Goal: Complete application form

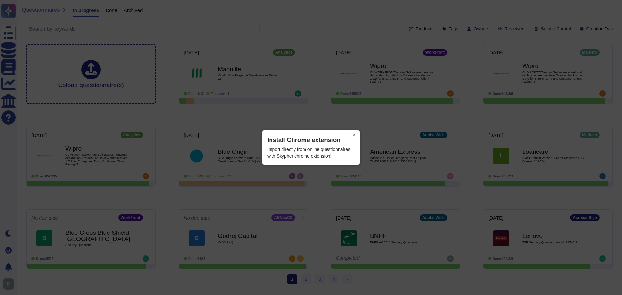
click at [355, 134] on button "×" at bounding box center [354, 134] width 10 height 9
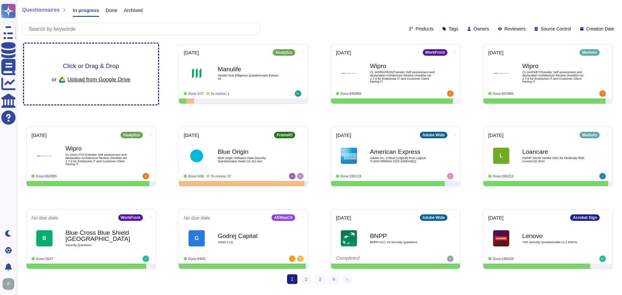
drag, startPoint x: 130, startPoint y: 77, endPoint x: 106, endPoint y: 76, distance: 24.0
click at [106, 76] on span "Upload from Google Drive" at bounding box center [98, 79] width 63 height 6
click at [89, 63] on span "Click or Drag & Drop" at bounding box center [91, 66] width 56 height 6
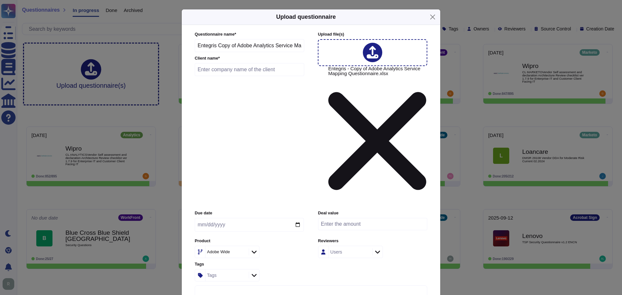
click at [242, 76] on input "text" at bounding box center [249, 69] width 109 height 13
type input "Entegris"
click at [297, 218] on input "date" at bounding box center [249, 225] width 109 height 14
type input "2025-09-12"
click at [253, 249] on icon at bounding box center [254, 252] width 5 height 6
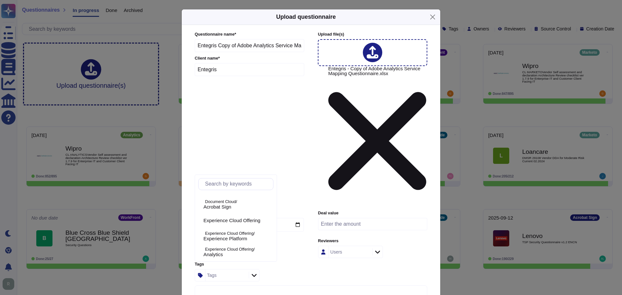
scroll to position [32, 0]
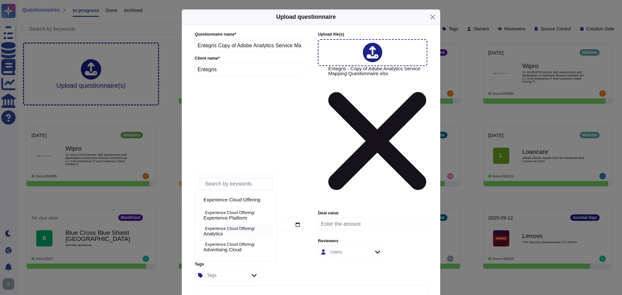
click at [223, 234] on span "Analytics" at bounding box center [212, 234] width 19 height 6
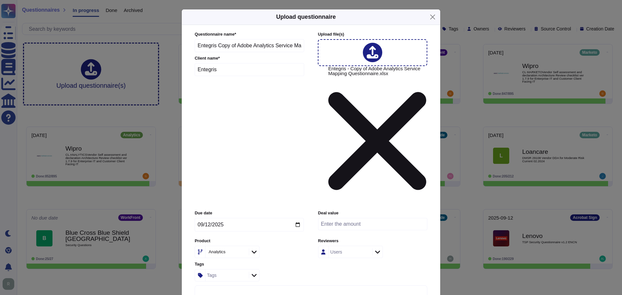
click at [375, 249] on icon at bounding box center [377, 252] width 5 height 6
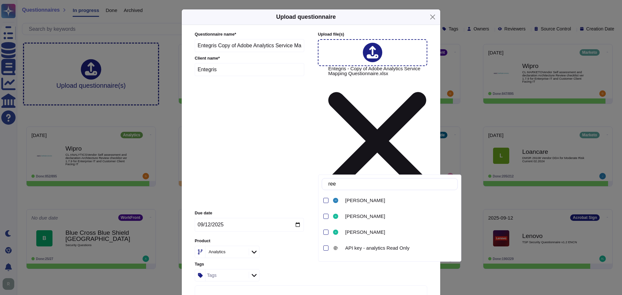
type input "r"
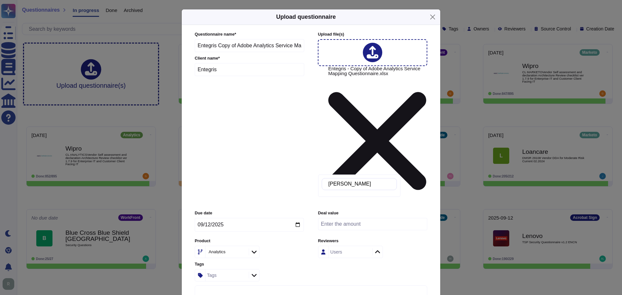
type input "kindra"
click at [408, 246] on div "Users" at bounding box center [372, 252] width 109 height 12
click at [357, 218] on input "number" at bounding box center [372, 224] width 109 height 12
type input "69800"
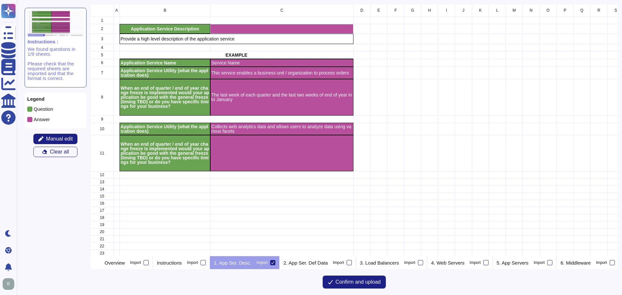
scroll to position [247, 523]
click at [149, 264] on div at bounding box center [145, 262] width 5 height 5
click at [0, 0] on input "Import" at bounding box center [0, 0] width 0 height 0
click at [206, 261] on div at bounding box center [202, 262] width 5 height 5
click at [0, 0] on input "Import" at bounding box center [0, 0] width 0 height 0
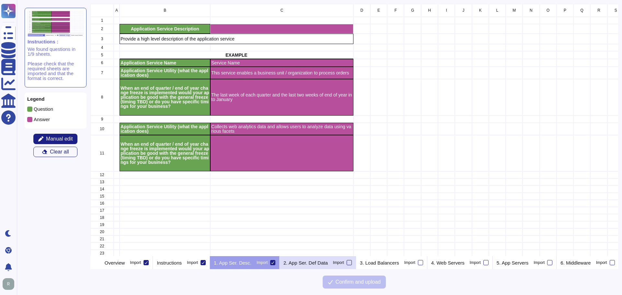
click at [352, 263] on div at bounding box center [348, 262] width 5 height 5
click at [0, 0] on input "Import" at bounding box center [0, 0] width 0 height 0
click at [423, 263] on div at bounding box center [420, 262] width 5 height 5
click at [0, 0] on input "Import" at bounding box center [0, 0] width 0 height 0
click at [488, 264] on div at bounding box center [485, 262] width 5 height 5
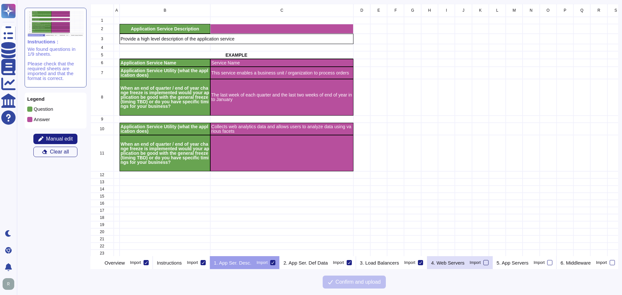
click at [0, 0] on input "Import" at bounding box center [0, 0] width 0 height 0
click at [552, 264] on div at bounding box center [549, 262] width 5 height 5
click at [0, 0] on input "Import" at bounding box center [0, 0] width 0 height 0
click at [98, 263] on icon at bounding box center [98, 263] width 0 height 0
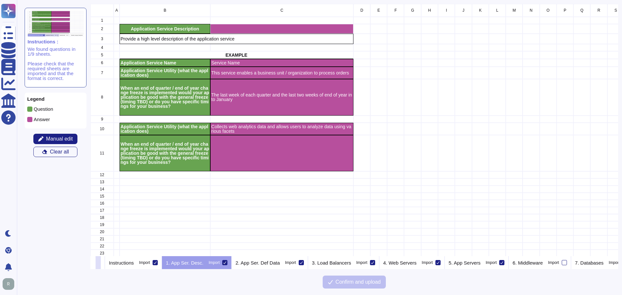
click at [98, 263] on icon at bounding box center [98, 263] width 0 height 0
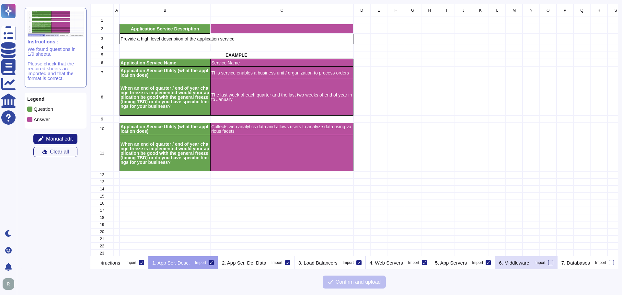
click at [550, 263] on div at bounding box center [550, 262] width 5 height 5
click at [0, 0] on input "Import" at bounding box center [0, 0] width 0 height 0
click at [610, 263] on div at bounding box center [610, 262] width 5 height 5
click at [0, 0] on input "Import" at bounding box center [0, 0] width 0 height 0
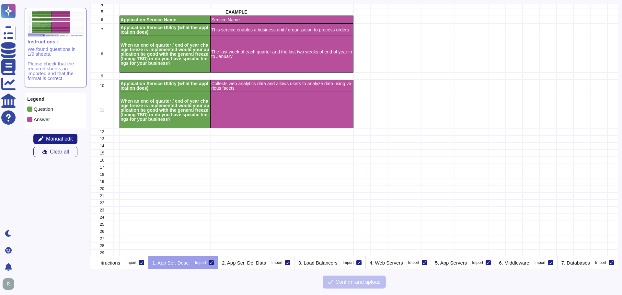
scroll to position [48, 0]
click at [253, 265] on p "2. App Ser. Def Data" at bounding box center [244, 262] width 44 height 5
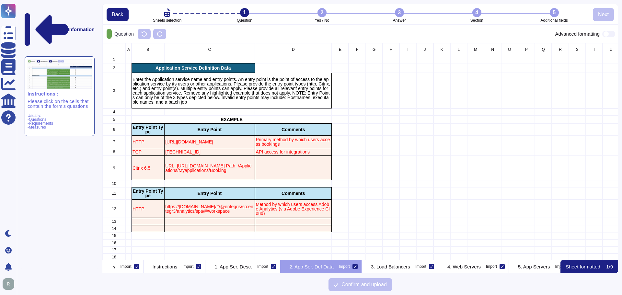
scroll to position [0, 27]
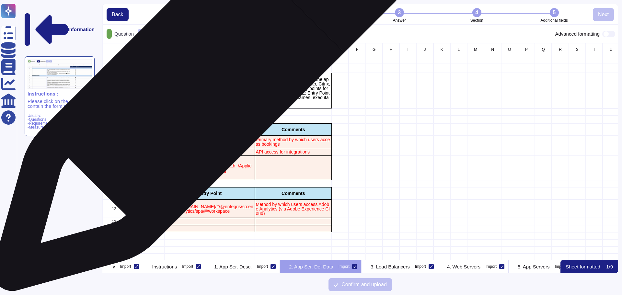
click at [200, 84] on p "Enter the Application service name and entry points. An entry point is the poin…" at bounding box center [231, 90] width 198 height 27
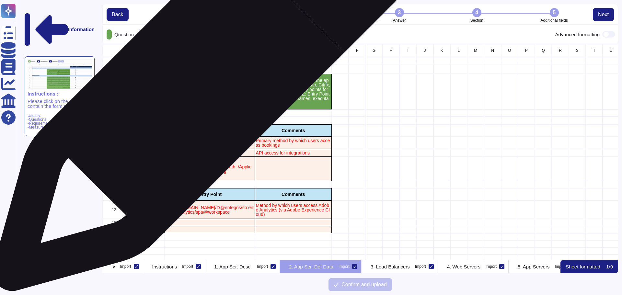
scroll to position [211, 511]
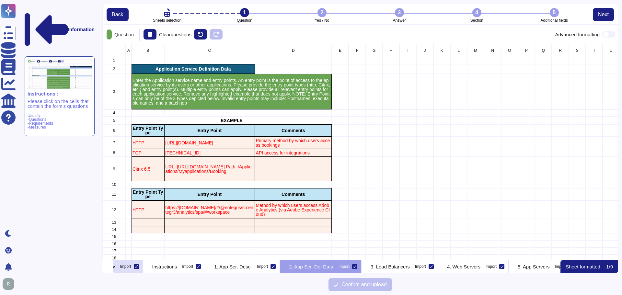
click at [115, 269] on p "Overview" at bounding box center [105, 266] width 20 height 5
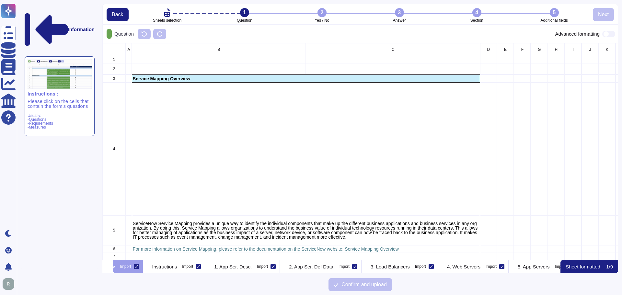
scroll to position [0, 0]
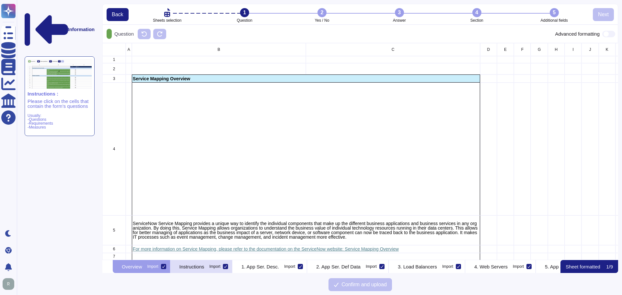
click at [204, 266] on p "Instructions" at bounding box center [191, 266] width 25 height 5
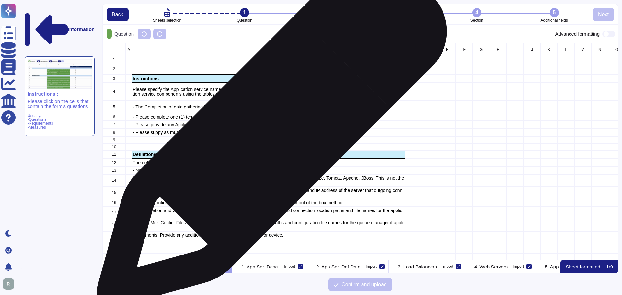
drag, startPoint x: 151, startPoint y: 79, endPoint x: 269, endPoint y: 136, distance: 131.3
click at [269, 136] on div "A B C D E F G H I J K L M N O P Q R S T U 1 2 3 Instructions 4 Please specify t…" at bounding box center [478, 176] width 753 height 267
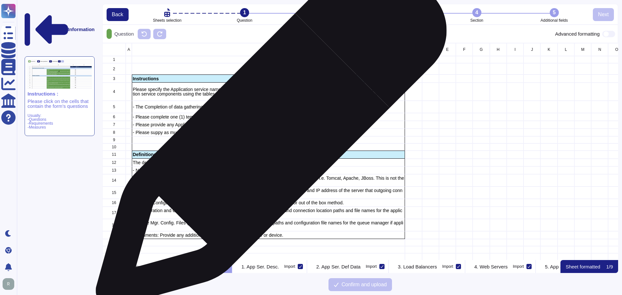
click at [268, 135] on div "- Please suppy as much information as possible" at bounding box center [268, 133] width 273 height 8
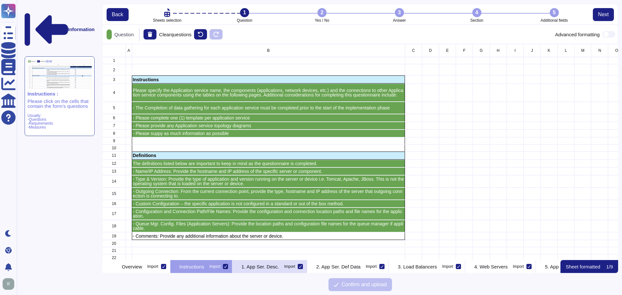
click at [295, 271] on div "1. App Ser. Desc. Import" at bounding box center [269, 266] width 75 height 13
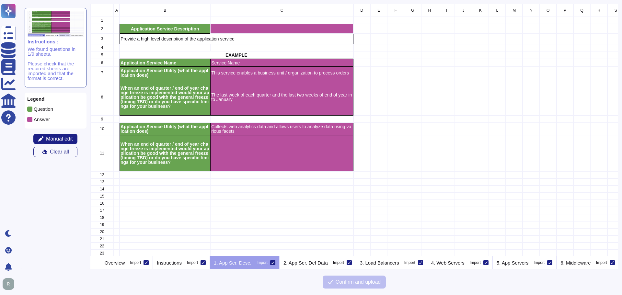
scroll to position [247, 523]
click at [314, 263] on p "2. App Ser. Def Data" at bounding box center [305, 262] width 44 height 5
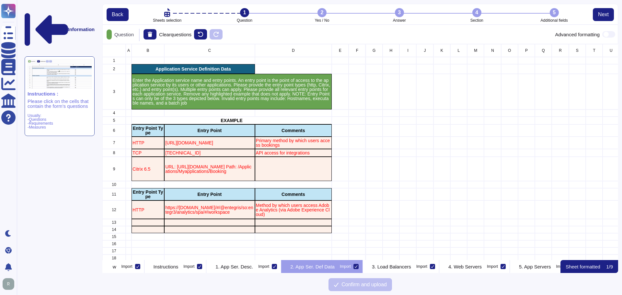
scroll to position [0, 27]
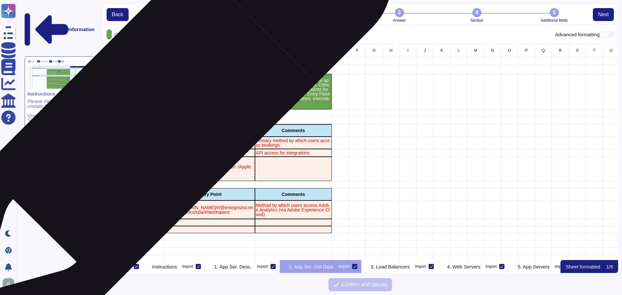
drag, startPoint x: 152, startPoint y: 132, endPoint x: 153, endPoint y: 104, distance: 27.5
click at [153, 104] on div "A B C D E F G H I J K L M N O P Q R S T U V W X Y 1 2 Application Service Defin…" at bounding box center [394, 193] width 585 height 298
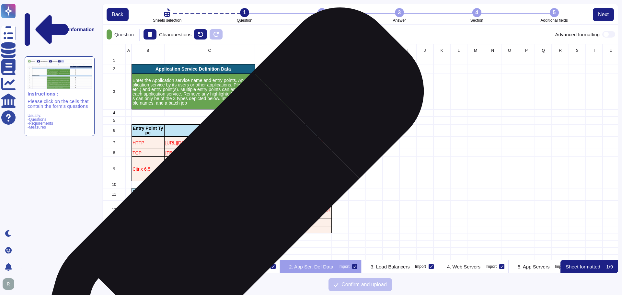
drag, startPoint x: 153, startPoint y: 206, endPoint x: 223, endPoint y: 209, distance: 69.7
click at [223, 209] on div "A B C D E F G H I J K L M N O P Q R S T U V W X Y 1 2 Application Service Defin…" at bounding box center [394, 193] width 585 height 298
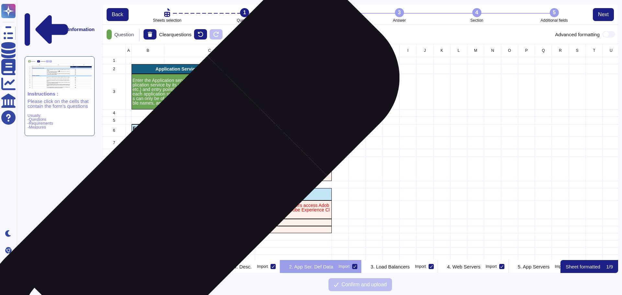
click at [165, 209] on p "https://experience.adobe.com/#/@entegris/so:entegr3/analytics/spa/#/workspace" at bounding box center [209, 209] width 88 height 9
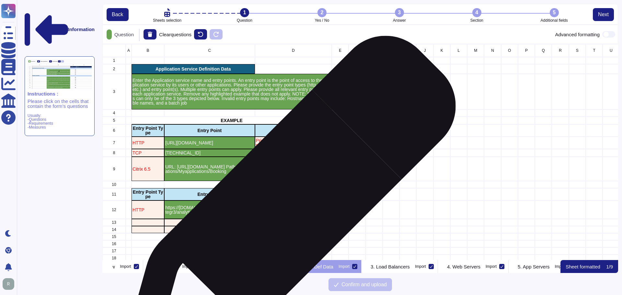
click at [287, 205] on p "Method by which users access Adobe Analytics (via Adobe Experience Cloud)" at bounding box center [293, 210] width 75 height 14
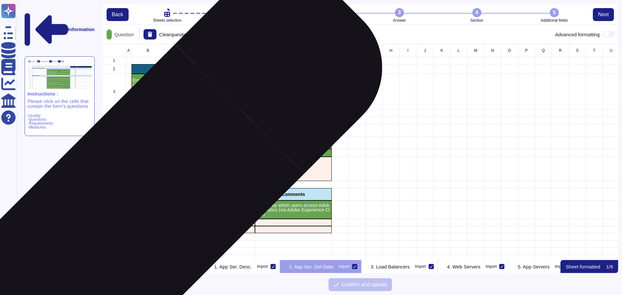
click at [140, 209] on p "HTTP" at bounding box center [147, 210] width 31 height 5
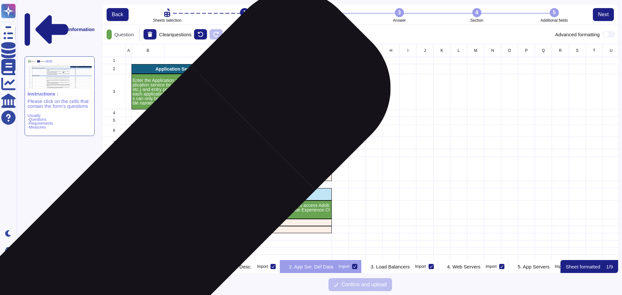
drag, startPoint x: 142, startPoint y: 225, endPoint x: 219, endPoint y: 223, distance: 76.1
click at [219, 223] on div "A B C D E F G H I J K L M N O P Q R S T U V W X Y 1 2 Application Service Defin…" at bounding box center [394, 193] width 585 height 298
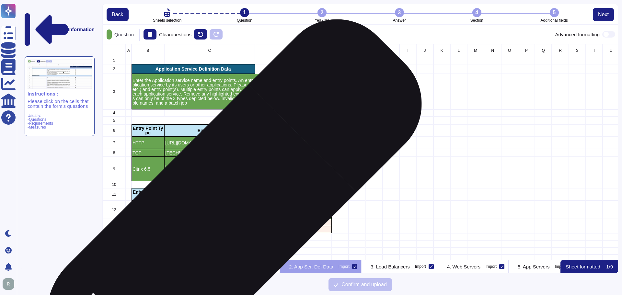
click at [219, 222] on div "grid" at bounding box center [209, 222] width 90 height 7
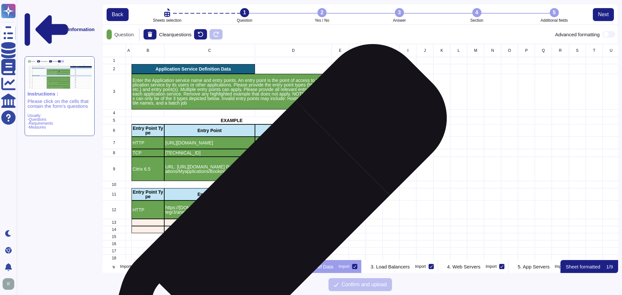
click at [288, 223] on div "grid" at bounding box center [293, 222] width 77 height 7
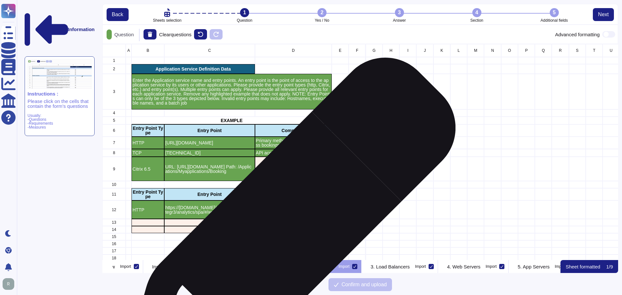
click at [286, 228] on div "grid" at bounding box center [293, 229] width 77 height 7
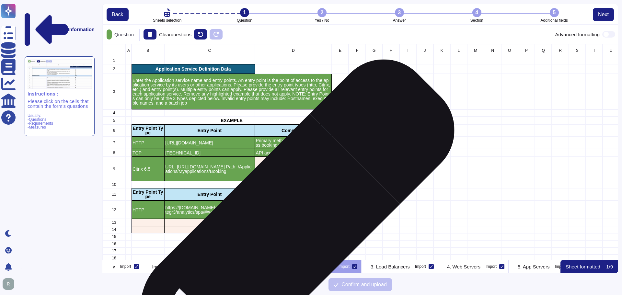
click at [284, 230] on div "grid" at bounding box center [293, 229] width 77 height 7
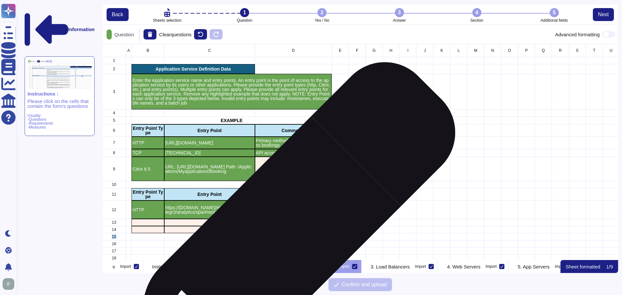
drag, startPoint x: 284, startPoint y: 230, endPoint x: 286, endPoint y: 234, distance: 4.6
click at [286, 234] on div "A B C D E F G H I J K L M N O P Q R S T U V W X Y 1 2 Application Service Defin…" at bounding box center [394, 193] width 585 height 298
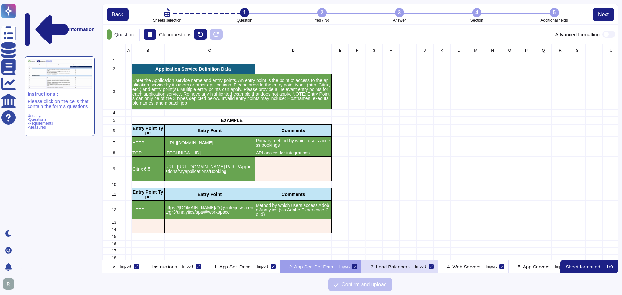
click at [410, 267] on p "3. Load Balancers" at bounding box center [389, 266] width 39 height 5
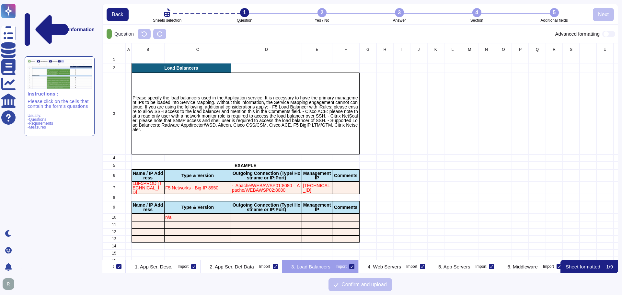
scroll to position [0, 123]
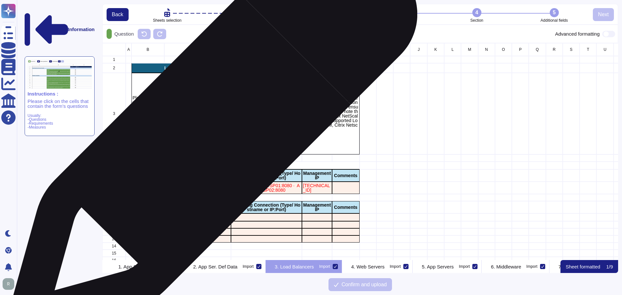
click at [210, 135] on div "Please specify the load balancers used in the Application service. It is necess…" at bounding box center [245, 114] width 228 height 82
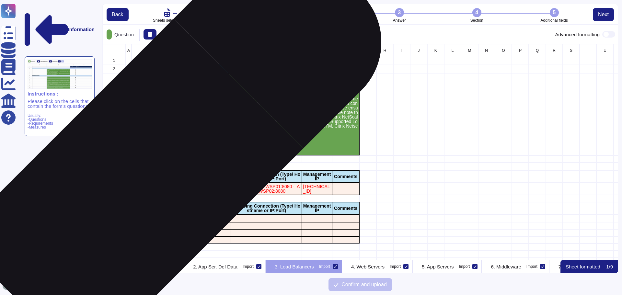
click at [138, 185] on p "LBF5PROD 100.100.1.11" at bounding box center [147, 189] width 31 height 14
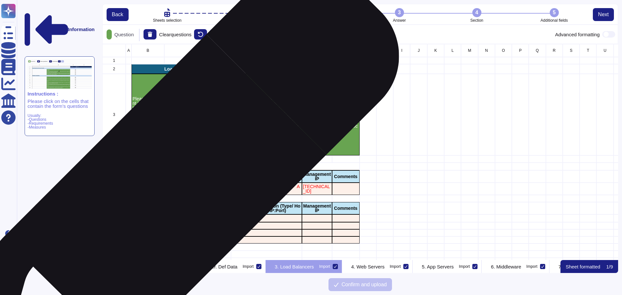
click at [192, 187] on p "F5 Networks - Big-IP 8950" at bounding box center [197, 188] width 65 height 5
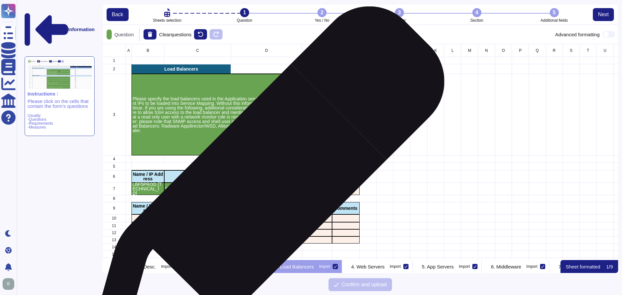
click at [264, 187] on p "· Apache/WEBAWSP01:8080 · Apache/WEBAWSP02:8080" at bounding box center [266, 188] width 69 height 9
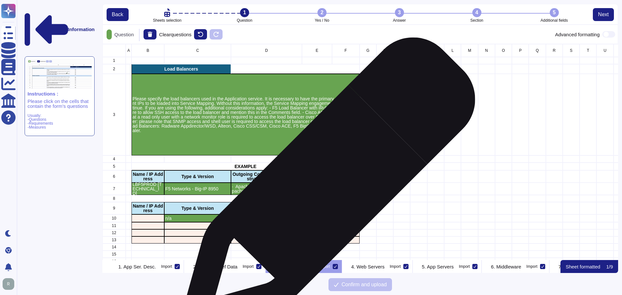
click at [325, 187] on p "111.111.1.11" at bounding box center [317, 188] width 28 height 9
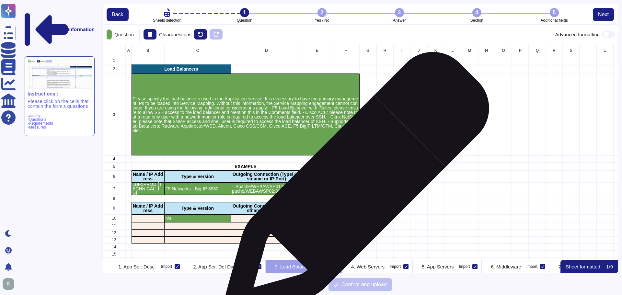
click at [353, 188] on div "grid" at bounding box center [346, 189] width 28 height 12
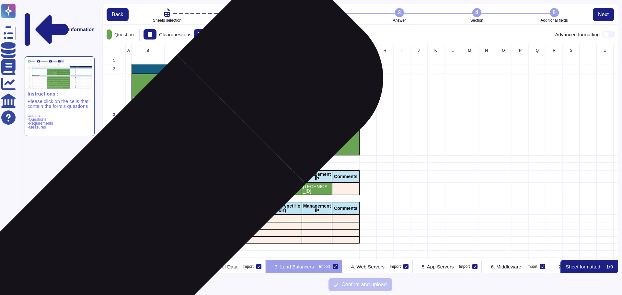
click at [141, 219] on div "grid" at bounding box center [147, 218] width 33 height 8
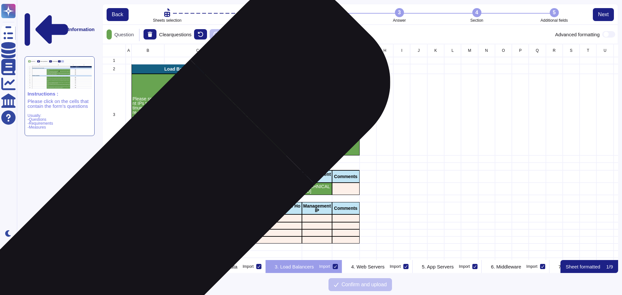
click at [156, 219] on div "grid" at bounding box center [147, 218] width 33 height 8
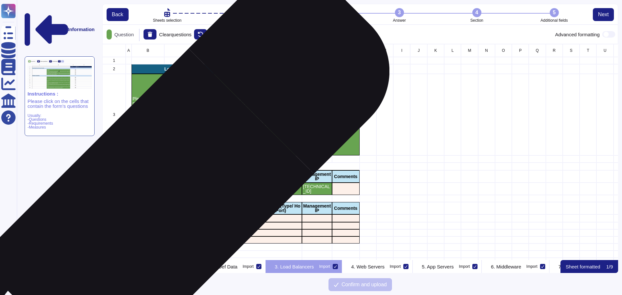
drag, startPoint x: 154, startPoint y: 209, endPoint x: 177, endPoint y: 207, distance: 23.0
click at [176, 207] on div "A B C D E F G H I J K L M N O P Q R S T U V W X Y 1 2 Load Balancers 3 Please s…" at bounding box center [391, 204] width 579 height 321
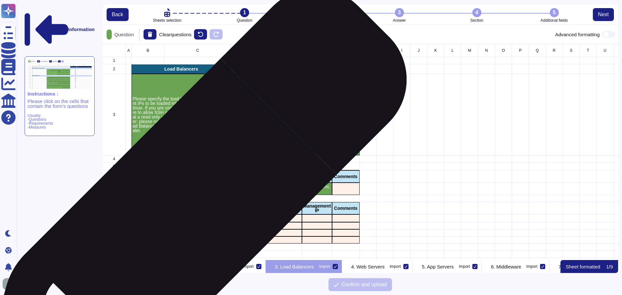
click at [191, 207] on p "Type & Version" at bounding box center [197, 208] width 65 height 5
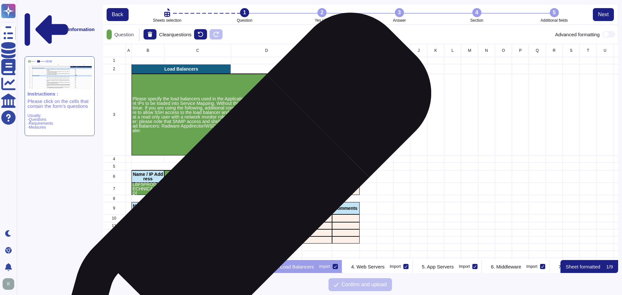
click at [275, 206] on p "Outgoing Connection (Type/ Hostname or IP:Port)" at bounding box center [266, 208] width 69 height 9
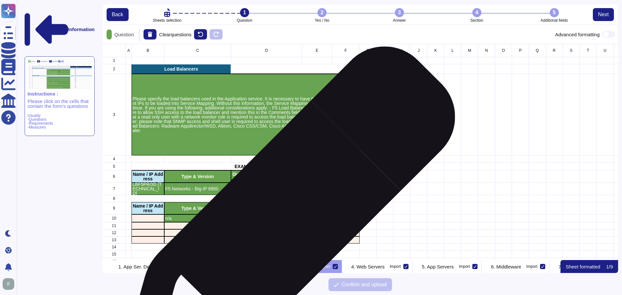
click at [285, 219] on div "grid" at bounding box center [266, 218] width 71 height 8
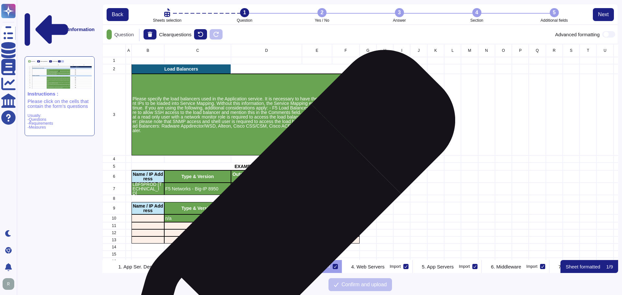
click at [289, 230] on div "grid" at bounding box center [266, 232] width 71 height 7
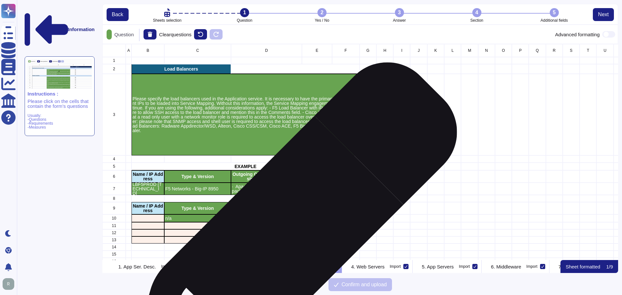
drag, startPoint x: 289, startPoint y: 230, endPoint x: 261, endPoint y: 231, distance: 28.2
click at [280, 231] on div "grid" at bounding box center [266, 232] width 71 height 7
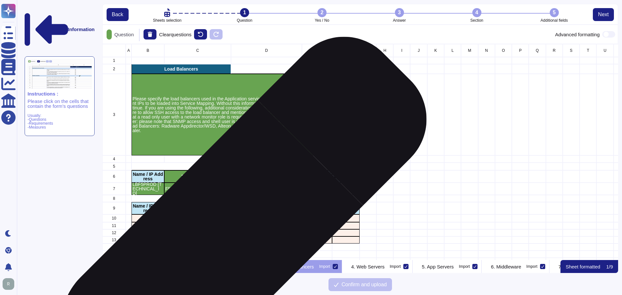
drag, startPoint x: 228, startPoint y: 235, endPoint x: 181, endPoint y: 233, distance: 47.6
click at [224, 236] on div "grid" at bounding box center [197, 232] width 67 height 7
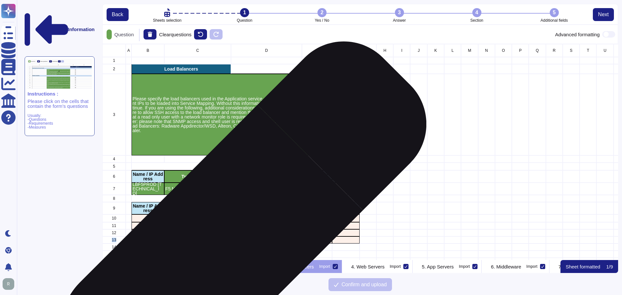
drag, startPoint x: 164, startPoint y: 232, endPoint x: 281, endPoint y: 241, distance: 117.1
click at [281, 241] on div "A B C D E F G H I J K L M N O P Q R S T U V W X Y 1 2 Load Balancers 3 Please s…" at bounding box center [391, 204] width 579 height 321
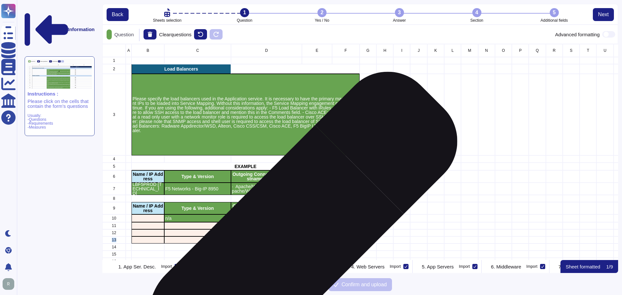
click at [342, 233] on div "grid" at bounding box center [346, 232] width 28 height 7
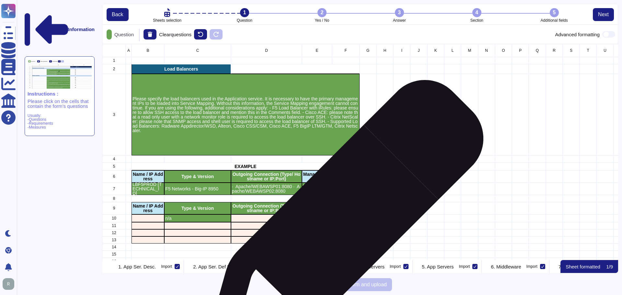
click at [342, 221] on div "grid" at bounding box center [346, 218] width 28 height 8
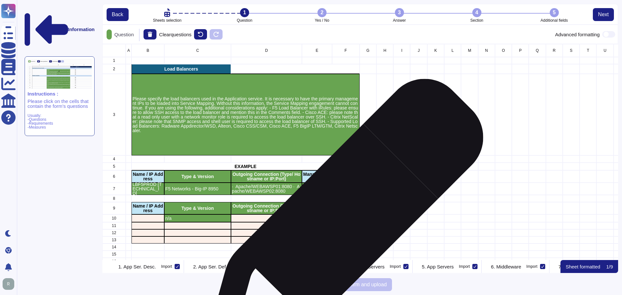
click at [342, 221] on div "grid" at bounding box center [346, 218] width 28 height 8
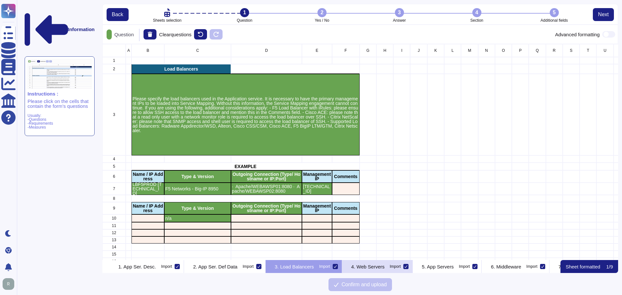
click at [384, 266] on p "4. Web Servers" at bounding box center [367, 266] width 33 height 5
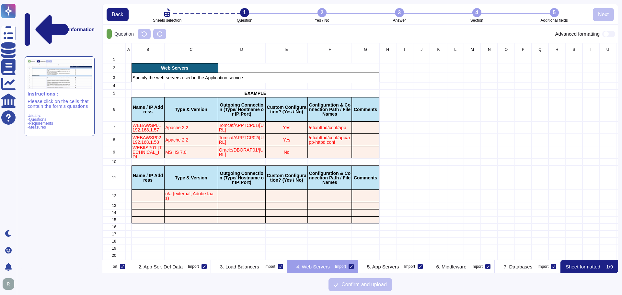
scroll to position [0, 201]
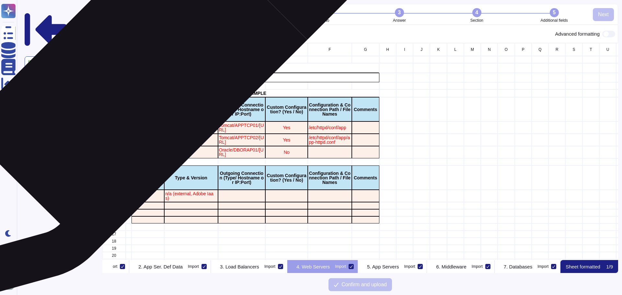
click at [144, 76] on p "Specify the web servers used in the Application service" at bounding box center [255, 77] width 246 height 5
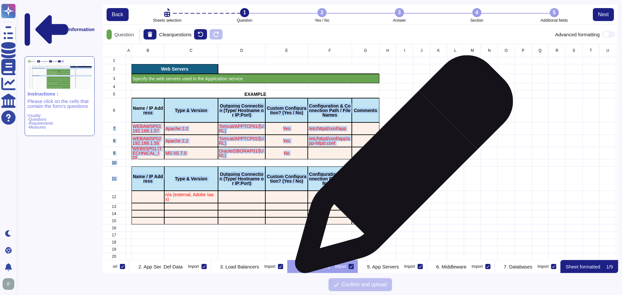
drag, startPoint x: 145, startPoint y: 117, endPoint x: 381, endPoint y: 178, distance: 243.7
click at [381, 178] on div "A B C D E F G H I J K L M N O P Q R S T U V W X Y 1 2 Web Servers 3 Specify the…" at bounding box center [392, 184] width 581 height 280
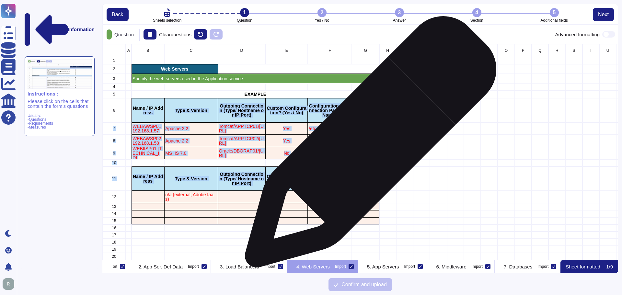
click at [368, 145] on div "grid" at bounding box center [366, 141] width 28 height 12
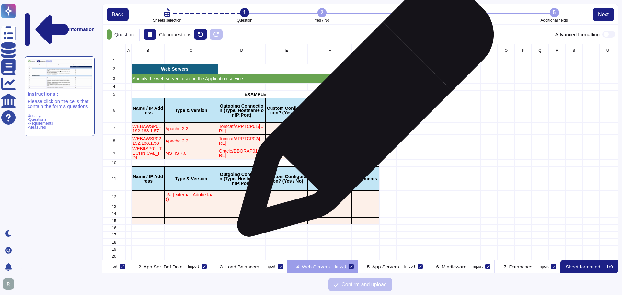
click at [363, 112] on p "Comments" at bounding box center [366, 110] width 26 height 5
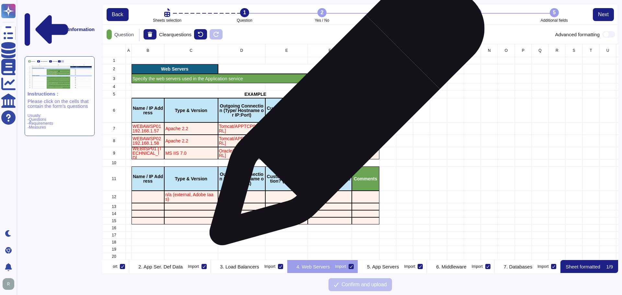
click at [337, 110] on p "Configuration & Connection Path / File Names" at bounding box center [330, 111] width 42 height 14
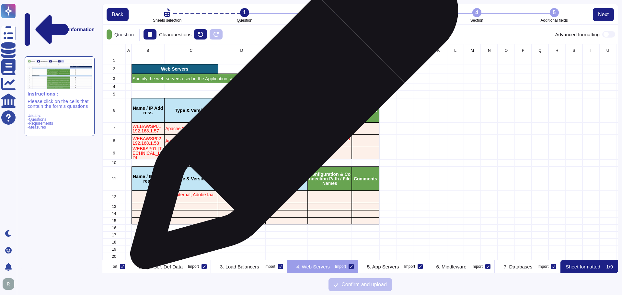
click at [291, 108] on p "Custom Configuration? (Yes / No)" at bounding box center [286, 110] width 40 height 9
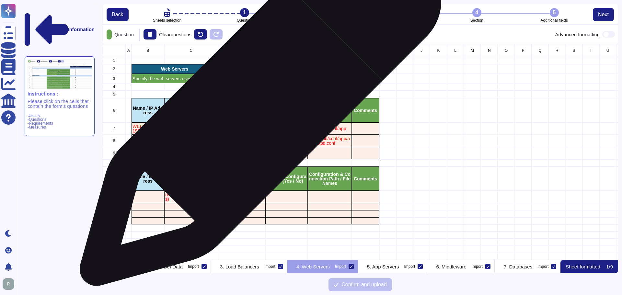
click at [237, 112] on p "Outgoing Connection (Type/ Hostname or IP:Port)" at bounding box center [242, 111] width 46 height 14
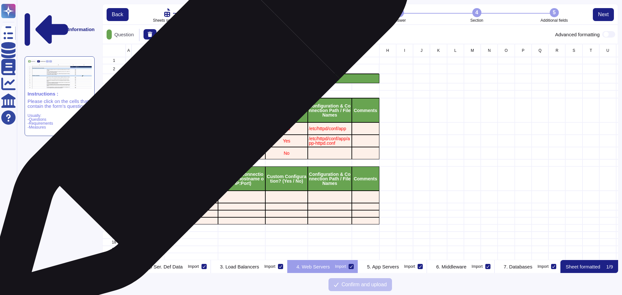
click at [193, 111] on p "Type & Version" at bounding box center [190, 110] width 51 height 5
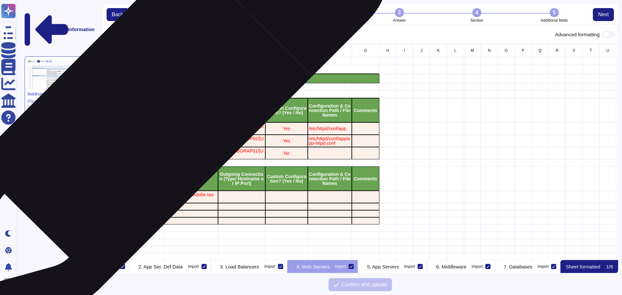
click at [141, 112] on p "Name / IP Address" at bounding box center [147, 110] width 31 height 9
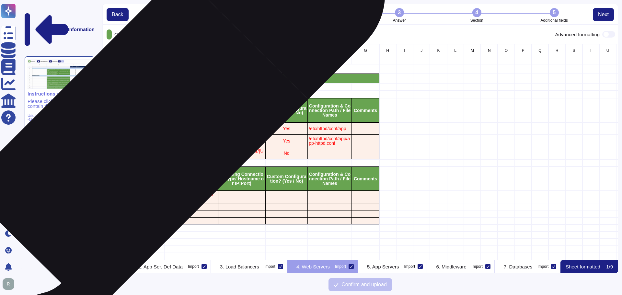
click at [145, 135] on div "WEBAWSP02192.168.1.58" at bounding box center [147, 141] width 33 height 12
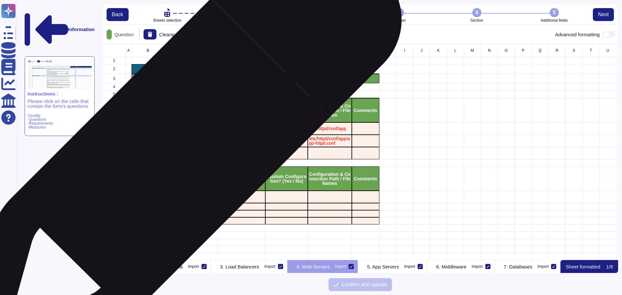
click at [188, 149] on div "MS IIS 7.0" at bounding box center [190, 153] width 53 height 12
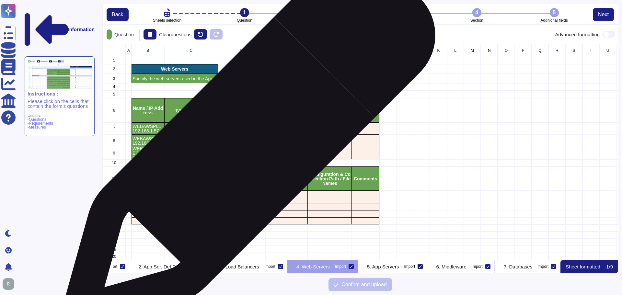
click at [247, 146] on div "Tomcat/APPTCP02/192.168.1.61" at bounding box center [242, 141] width 48 height 12
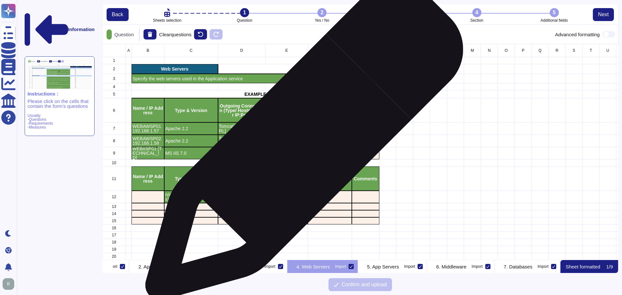
click at [301, 144] on div "Yes" at bounding box center [286, 141] width 42 height 12
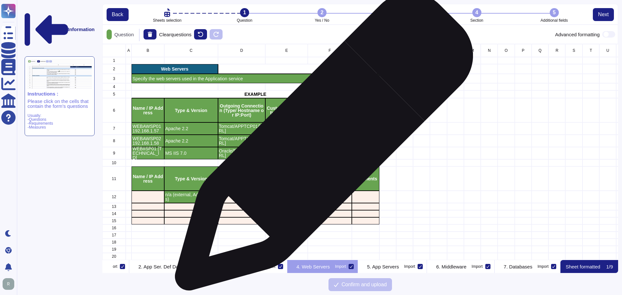
click at [335, 141] on p "/etc/httpd/conf/app/app-httpd.conf" at bounding box center [330, 140] width 42 height 9
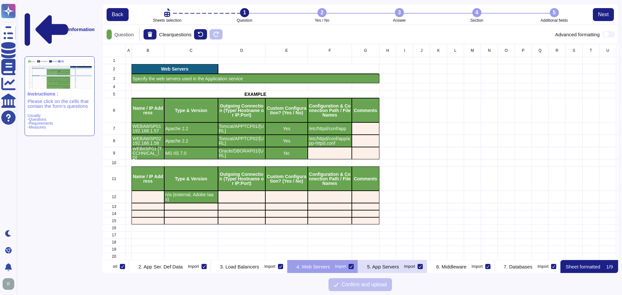
click at [399, 264] on p "5. App Servers" at bounding box center [383, 266] width 32 height 5
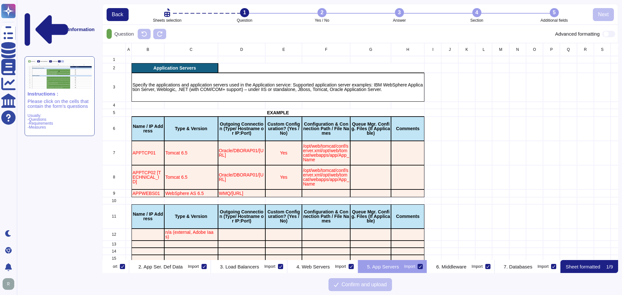
scroll to position [0, 242]
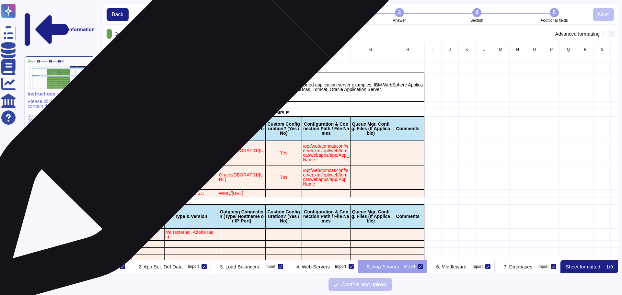
click at [175, 84] on p "Specify the applications and application servers used in the Application servic…" at bounding box center [277, 87] width 291 height 9
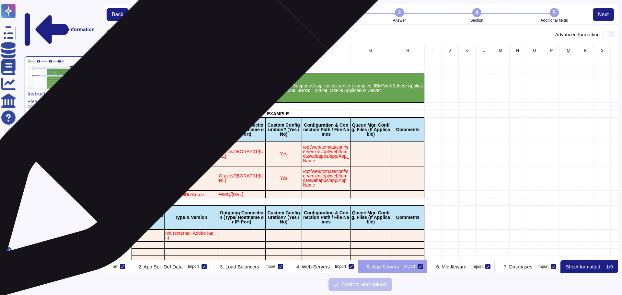
scroll to position [211, 511]
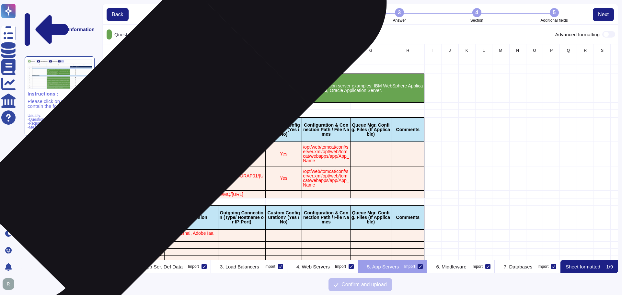
click at [149, 141] on div "Name / IP Address" at bounding box center [147, 130] width 33 height 24
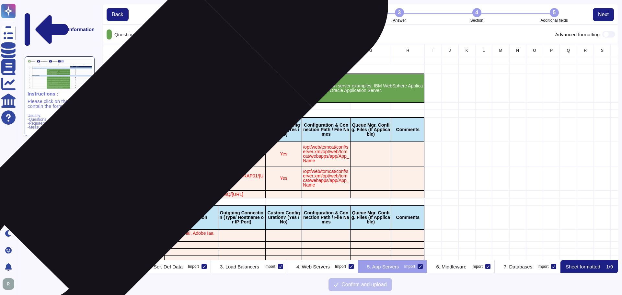
click at [198, 133] on div "Type & Version" at bounding box center [190, 130] width 53 height 24
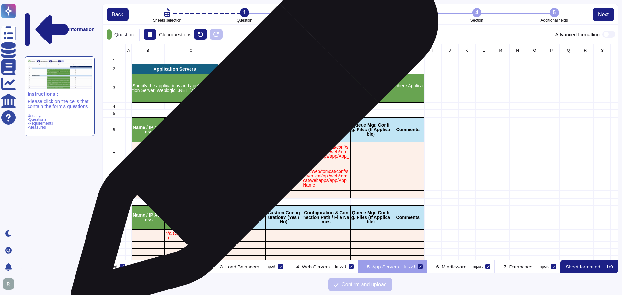
click at [252, 131] on p "Outgoing Connection (Type/ Hostname or IP:Port)" at bounding box center [242, 130] width 46 height 14
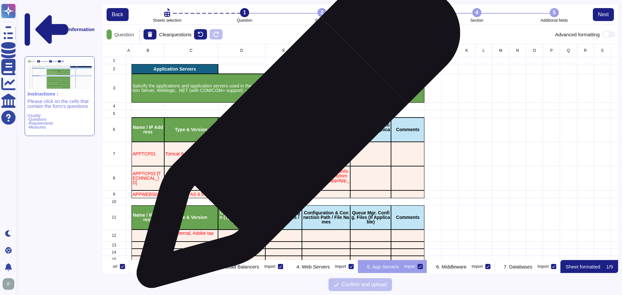
click at [296, 129] on p "Custom Configuration? (Yes / No)" at bounding box center [283, 130] width 35 height 14
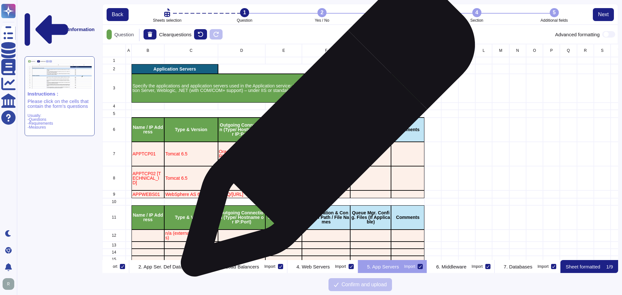
click at [325, 133] on p "Configuration & Connection Path / File Names" at bounding box center [326, 130] width 46 height 14
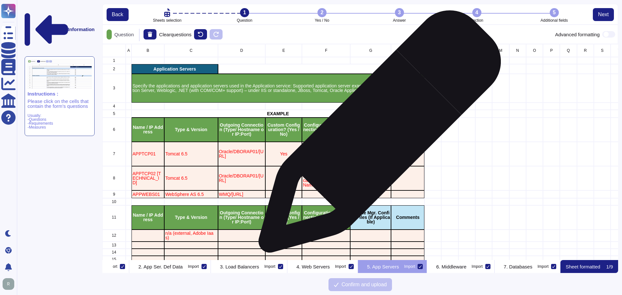
click at [379, 135] on p "Queue Mgr. Config. Files (If Applicable)" at bounding box center [370, 130] width 39 height 14
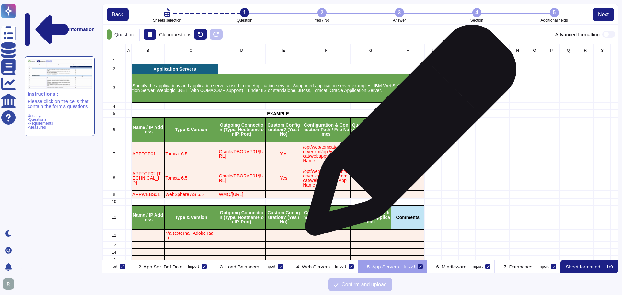
click at [408, 133] on div "Comments" at bounding box center [407, 130] width 33 height 24
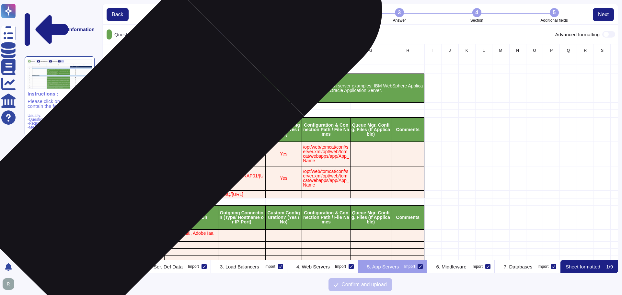
click at [139, 152] on p "APPTCP01" at bounding box center [147, 154] width 31 height 5
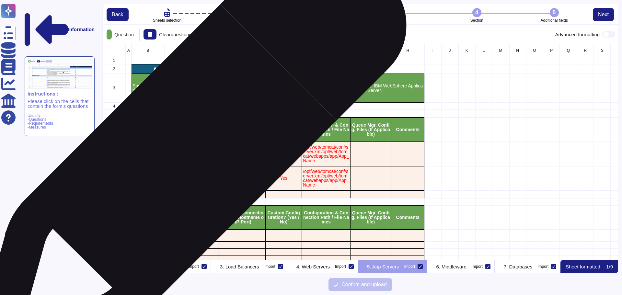
click at [188, 153] on p "Tomcat 6.5" at bounding box center [190, 154] width 51 height 5
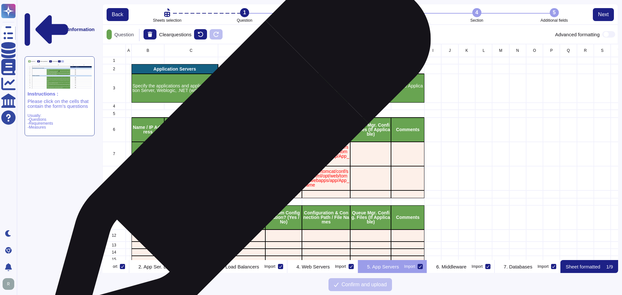
click at [238, 153] on p "Oracle/DBORAP01/192.168.1.63" at bounding box center [242, 153] width 46 height 9
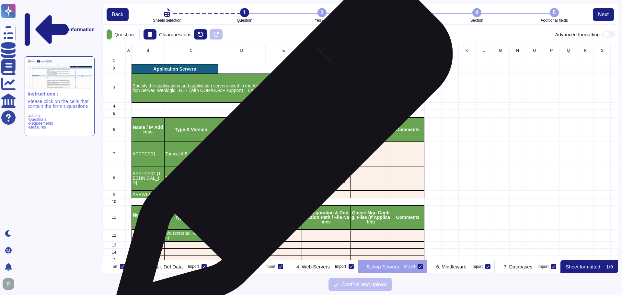
drag, startPoint x: 281, startPoint y: 155, endPoint x: 312, endPoint y: 152, distance: 31.2
click at [282, 155] on p "Yes" at bounding box center [283, 154] width 35 height 5
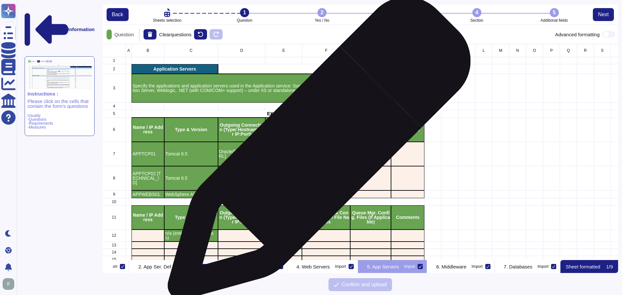
click at [321, 151] on p "/opt/web/tomcat/conf/server.xml/opt/web/tomcat/webapps/app/App_Name" at bounding box center [326, 154] width 46 height 18
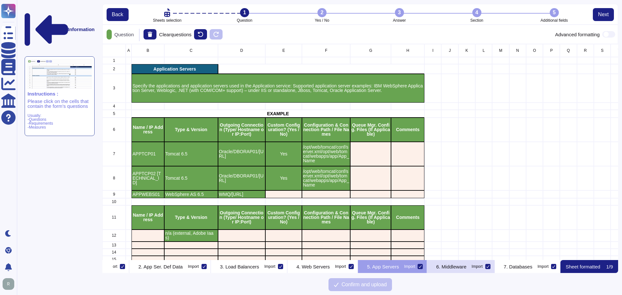
click at [440, 271] on div "6. Middleware Import" at bounding box center [460, 266] width 67 height 13
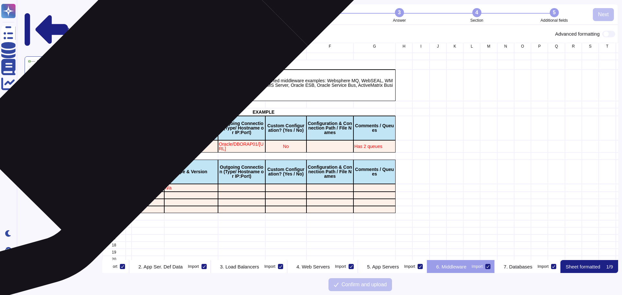
scroll to position [0, 0]
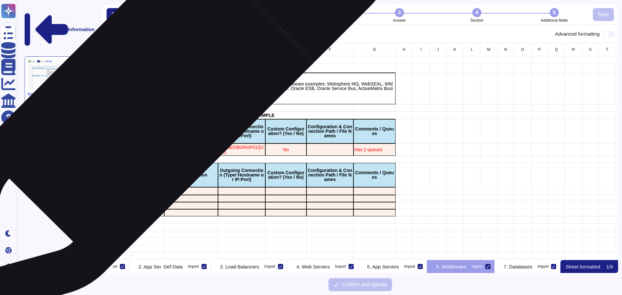
click at [142, 87] on p "Please specify the middleware used in the Application service: Supported middle…" at bounding box center [263, 89] width 262 height 14
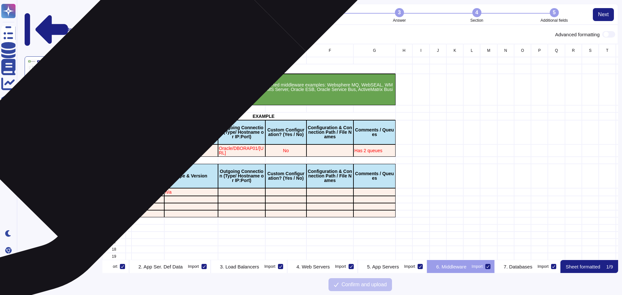
scroll to position [211, 511]
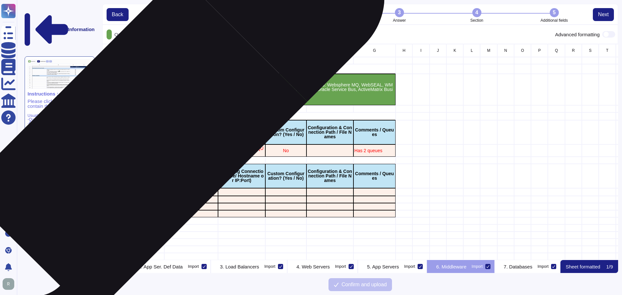
click at [144, 137] on div "Name / IP Address" at bounding box center [147, 132] width 33 height 24
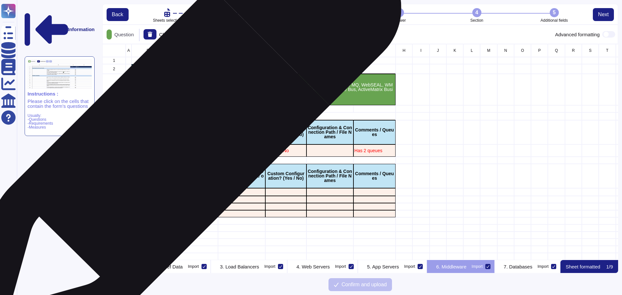
click at [199, 134] on p "Type & Version" at bounding box center [190, 132] width 51 height 5
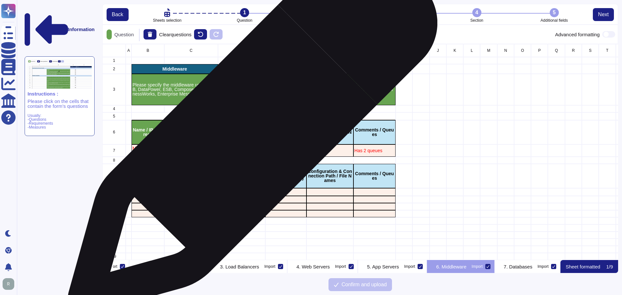
click at [250, 133] on p "Outgoing Connection (Type/ Hostname or IP:Port)" at bounding box center [242, 132] width 46 height 14
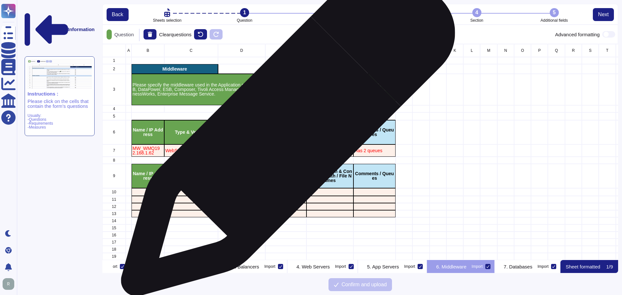
click at [285, 132] on p "Custom Configuration? (Yes / No)" at bounding box center [285, 132] width 39 height 9
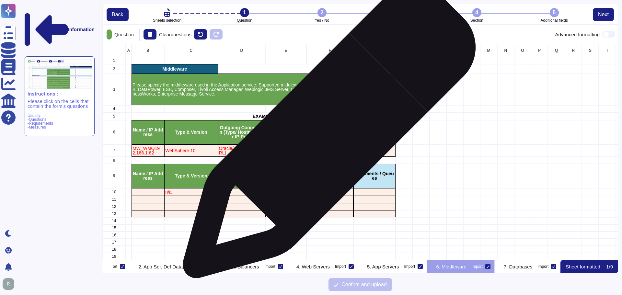
click at [336, 134] on p "Configuration & Connection Path / File Names" at bounding box center [329, 132] width 45 height 14
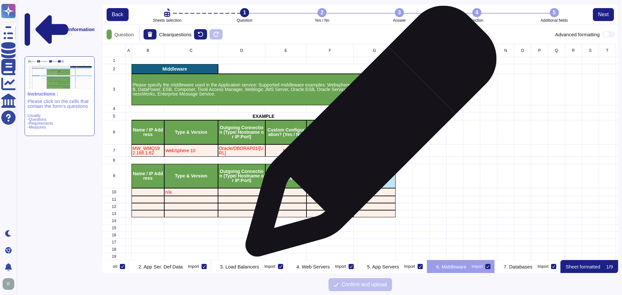
click at [368, 134] on p "Comments / Queues" at bounding box center [374, 132] width 40 height 9
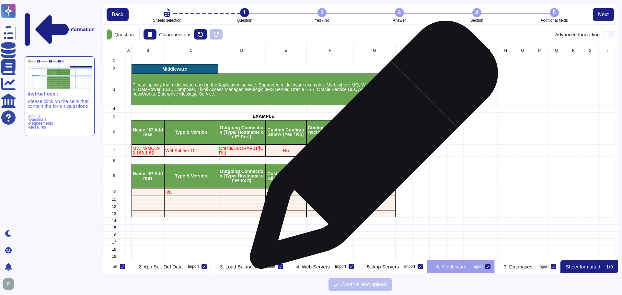
click at [369, 153] on p "Has 2 queues" at bounding box center [374, 150] width 40 height 5
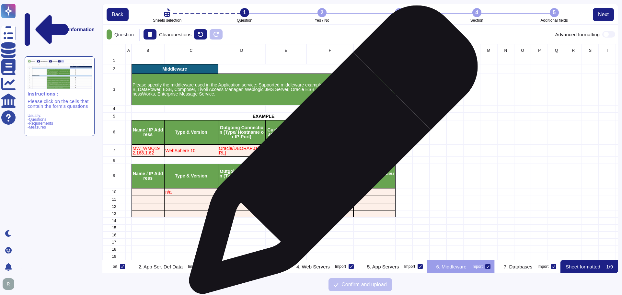
click at [331, 153] on div "grid" at bounding box center [329, 150] width 47 height 12
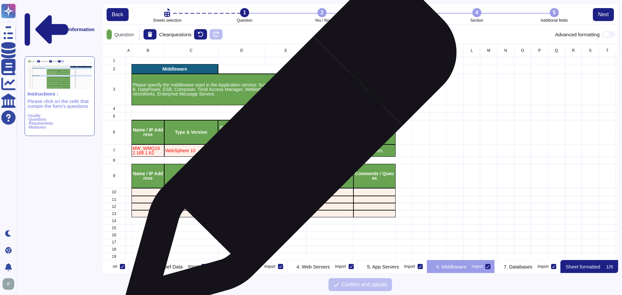
click at [287, 152] on p "No" at bounding box center [285, 150] width 39 height 5
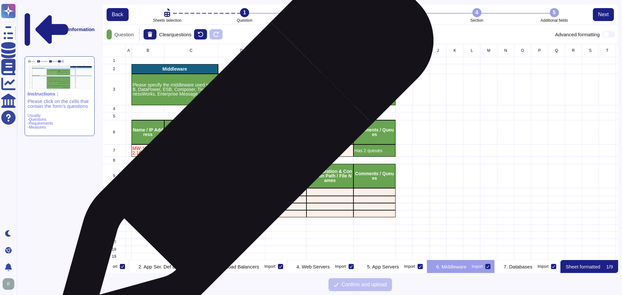
click at [242, 152] on p "Oracle/DBORAP01/192.168.1.63" at bounding box center [242, 150] width 46 height 9
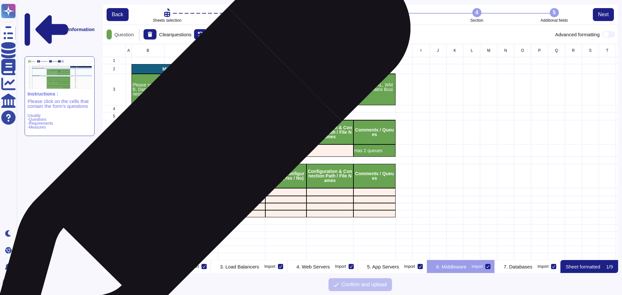
click at [196, 153] on div "WebSphere 10" at bounding box center [190, 150] width 53 height 12
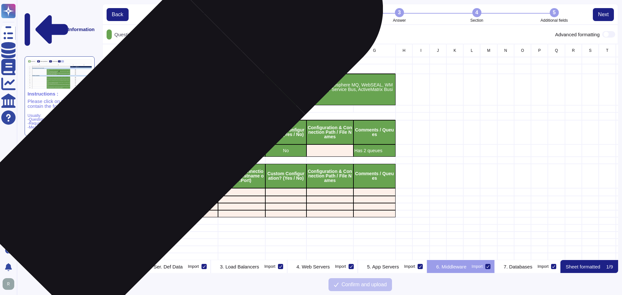
click at [141, 151] on p "MW_WMQ192.168.1.62" at bounding box center [147, 150] width 31 height 9
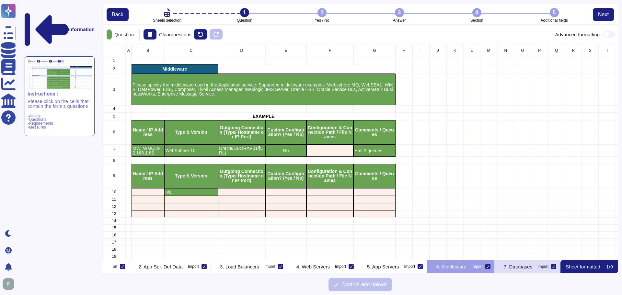
click at [528, 262] on div "7. Databases Import" at bounding box center [527, 266] width 66 height 13
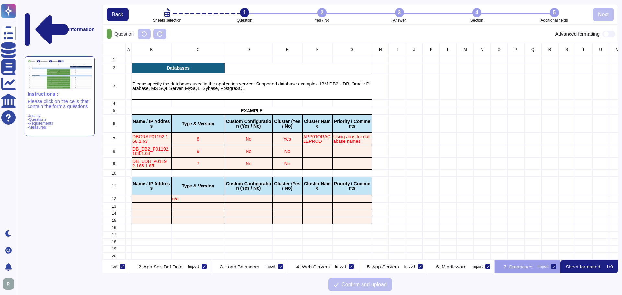
scroll to position [212, 511]
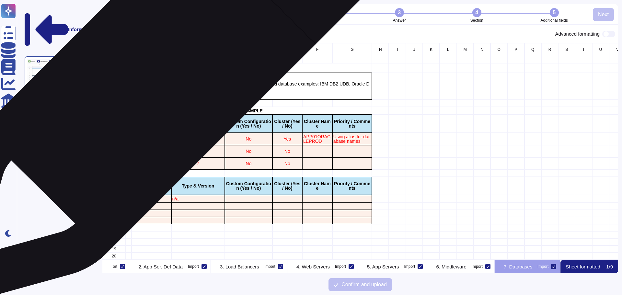
click at [157, 79] on div "Please specify the databases used in the application service: Supported databas…" at bounding box center [251, 86] width 240 height 27
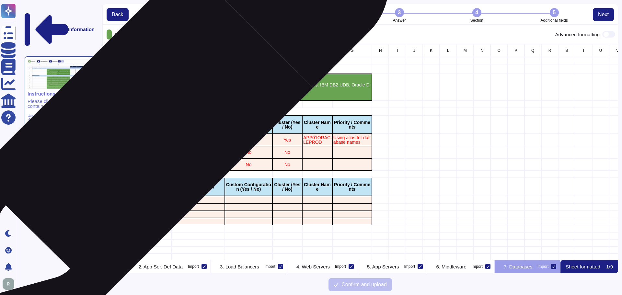
click at [152, 124] on p "Name / IP Address" at bounding box center [151, 124] width 38 height 9
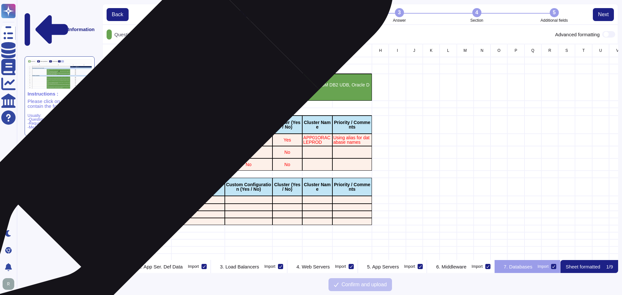
click at [213, 126] on p "Type & Version" at bounding box center [197, 124] width 51 height 5
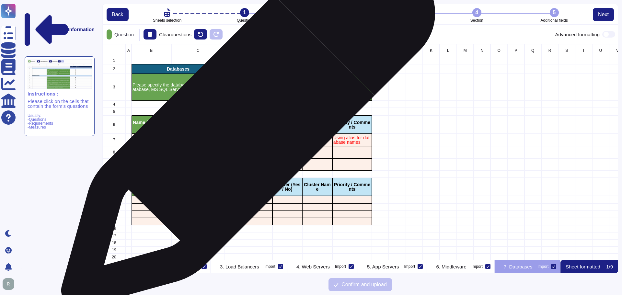
drag, startPoint x: 245, startPoint y: 124, endPoint x: 276, endPoint y: 124, distance: 30.4
click at [246, 124] on p "Custom Configuration (Yes / No)" at bounding box center [249, 124] width 46 height 9
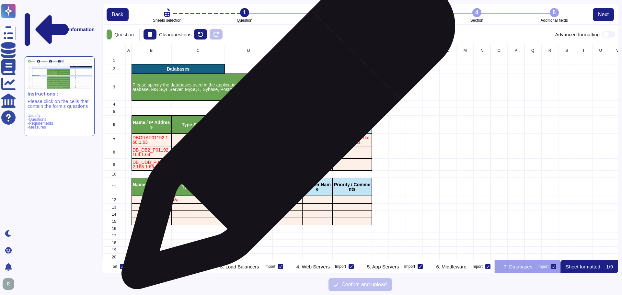
click at [297, 127] on p "Cluster (Yes / No)" at bounding box center [287, 124] width 28 height 9
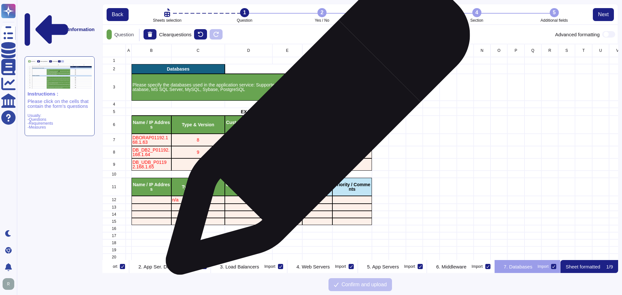
drag, startPoint x: 315, startPoint y: 126, endPoint x: 319, endPoint y: 126, distance: 3.9
click at [316, 126] on p "Cluster Name" at bounding box center [317, 124] width 28 height 9
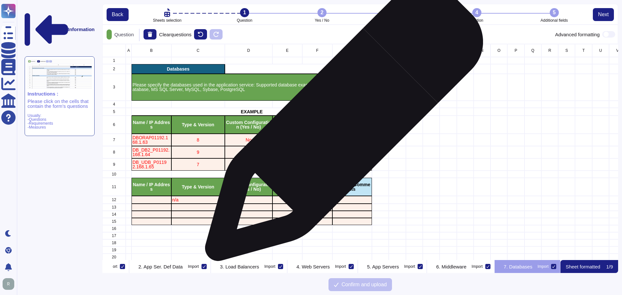
click at [342, 125] on p "Priority / Comments" at bounding box center [352, 124] width 38 height 9
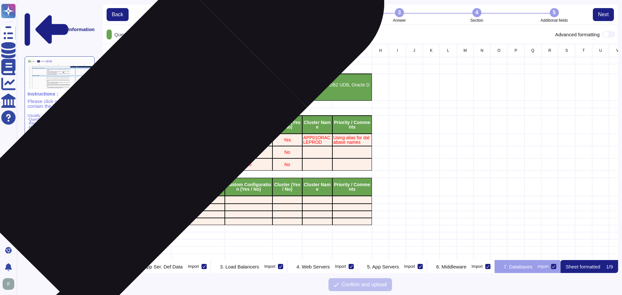
click at [145, 141] on p "DBORAP01192.168.1.63" at bounding box center [151, 139] width 38 height 9
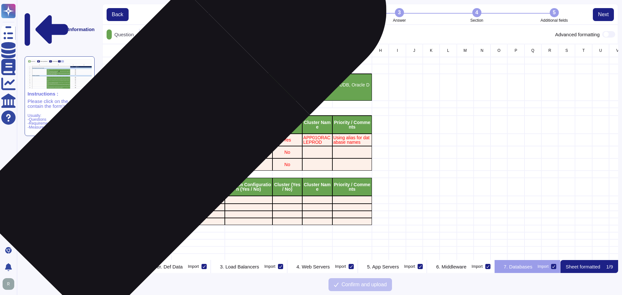
click at [148, 150] on p "DB_DB2_P01192.168.1.64" at bounding box center [151, 152] width 38 height 9
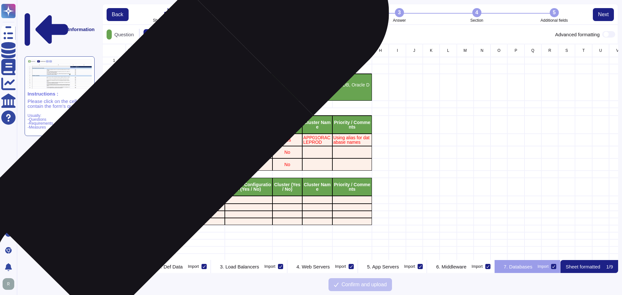
click at [153, 153] on p "DB_DB2_P01192.168.1.64" at bounding box center [151, 152] width 38 height 9
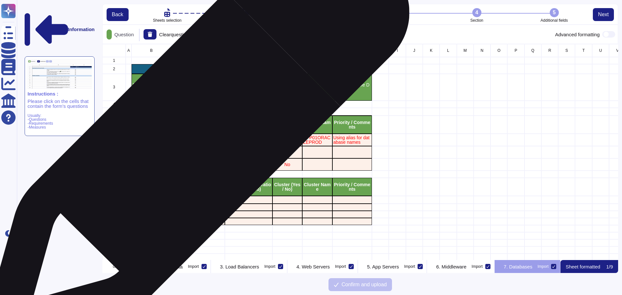
click at [194, 139] on p "8" at bounding box center [197, 140] width 51 height 5
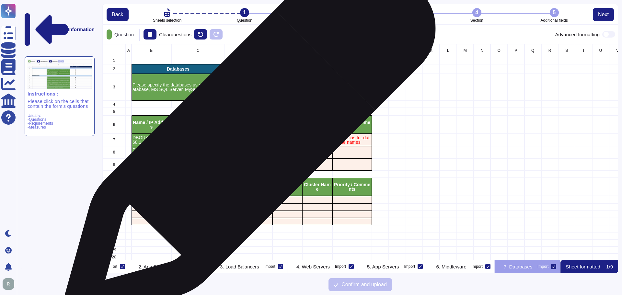
click at [258, 139] on p "No" at bounding box center [249, 140] width 46 height 5
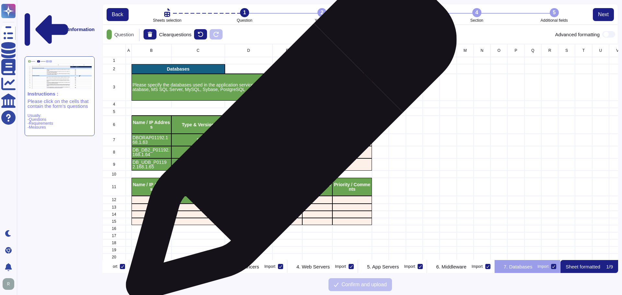
click at [288, 138] on p "Yes" at bounding box center [287, 140] width 28 height 5
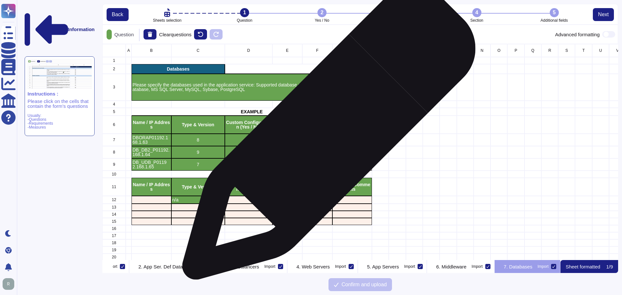
click at [326, 137] on p "APP01ORACLEPROD" at bounding box center [317, 139] width 28 height 9
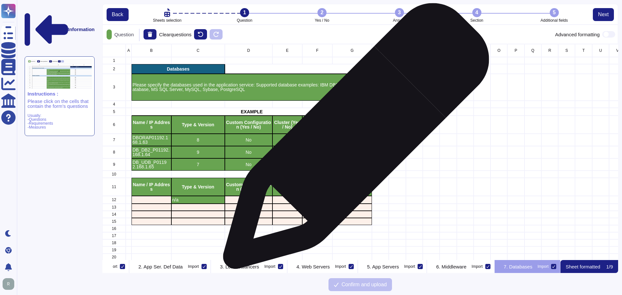
click at [353, 139] on p "Using alias for database names" at bounding box center [352, 139] width 38 height 9
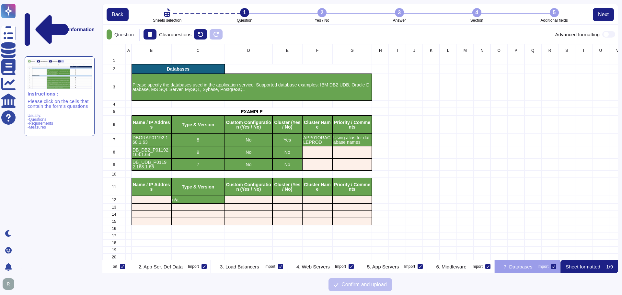
click at [580, 267] on p "Sheet formatted" at bounding box center [582, 266] width 35 height 5
click at [519, 264] on p "7. Databases" at bounding box center [517, 266] width 28 height 5
click at [145, 271] on div "2. App Ser. Def Data Import" at bounding box center [170, 266] width 82 height 13
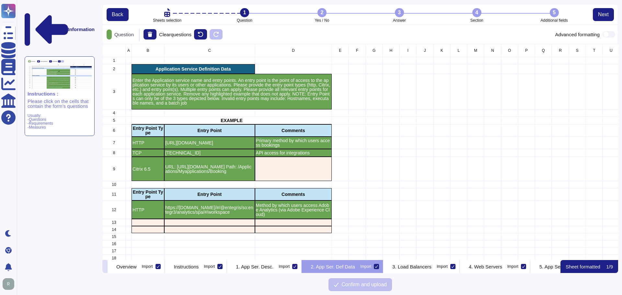
click at [594, 267] on p "Sheet formatted" at bounding box center [582, 266] width 35 height 5
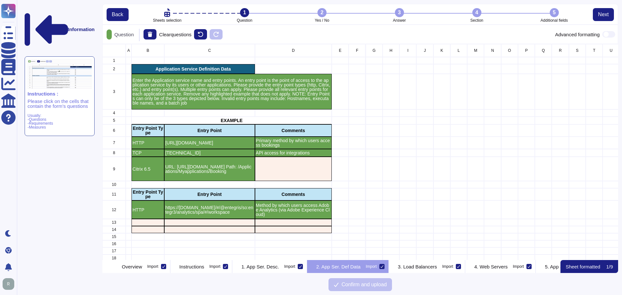
click at [57, 114] on p "Usually: -Questions -Requirements -Measures" at bounding box center [60, 122] width 64 height 16
click at [604, 16] on span "Next" at bounding box center [603, 14] width 11 height 5
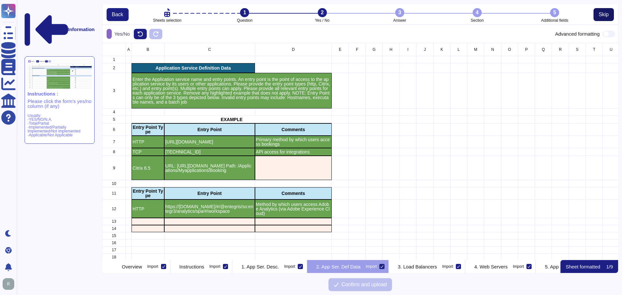
scroll to position [212, 511]
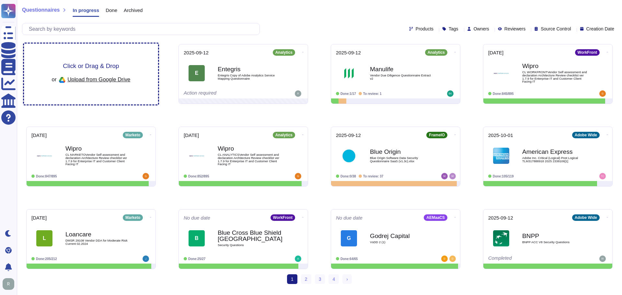
click at [80, 65] on span "Click or Drag & Drop" at bounding box center [91, 66] width 56 height 6
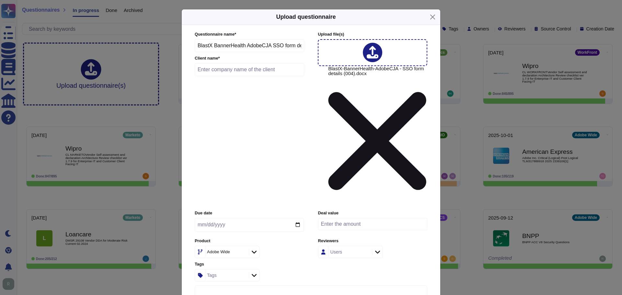
click at [260, 76] on input "text" at bounding box center [249, 69] width 109 height 13
drag, startPoint x: 213, startPoint y: 86, endPoint x: 197, endPoint y: 86, distance: 15.9
click at [197, 52] on input "BlastX BannerHealth AdobeCJA SSO form details (004)" at bounding box center [249, 45] width 109 height 13
click at [244, 52] on input "BannerHealth AdobeCJA SSO form details (004)" at bounding box center [249, 45] width 109 height 13
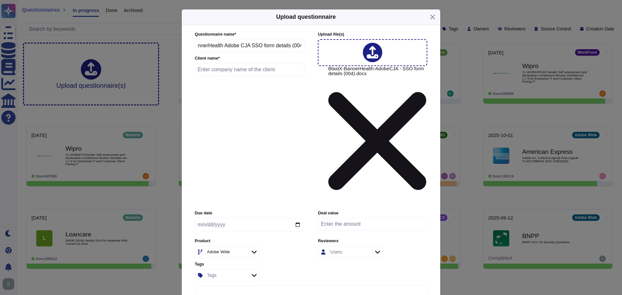
drag, startPoint x: 295, startPoint y: 84, endPoint x: 344, endPoint y: 81, distance: 49.3
click at [344, 81] on div "Questionnaire name * BannerHealth Adobe CJA SSO form details (004) Client name …" at bounding box center [310, 118] width 230 height 175
type input "BannerHealth Adobe CJA SSO form details"
click at [281, 76] on input "text" at bounding box center [249, 69] width 109 height 13
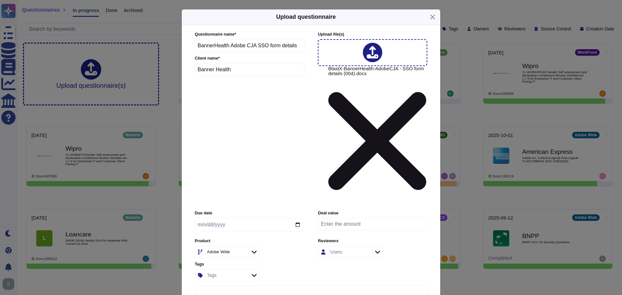
type input "Banner Health"
drag, startPoint x: 301, startPoint y: 140, endPoint x: 297, endPoint y: 141, distance: 3.9
click at [298, 218] on input "date" at bounding box center [249, 225] width 109 height 14
click at [297, 218] on input "date" at bounding box center [249, 225] width 109 height 14
type input "2025-09-17"
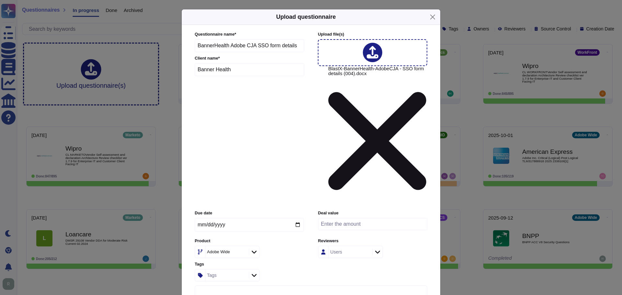
click at [252, 249] on icon at bounding box center [254, 252] width 5 height 6
type input "c"
type input "j"
type input "c"
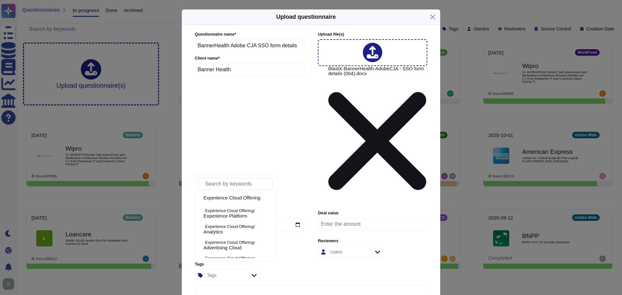
scroll to position [23, 0]
click at [245, 213] on div "Experience Cloud Offering" at bounding box center [235, 209] width 75 height 15
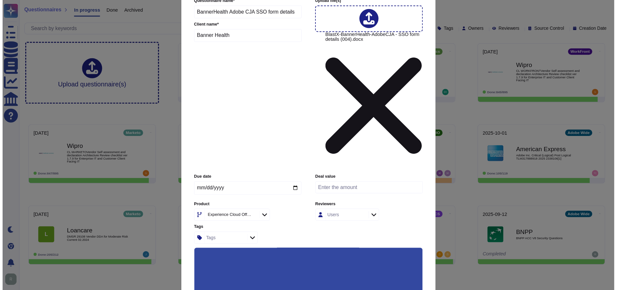
scroll to position [34, 0]
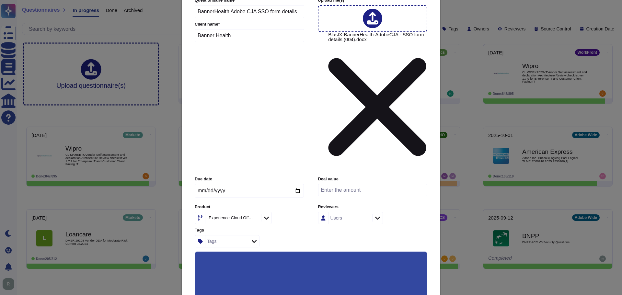
click at [0, 0] on input "Automatically assign teams on questions" at bounding box center [0, 0] width 0 height 0
click at [0, 0] on input "Keep existing answers from the file" at bounding box center [0, 0] width 0 height 0
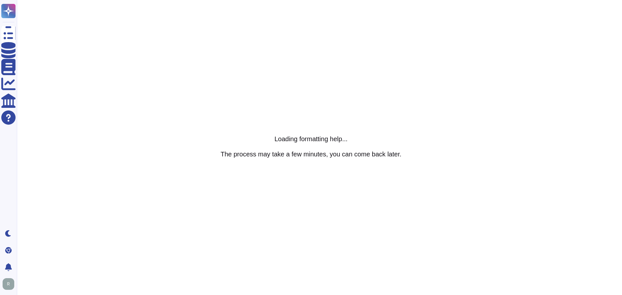
click at [548, 0] on html "Questionnaires Knowledge Base Documents Analytics CAIQ / SIG Help Center Dark m…" at bounding box center [311, 0] width 622 height 0
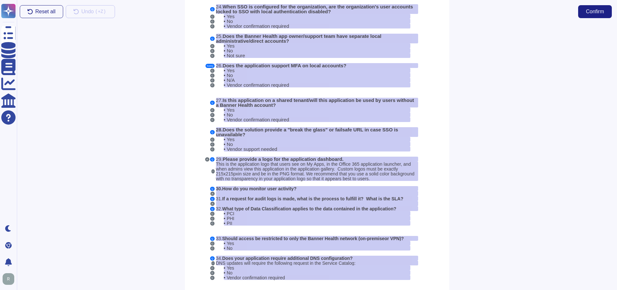
scroll to position [643, 0]
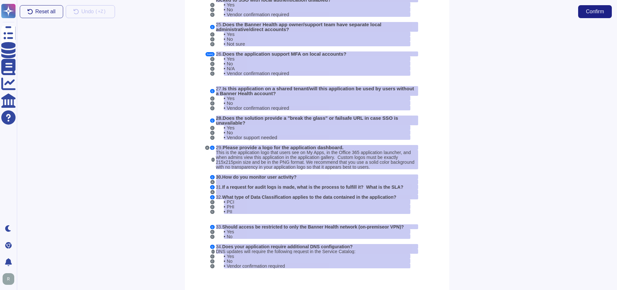
click at [468, 197] on div at bounding box center [533, 156] width 168 height 267
click at [590, 17] on button "Confirm" at bounding box center [595, 11] width 34 height 13
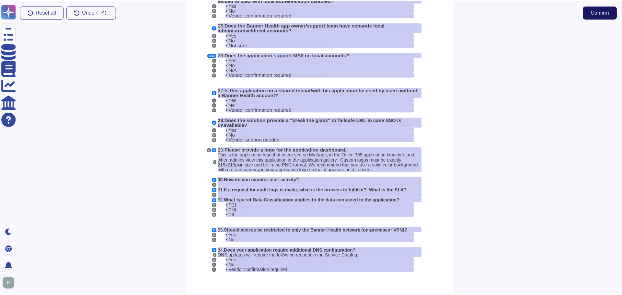
scroll to position [638, 0]
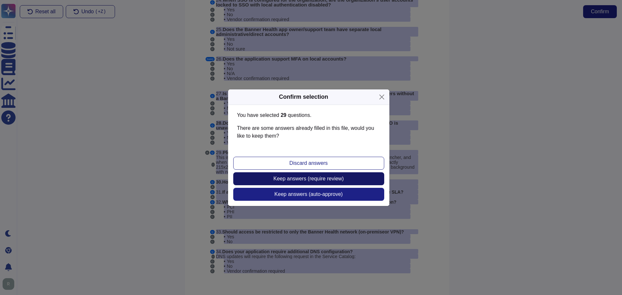
click at [338, 179] on span "Keep answers (require review)" at bounding box center [308, 178] width 70 height 5
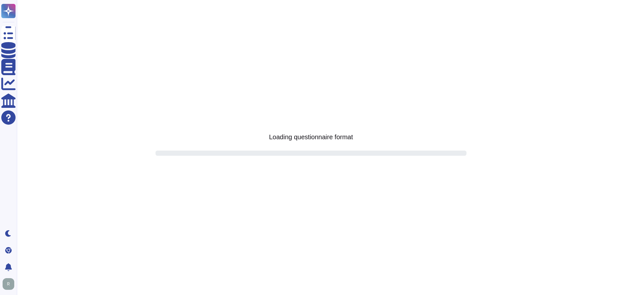
scroll to position [0, 0]
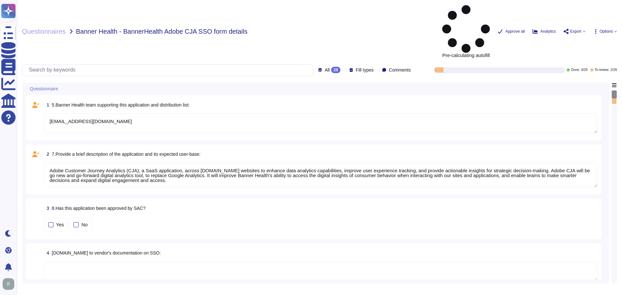
type textarea "ITBusSvcs-IntegratedCustomerEngagement@BannerHealth.com"
type textarea "Adobe Customer Journey Analytics (CJA), a SaaS application, across BannerHealth…"
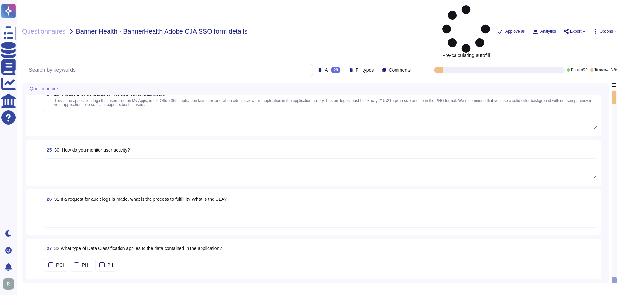
scroll to position [1099, 0]
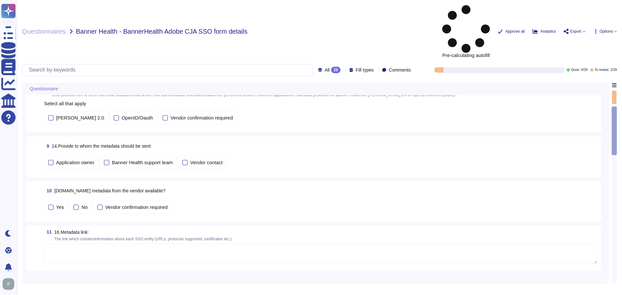
type textarea "ITBusSvcs-IntegratedCustomerEngagement@BannerHealth.com"
type textarea "Adobe Customer Journey Analytics (CJA), a SaaS application, across BannerHealth…"
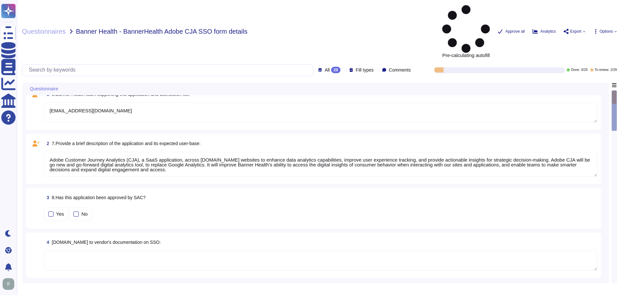
scroll to position [0, 0]
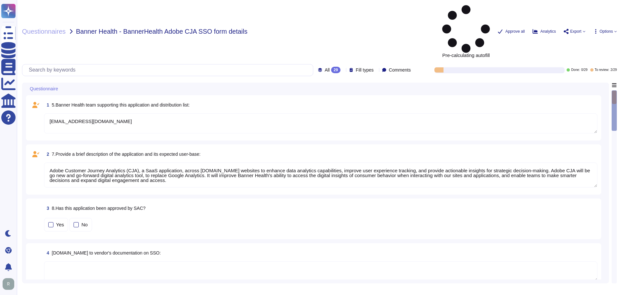
click at [266, 113] on textarea "ITBusSvcs-IntegratedCustomerEngagement@BannerHealth.com" at bounding box center [320, 123] width 553 height 20
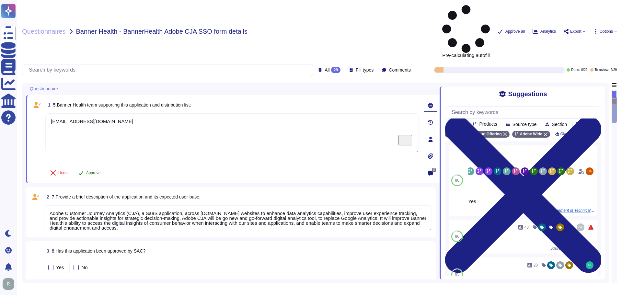
click at [94, 171] on span "Approve" at bounding box center [93, 173] width 15 height 4
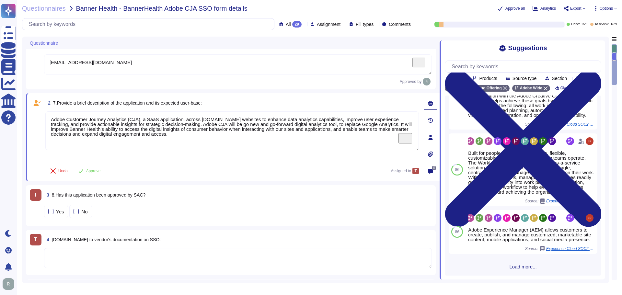
scroll to position [291, 0]
click at [170, 208] on div "Yes No" at bounding box center [238, 212] width 388 height 14
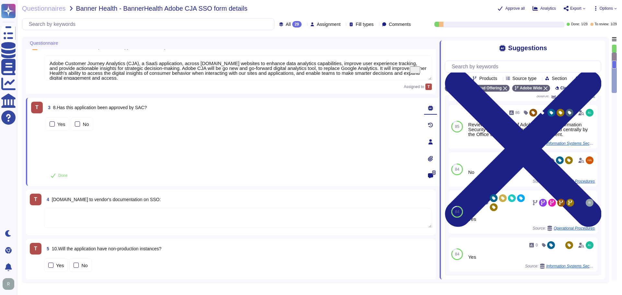
scroll to position [78, 0]
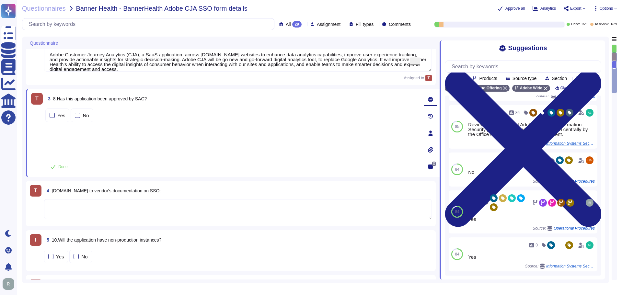
click at [303, 200] on textarea at bounding box center [238, 209] width 388 height 20
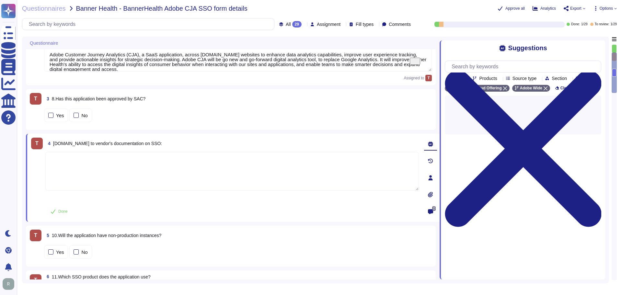
scroll to position [0, 0]
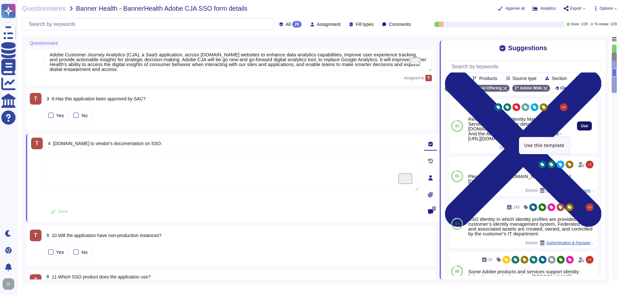
click at [580, 128] on span "Use" at bounding box center [583, 126] width 7 height 4
type textarea "Refer to the Adobe Identity Management Services whitepaper for details: https:/…"
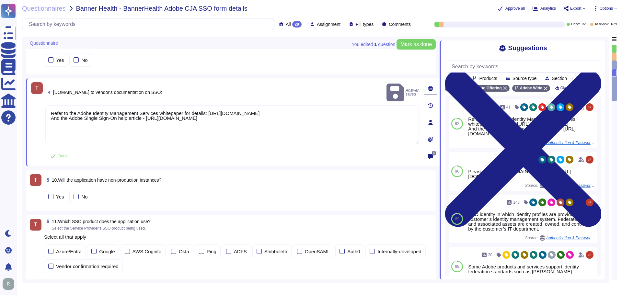
scroll to position [142, 0]
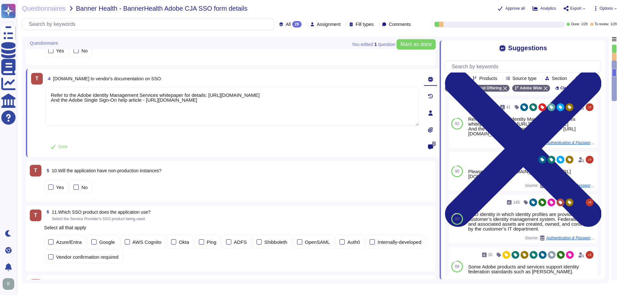
click at [172, 181] on div "Yes No" at bounding box center [238, 187] width 388 height 14
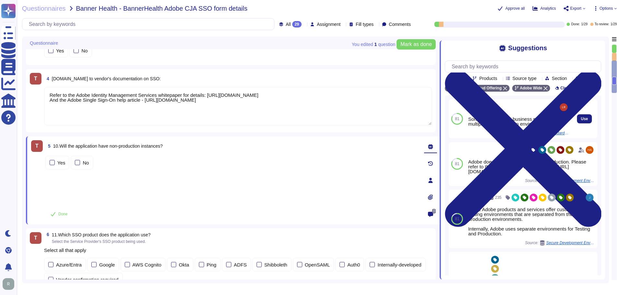
click at [493, 126] on div "Some teams have a business purpose for multiple non-production environments." at bounding box center [518, 122] width 101 height 10
click at [520, 126] on div "Some teams have a business purpose for multiple non-production environments." at bounding box center [518, 122] width 101 height 10
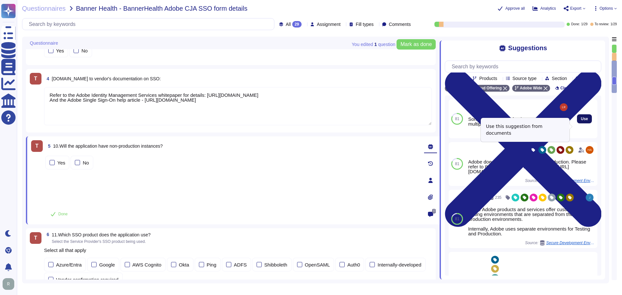
click at [580, 121] on span "Use" at bounding box center [583, 119] width 7 height 4
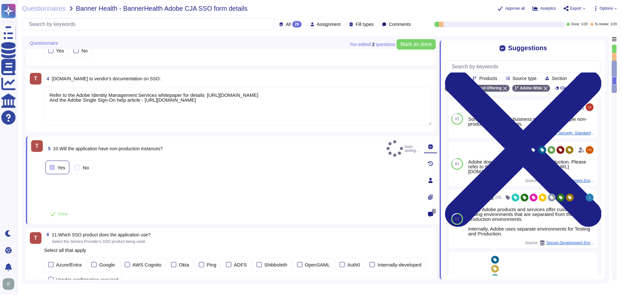
click at [51, 165] on div at bounding box center [52, 167] width 5 height 5
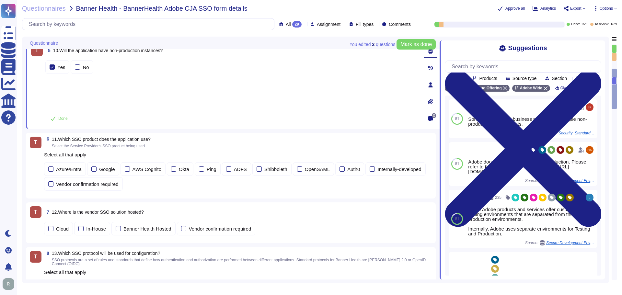
scroll to position [240, 0]
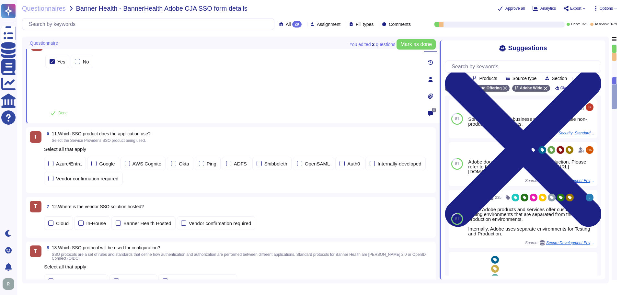
click at [174, 185] on div "Select all that apply Azure/Entra Google AWS Cognito Okta Ping ADFS Shibboleth …" at bounding box center [238, 165] width 388 height 41
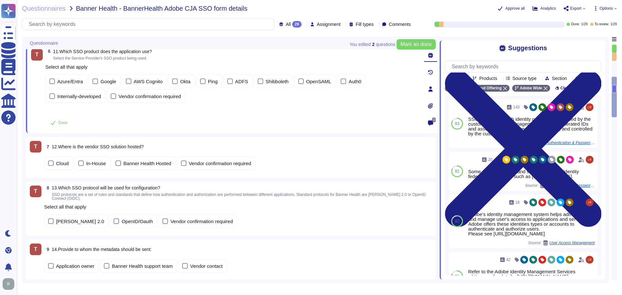
scroll to position [272, 0]
click at [51, 77] on div at bounding box center [52, 79] width 5 height 5
click at [173, 79] on div at bounding box center [174, 79] width 5 height 5
click at [298, 80] on div at bounding box center [300, 79] width 5 height 5
click at [125, 82] on div "AWS Cognito" at bounding box center [144, 80] width 45 height 14
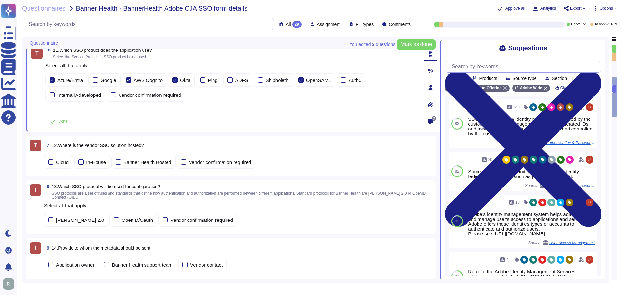
click at [472, 70] on input "text" at bounding box center [524, 66] width 152 height 11
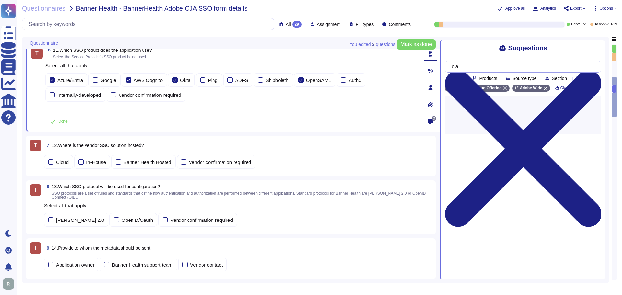
type input "cja"
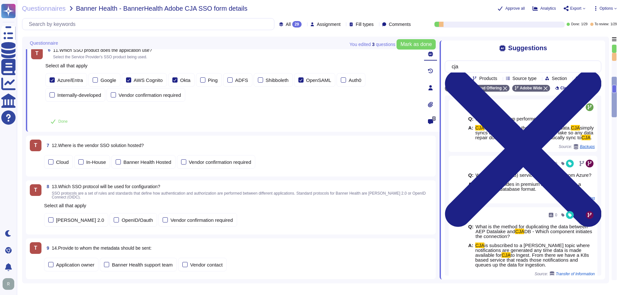
click at [500, 79] on icon at bounding box center [500, 79] width 0 height 0
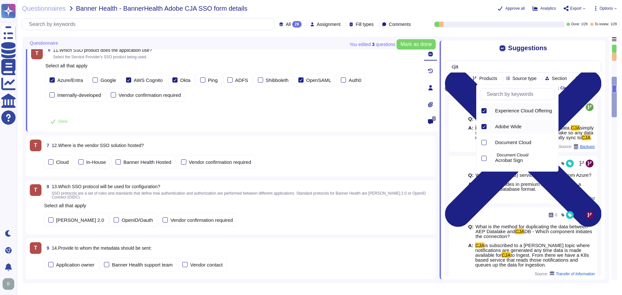
click at [506, 54] on div "Suggestions cja Team Products Source type Section Tags Experience Cloud Offerin…" at bounding box center [521, 159] width 165 height 239
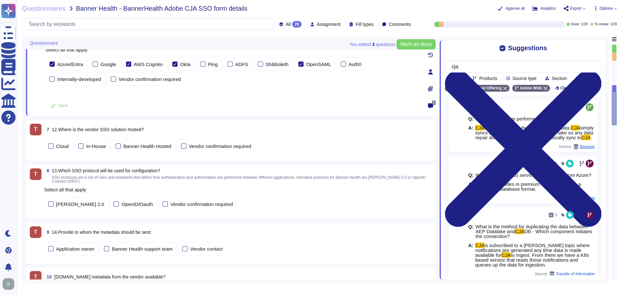
scroll to position [304, 0]
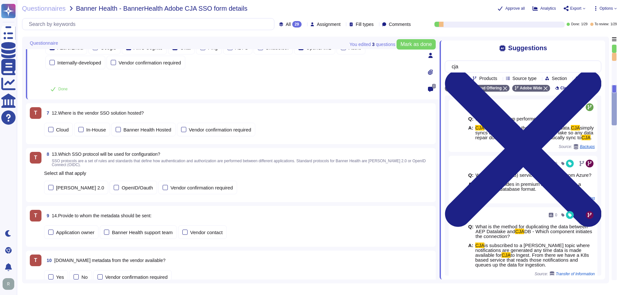
click at [310, 137] on div "Cloud In-House Banner Health Hosted Vendor confirmation required" at bounding box center [238, 129] width 388 height 16
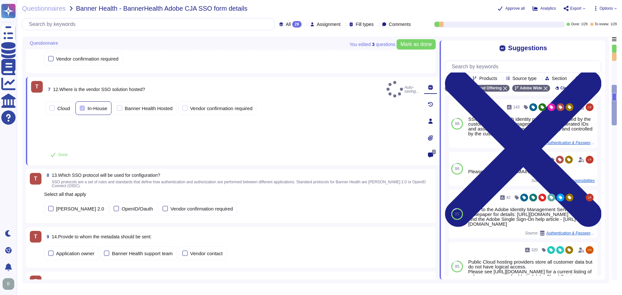
click at [81, 106] on div at bounding box center [82, 108] width 5 height 5
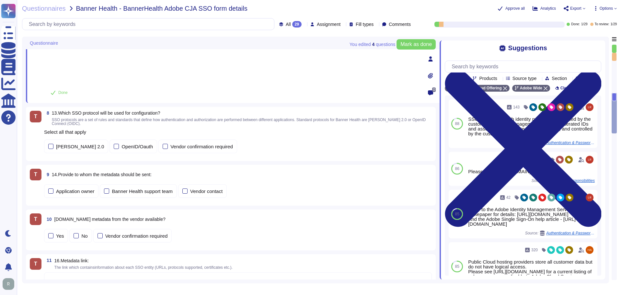
scroll to position [369, 0]
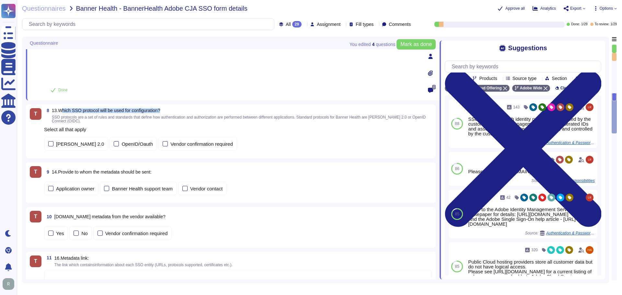
drag, startPoint x: 164, startPoint y: 108, endPoint x: 60, endPoint y: 108, distance: 104.2
click at [60, 108] on div "T 8 13.Which SSO protocol will be used for configuration? SSO protocols are a s…" at bounding box center [231, 131] width 410 height 54
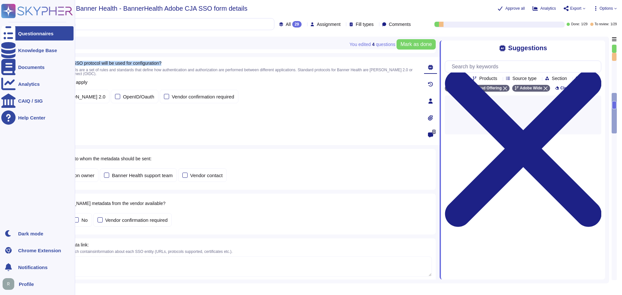
copy span "hich SSO protocol will be used for configuration?"
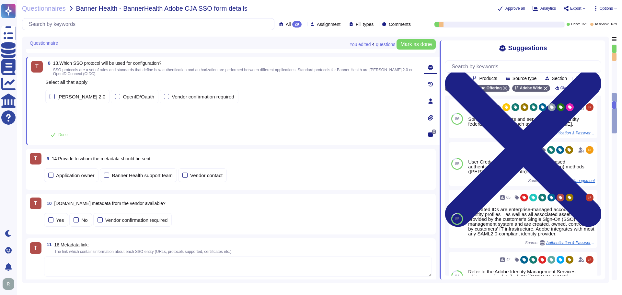
click at [315, 119] on div "Select all that apply SAML 2.0 OpenID/Oauth Vendor confirmation required" at bounding box center [231, 101] width 373 height 47
click at [49, 98] on div "[PERSON_NAME] 2.0" at bounding box center [77, 98] width 64 height 14
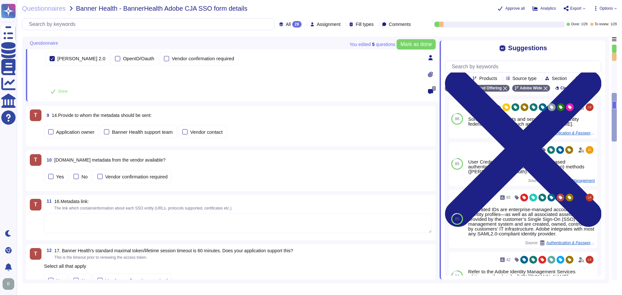
scroll to position [434, 0]
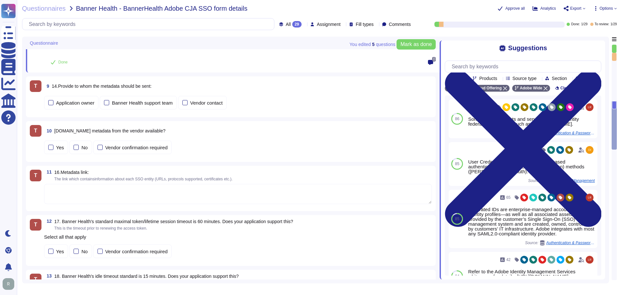
click at [342, 91] on div "9 14.Provide to whom the metadata should be sent:" at bounding box center [238, 86] width 388 height 12
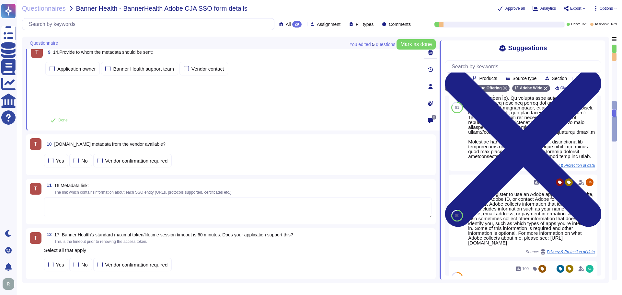
scroll to position [48, 0]
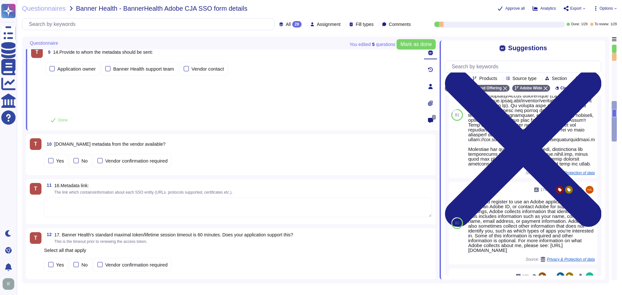
click at [314, 102] on div "Application owner Banner Health support team Vendor contact" at bounding box center [231, 86] width 373 height 51
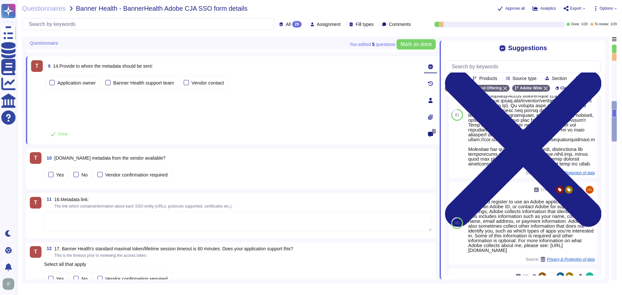
scroll to position [401, 0]
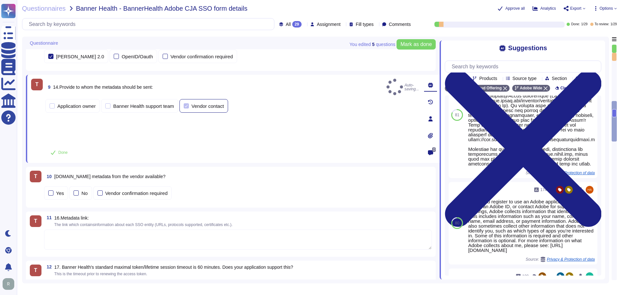
click at [187, 103] on div at bounding box center [186, 105] width 5 height 5
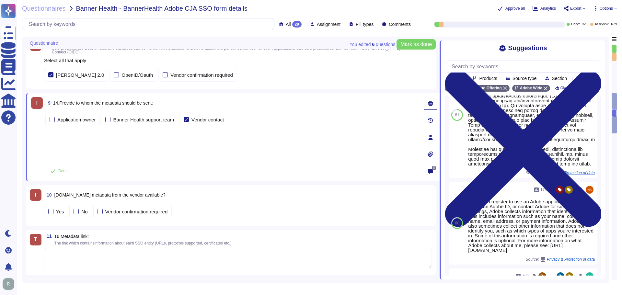
scroll to position [369, 0]
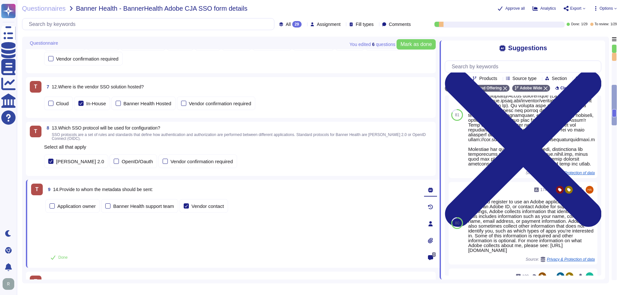
type textarea "Refer to the Adobe Identity Management Services whitepaper for details: https:/…"
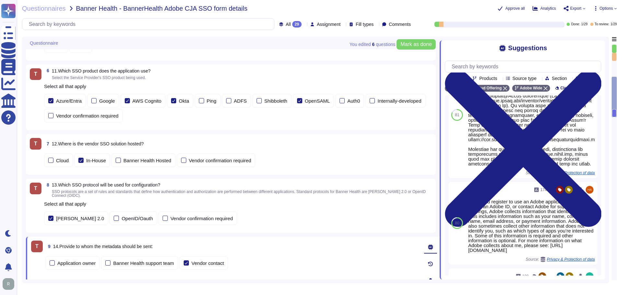
type textarea "Adobe Customer Journey Analytics (CJA), a SaaS application, across BannerHealth…"
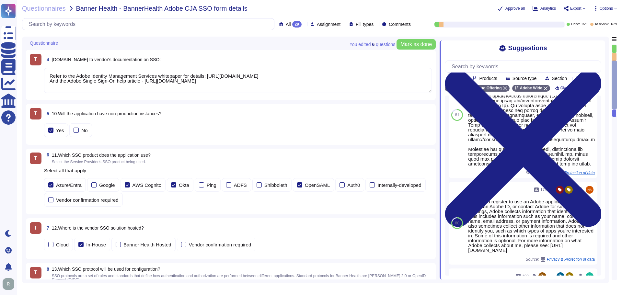
type textarea "ITBusSvcs-IntegratedCustomerEngagement@BannerHealth.com"
click at [162, 203] on div "Azure/Entra Google AWS Cognito Okta Ping ADFS Shibboleth OpenSAML Auth0 Interna…" at bounding box center [238, 192] width 388 height 28
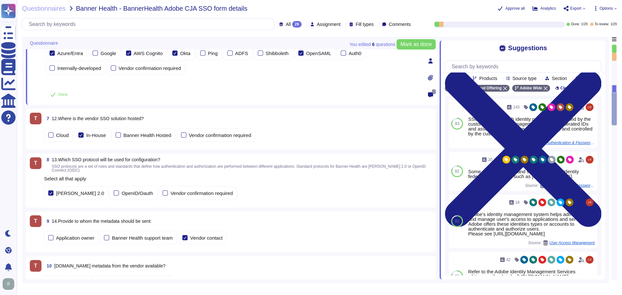
scroll to position [296, 0]
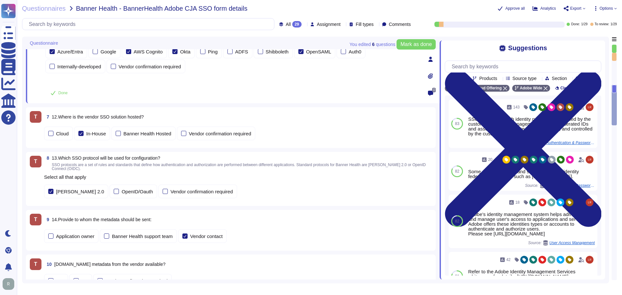
click at [198, 219] on div "9 14.Provide to whom the metadata should be sent:" at bounding box center [238, 220] width 388 height 12
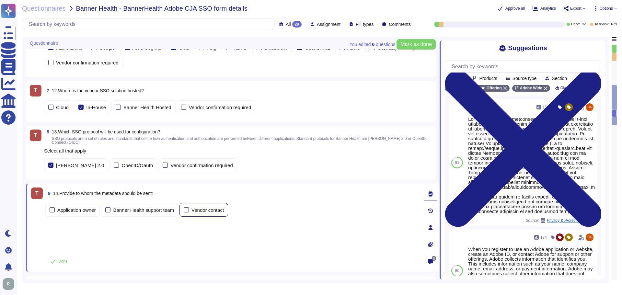
click at [184, 209] on div at bounding box center [186, 209] width 5 height 5
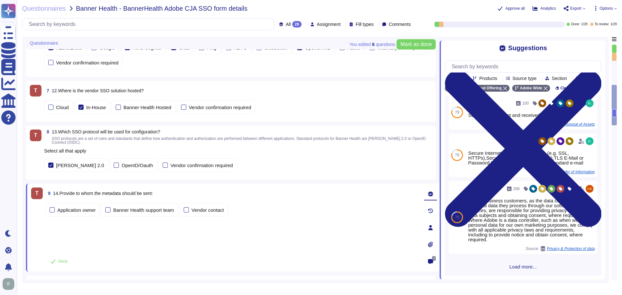
scroll to position [233, 0]
click at [487, 80] on span "Products" at bounding box center [488, 78] width 18 height 5
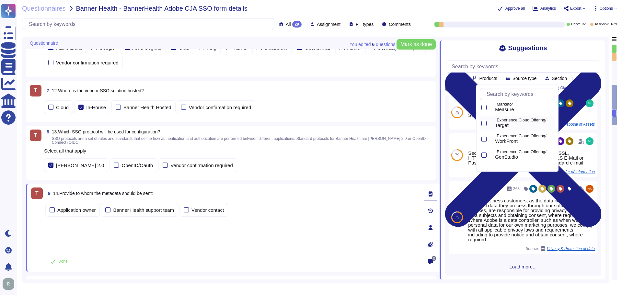
scroll to position [291, 0]
click at [466, 52] on div "Suggestions" at bounding box center [522, 47] width 156 height 7
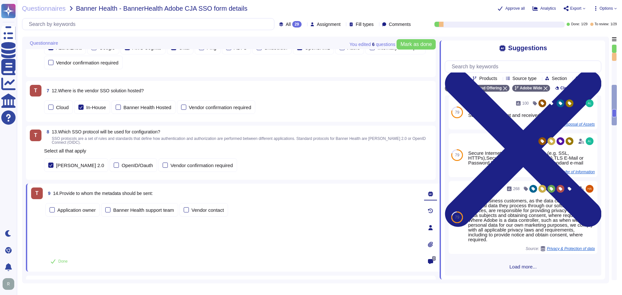
click at [467, 11] on div "Approve all Analytics Export Options" at bounding box center [525, 8] width 182 height 6
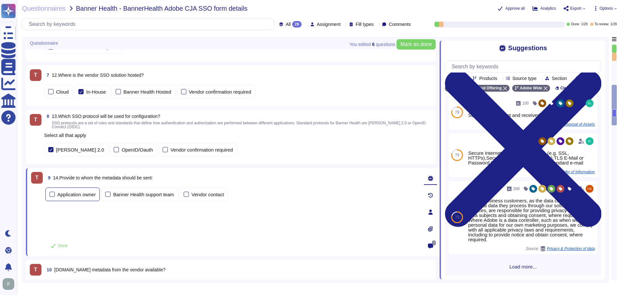
scroll to position [328, 0]
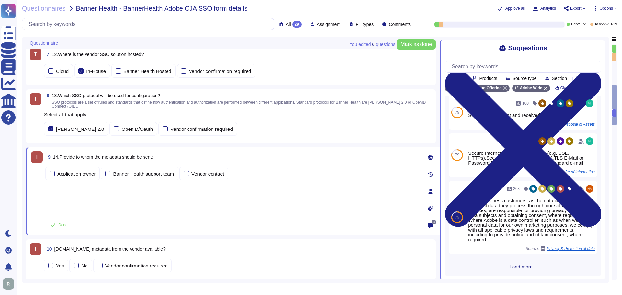
click at [81, 197] on div "Application owner Banner Health support team Vendor contact" at bounding box center [231, 190] width 373 height 51
click at [134, 212] on div "Application owner Banner Health support team Vendor contact" at bounding box center [231, 190] width 373 height 51
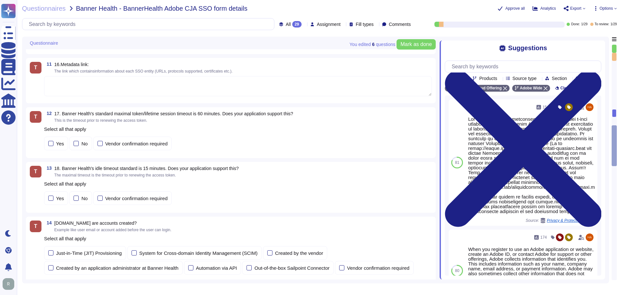
scroll to position [490, 0]
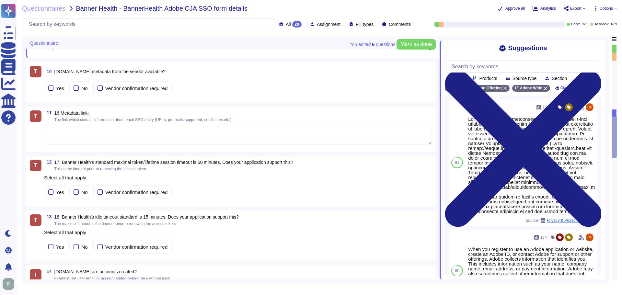
click at [115, 136] on textarea at bounding box center [238, 135] width 388 height 20
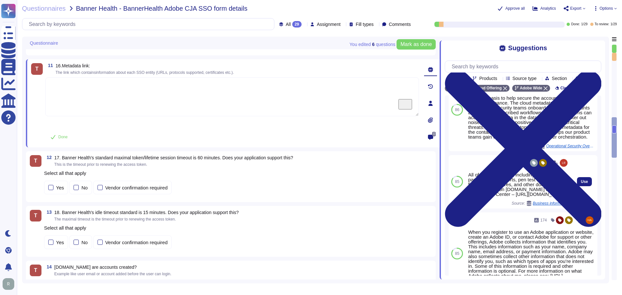
scroll to position [117, 0]
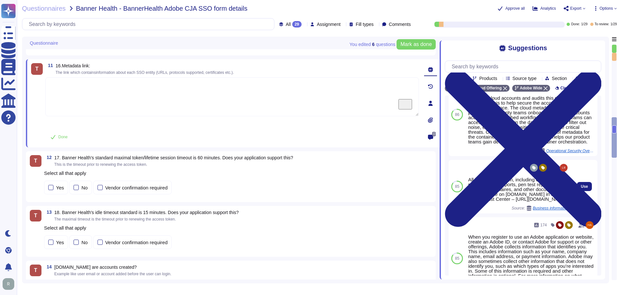
click at [492, 201] on div "All of our information, including current white papers, SOC2 reports, pen test …" at bounding box center [518, 189] width 101 height 24
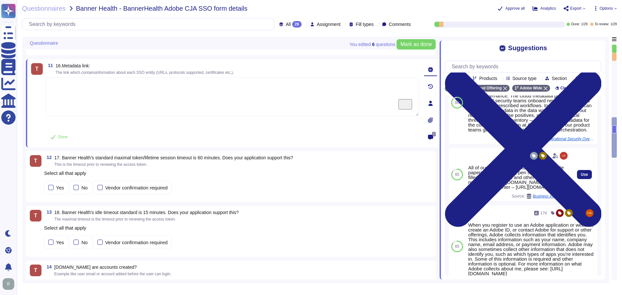
scroll to position [150, 0]
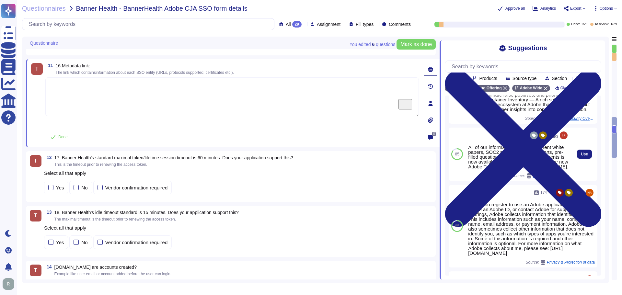
click at [492, 169] on div "All of our information, including current white papers, SOC2 reports, pen test …" at bounding box center [518, 157] width 101 height 24
click at [495, 65] on input "text" at bounding box center [524, 66] width 152 height 11
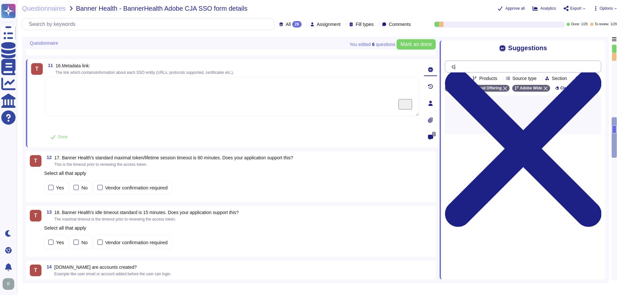
type input "cja"
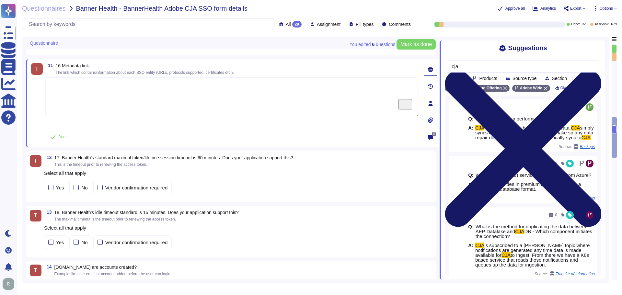
click at [596, 70] on icon at bounding box center [523, 148] width 156 height 156
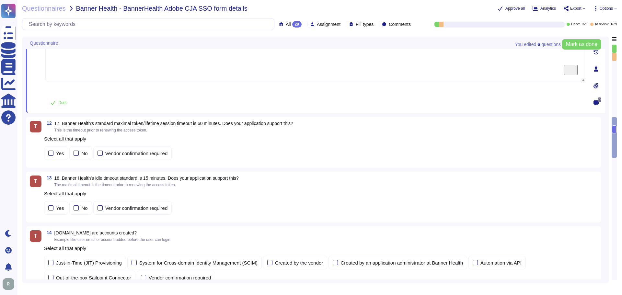
scroll to position [523, 0]
drag, startPoint x: 200, startPoint y: 69, endPoint x: 180, endPoint y: 67, distance: 20.8
click at [200, 69] on textarea "To enrich screen reader interactions, please activate Accessibility in Grammarl…" at bounding box center [314, 61] width 539 height 39
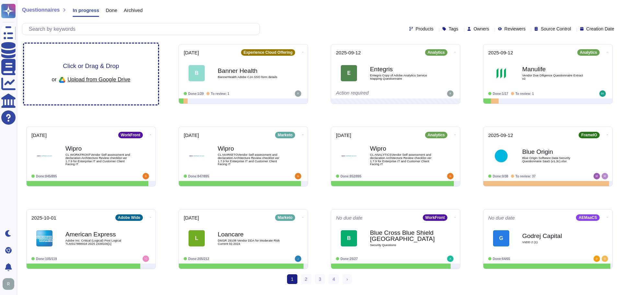
click at [85, 63] on span "Click or Drag & Drop" at bounding box center [91, 66] width 56 height 6
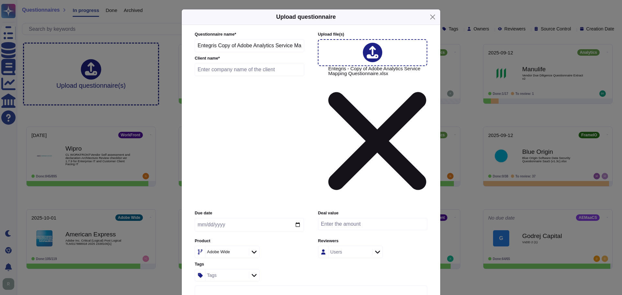
drag, startPoint x: 235, startPoint y: 86, endPoint x: 218, endPoint y: 86, distance: 17.5
click at [218, 52] on input "Entegris Copy of Adobe Analytics Service Mapping Questionnaire" at bounding box center [249, 45] width 109 height 13
click at [227, 76] on input "text" at bounding box center [249, 69] width 109 height 13
click at [218, 52] on input "Entegris Adobe Analytics Service Mapping Questionnaire" at bounding box center [249, 45] width 109 height 13
type input "Entegris Adobe Analytics Service Mapping Questionnaire"
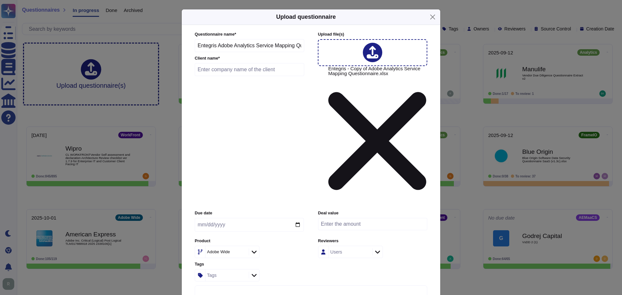
click at [240, 76] on input "text" at bounding box center [249, 69] width 109 height 13
type input "Entegris"
click at [303, 218] on input "date" at bounding box center [249, 225] width 109 height 14
click at [297, 218] on input "date" at bounding box center [249, 225] width 109 height 14
type input "2025-09-12"
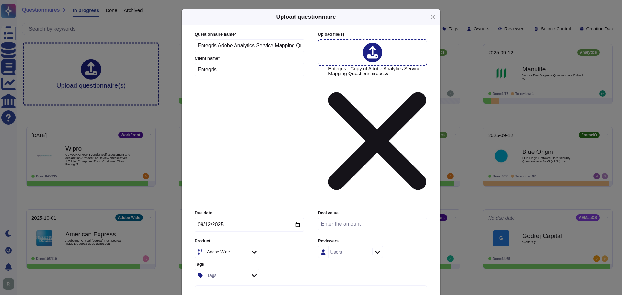
click at [347, 210] on div "Deal value" at bounding box center [372, 222] width 109 height 25
click at [345, 218] on input "number" at bounding box center [372, 224] width 109 height 12
type input "61800"
click at [255, 249] on icon at bounding box center [254, 252] width 5 height 6
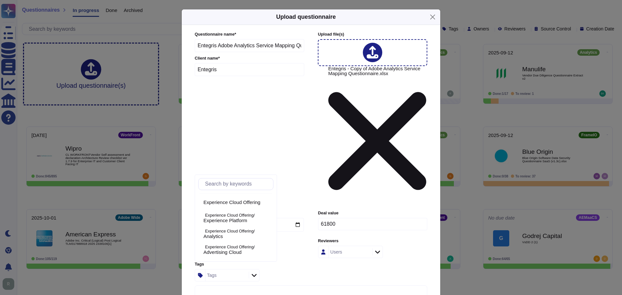
scroll to position [32, 0]
click at [231, 229] on p "Experience Cloud Offering/" at bounding box center [238, 229] width 66 height 4
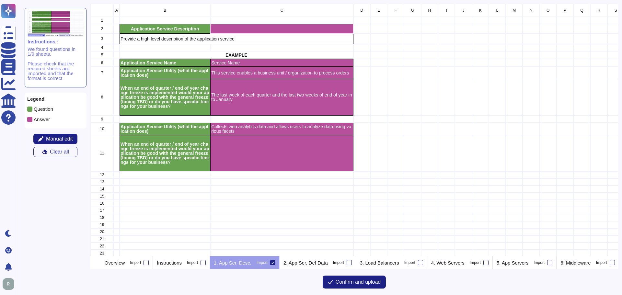
scroll to position [247, 523]
click at [125, 264] on p "Overview" at bounding box center [115, 262] width 20 height 5
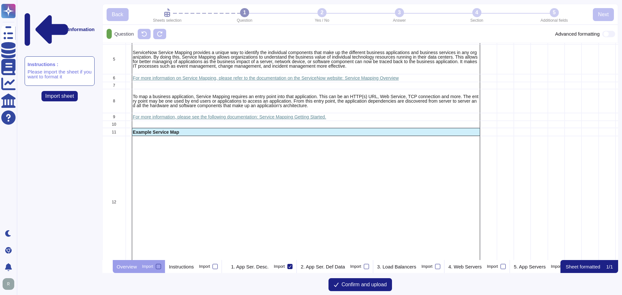
scroll to position [259, 0]
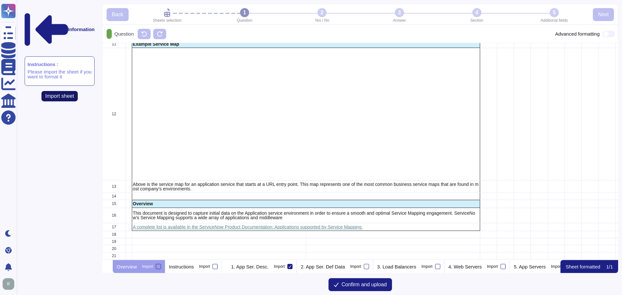
click at [67, 94] on span "Import sheet" at bounding box center [59, 96] width 29 height 5
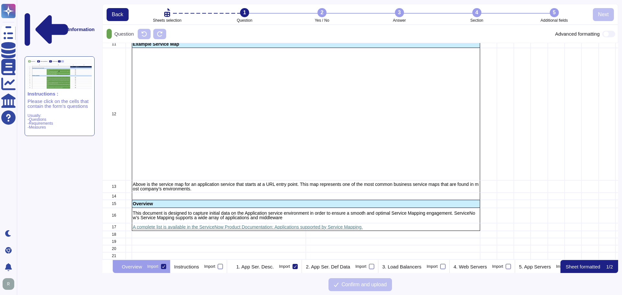
click at [117, 267] on icon at bounding box center [117, 267] width 0 height 0
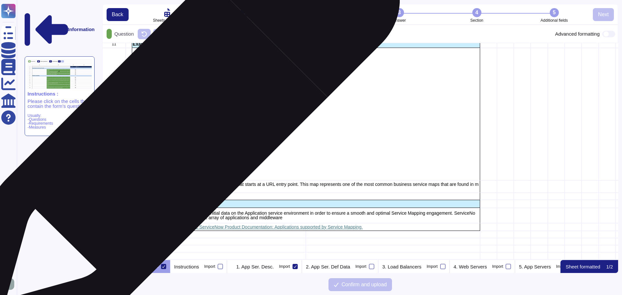
click at [175, 131] on div "grid" at bounding box center [306, 114] width 348 height 132
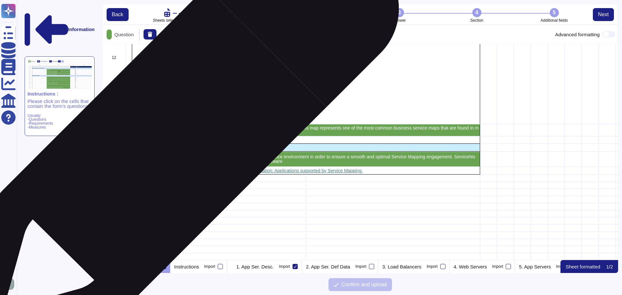
scroll to position [321, 0]
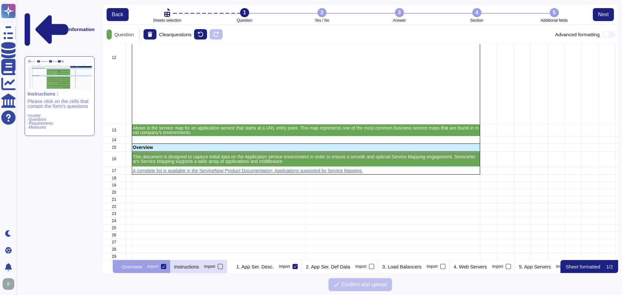
click at [215, 265] on div "Import" at bounding box center [209, 266] width 11 height 4
click at [0, 0] on input "Import" at bounding box center [0, 0] width 0 height 0
click at [204, 266] on p "Instructions" at bounding box center [191, 266] width 25 height 5
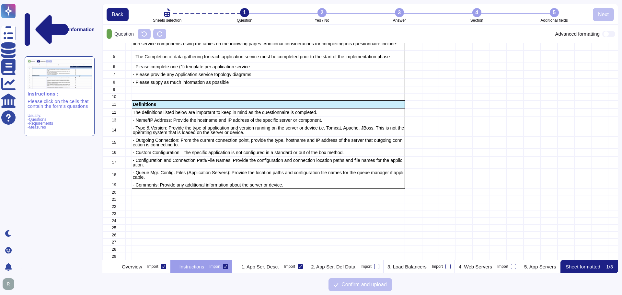
scroll to position [212, 511]
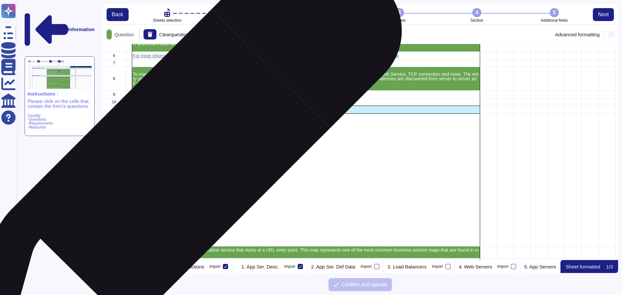
scroll to position [32, 0]
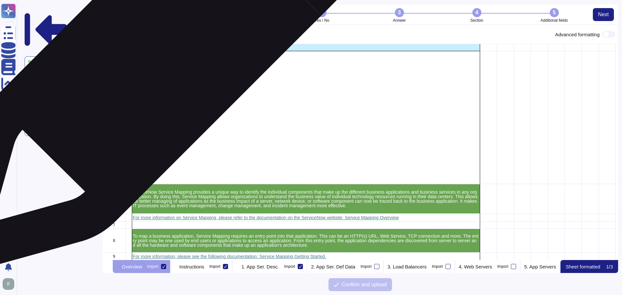
click at [165, 49] on p "Service Mapping Overview" at bounding box center [306, 47] width 346 height 5
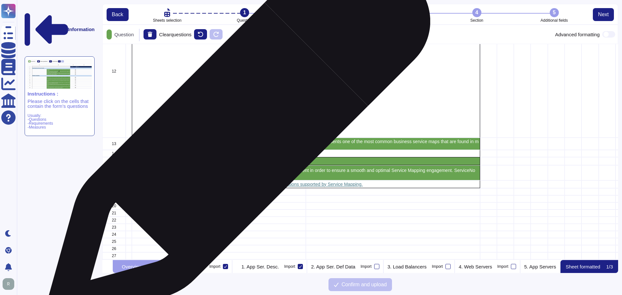
scroll to position [321, 0]
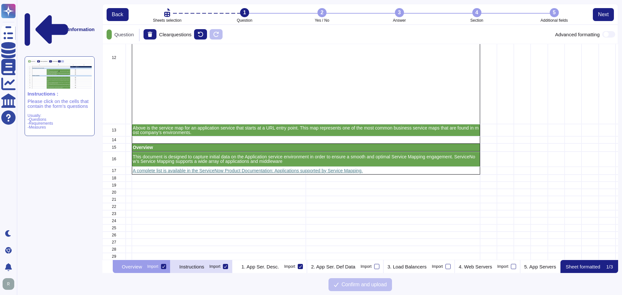
click at [204, 267] on p "Instructions" at bounding box center [191, 266] width 25 height 5
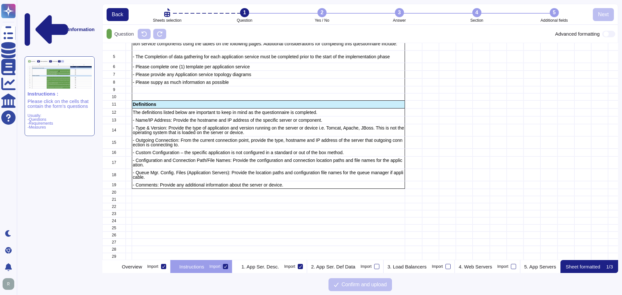
scroll to position [212, 511]
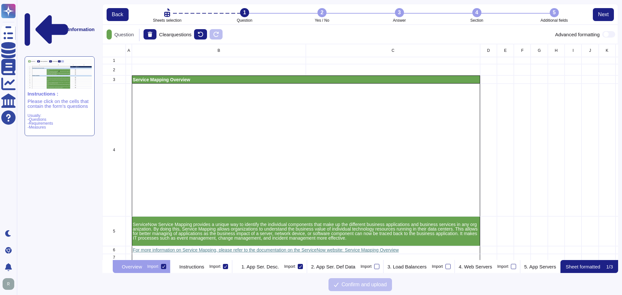
click at [165, 267] on icon at bounding box center [163, 266] width 3 height 3
click at [0, 0] on input "Import" at bounding box center [0, 0] width 0 height 0
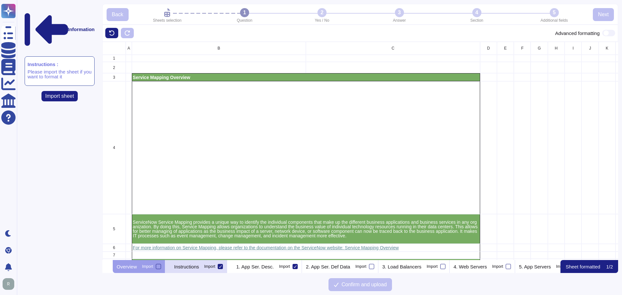
click at [199, 266] on p "Instructions" at bounding box center [186, 266] width 25 height 5
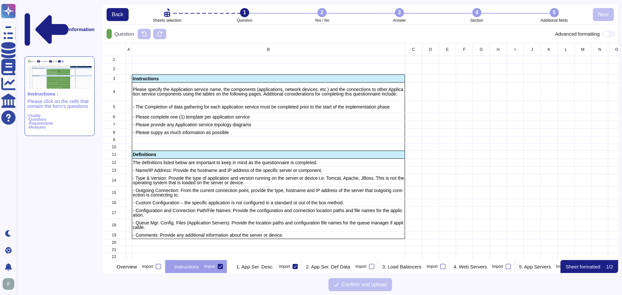
scroll to position [212, 511]
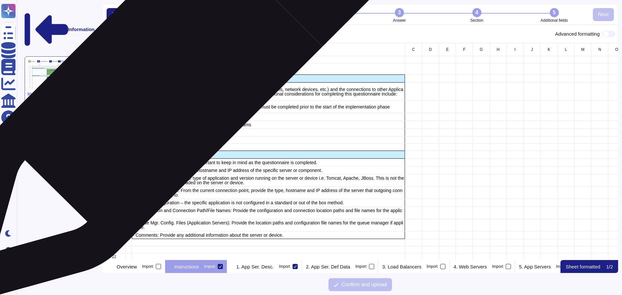
click at [167, 81] on p "Instructions" at bounding box center [268, 78] width 271 height 5
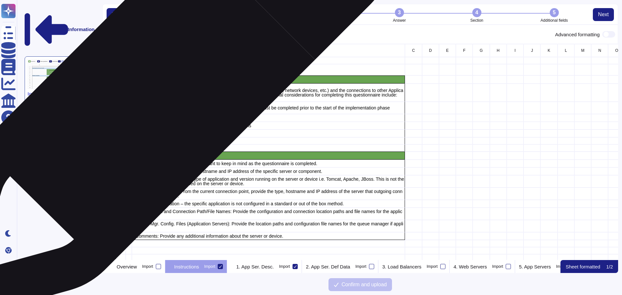
click at [156, 95] on p "Please specify the Application service name, the components (applications, netw…" at bounding box center [268, 92] width 271 height 9
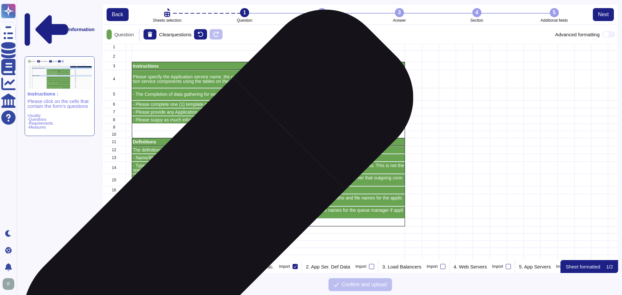
scroll to position [56, 0]
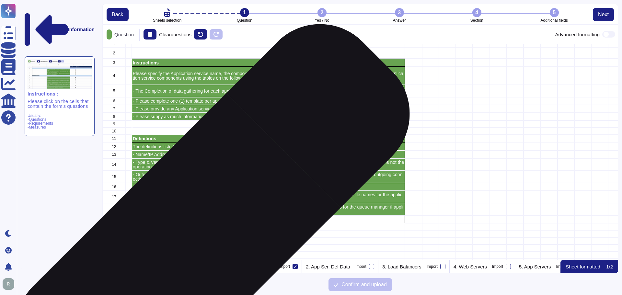
scroll to position [0, 0]
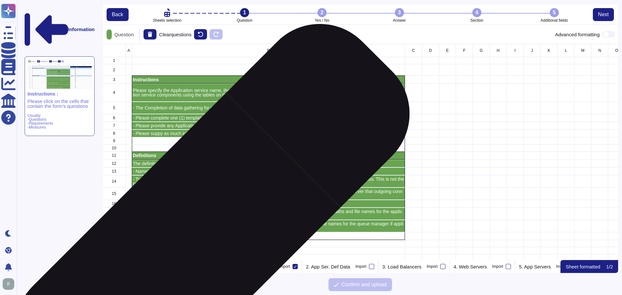
click at [194, 240] on div "grid" at bounding box center [268, 243] width 273 height 7
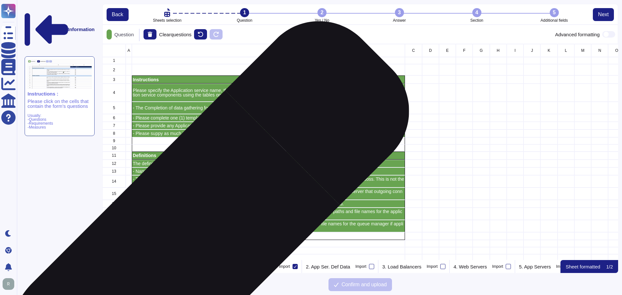
click at [193, 237] on p "- Comments: Provide any additional information about the server or device." at bounding box center [268, 236] width 271 height 5
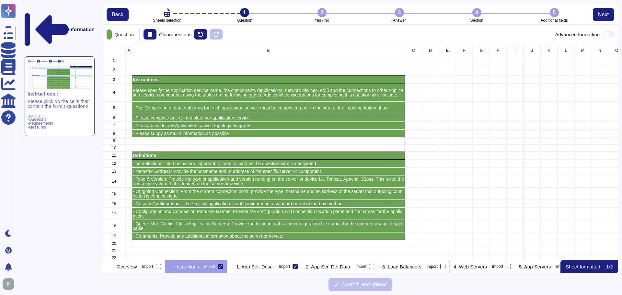
click at [151, 76] on icon at bounding box center [192, 117] width 83 height 83
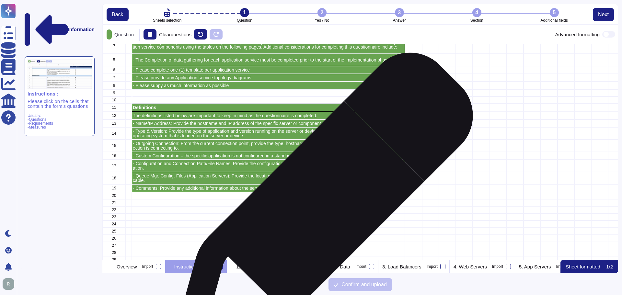
scroll to position [56, 0]
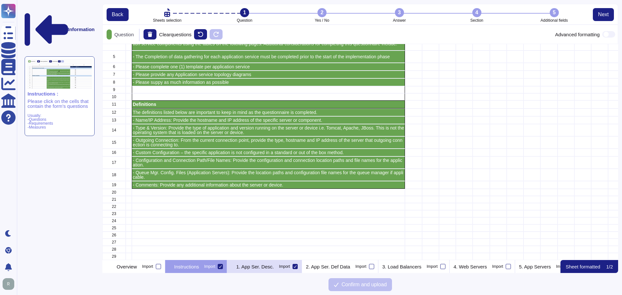
click at [274, 265] on p "1. App Ser. Desc." at bounding box center [255, 266] width 38 height 5
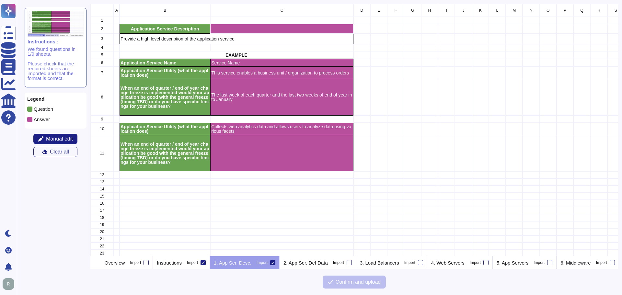
scroll to position [247, 523]
click at [320, 264] on p "2. App Ser. Def Data" at bounding box center [305, 262] width 44 height 5
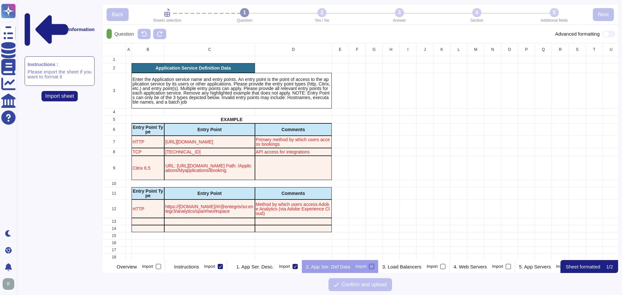
scroll to position [0, 0]
click at [187, 87] on p "Enter the Application service name and entry points. An entry point is the poin…" at bounding box center [231, 90] width 198 height 27
click at [364, 267] on div at bounding box center [360, 266] width 5 height 5
click at [0, 0] on input "Import" at bounding box center [0, 0] width 0 height 0
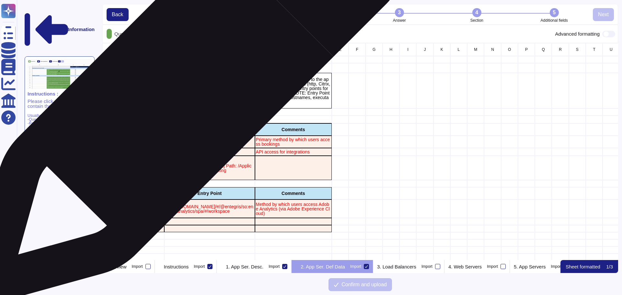
click at [182, 89] on p "Enter the Application service name and entry points. An entry point is the poin…" at bounding box center [231, 90] width 198 height 27
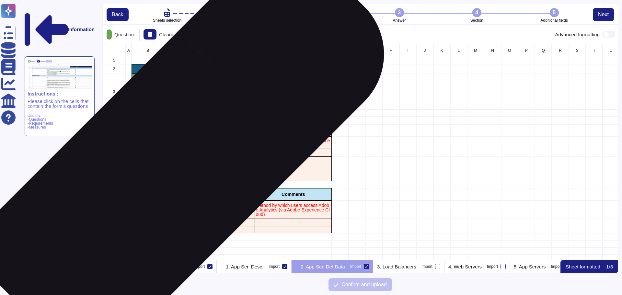
click at [143, 195] on p "Entry Point Type" at bounding box center [147, 194] width 31 height 9
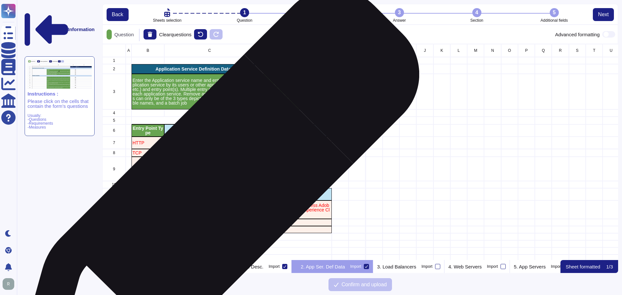
click at [214, 195] on p "Entry Point" at bounding box center [209, 194] width 88 height 5
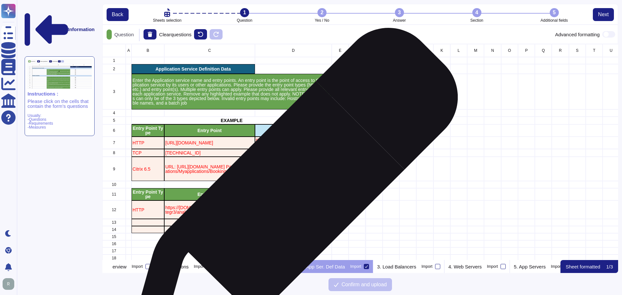
click at [291, 195] on p "Comments" at bounding box center [293, 194] width 75 height 5
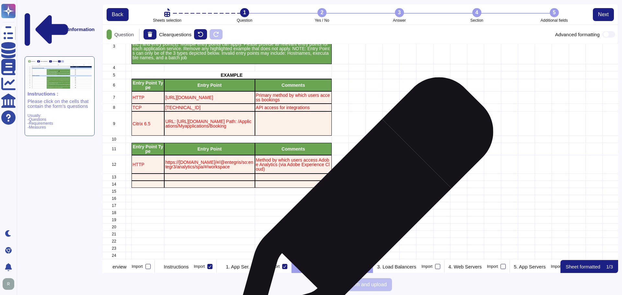
scroll to position [85, 0]
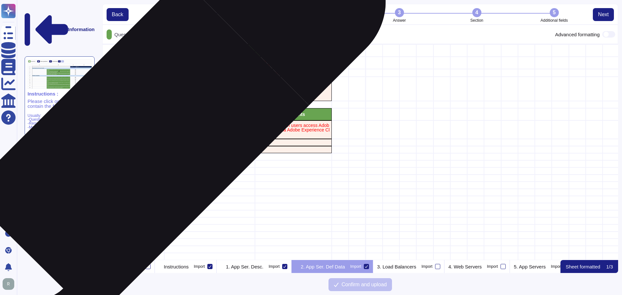
click at [147, 146] on div "grid" at bounding box center [147, 149] width 33 height 7
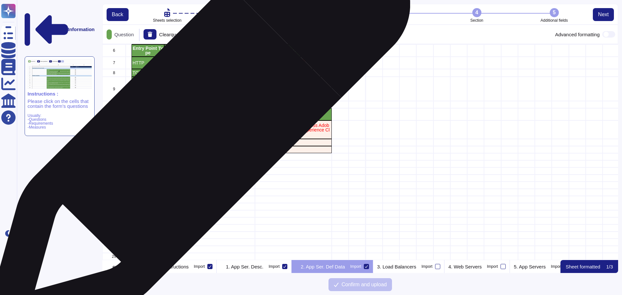
click at [199, 128] on p "https://experience.adobe.com/#/@entegris/so:entegr3/analytics/spa/#/workspace" at bounding box center [209, 129] width 88 height 9
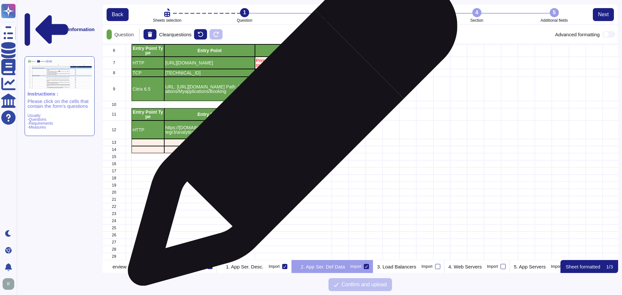
click at [290, 124] on p "Method by which users access Adobe Analytics (via Adobe Experience Cloud)" at bounding box center [293, 130] width 75 height 14
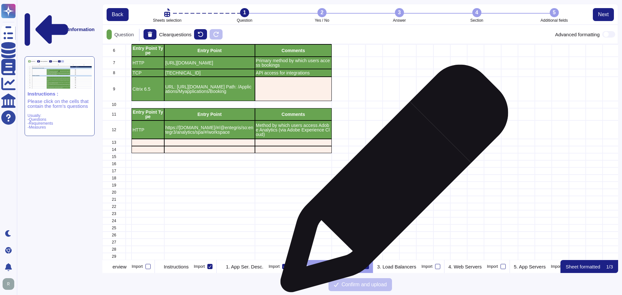
scroll to position [2, 0]
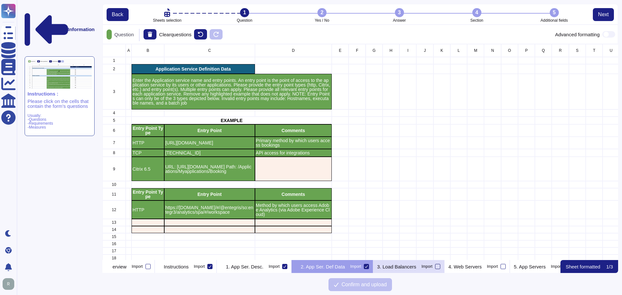
click at [440, 265] on div at bounding box center [437, 266] width 5 height 5
click at [0, 0] on input "Import" at bounding box center [0, 0] width 0 height 0
click at [421, 264] on p "3. Load Balancers" at bounding box center [401, 266] width 39 height 5
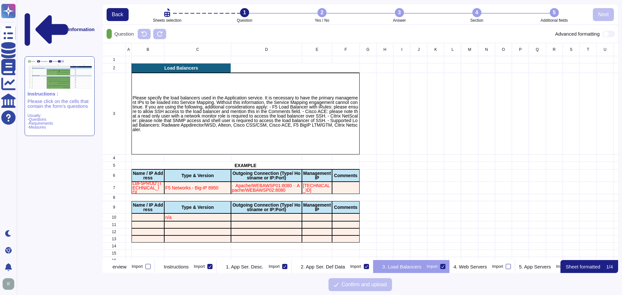
scroll to position [212, 511]
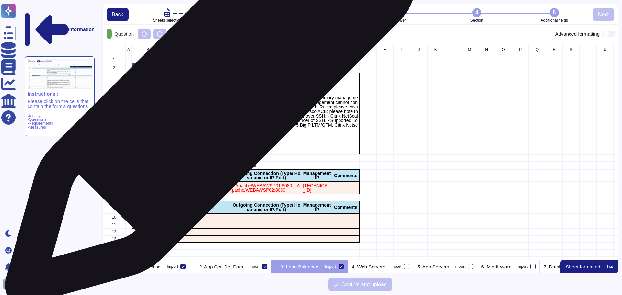
click at [208, 102] on p "Please specify the load balancers used in the Application service. It is necess…" at bounding box center [245, 114] width 226 height 36
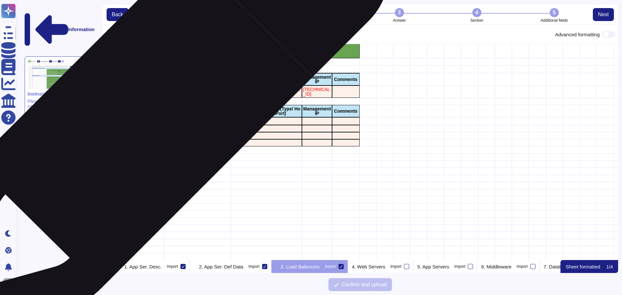
click at [152, 112] on p "Name / IP Address" at bounding box center [147, 111] width 31 height 9
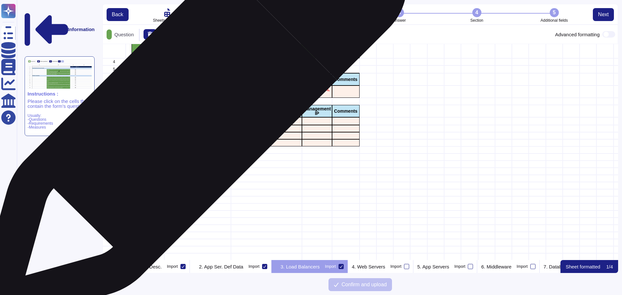
click at [194, 112] on p "Type & Version" at bounding box center [197, 111] width 65 height 5
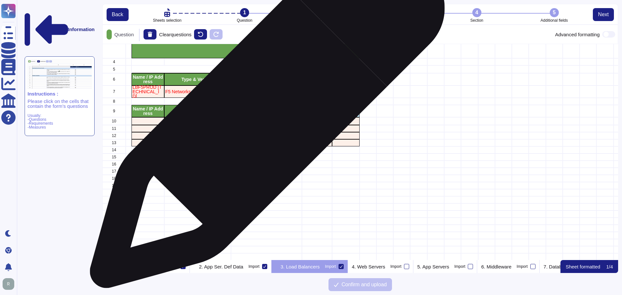
click at [264, 114] on p "Outgoing Connection (Type/ Hostname or IP:Port)" at bounding box center [266, 111] width 69 height 9
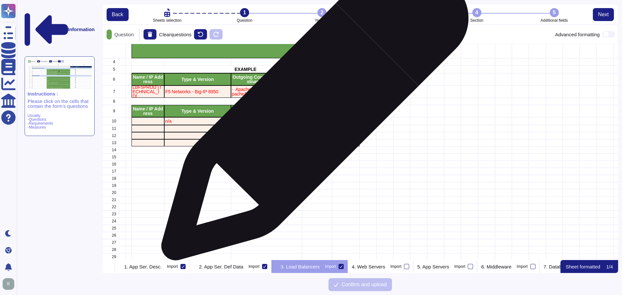
click at [316, 110] on p "Management IP" at bounding box center [317, 111] width 28 height 9
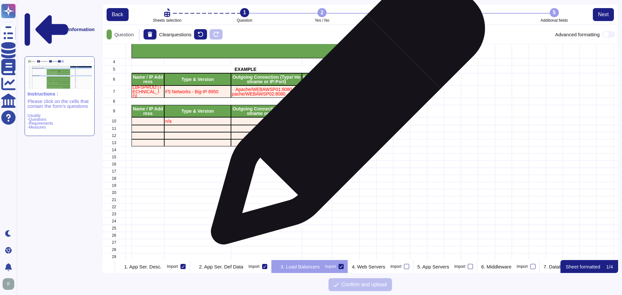
click at [345, 111] on p "Comments" at bounding box center [346, 111] width 26 height 5
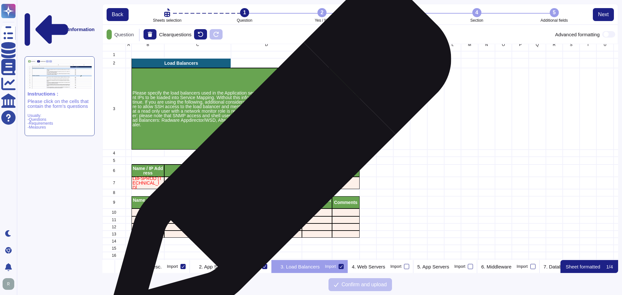
scroll to position [0, 0]
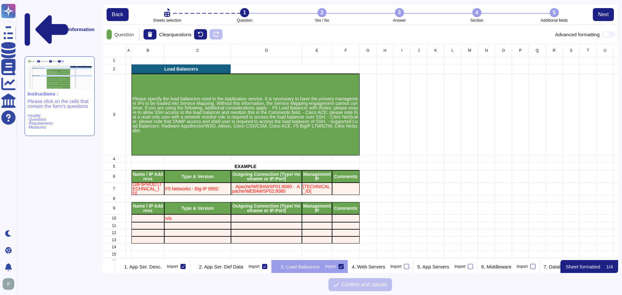
click at [50, 114] on p "Usually: -Questions -Requirements -Measures" at bounding box center [60, 122] width 64 height 16
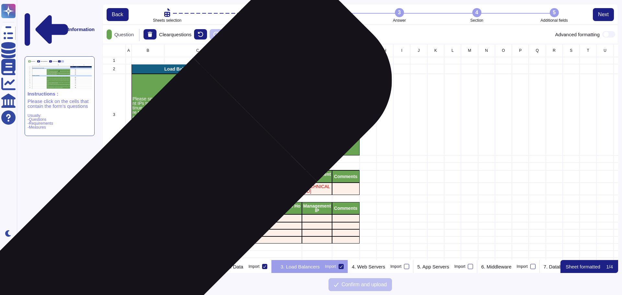
click at [159, 216] on div "grid" at bounding box center [147, 218] width 33 height 8
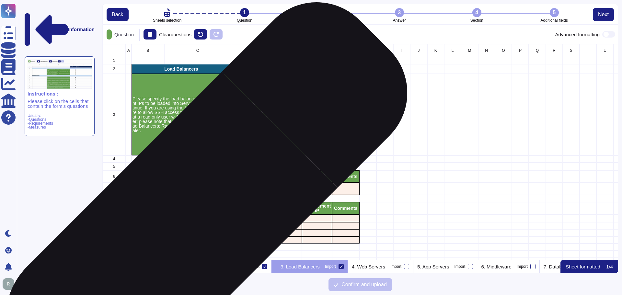
click at [190, 220] on p "n/a" at bounding box center [197, 218] width 65 height 5
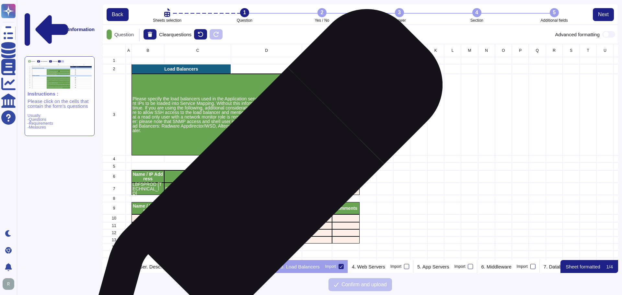
click at [260, 192] on p "· Apache/WEBAWSP01:8080 · Apache/WEBAWSP02:8080" at bounding box center [266, 188] width 69 height 9
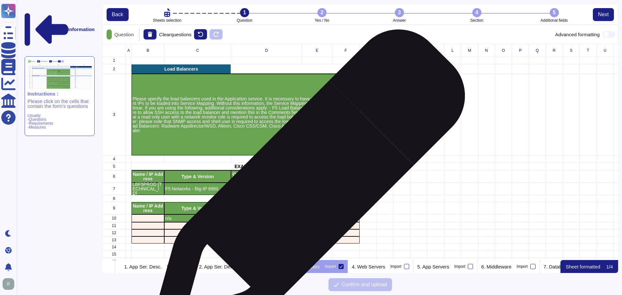
click at [313, 189] on p "111.111.1.11" at bounding box center [317, 188] width 28 height 9
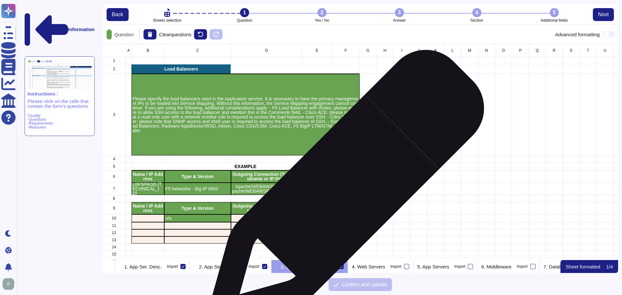
click at [343, 191] on div "grid" at bounding box center [346, 189] width 28 height 12
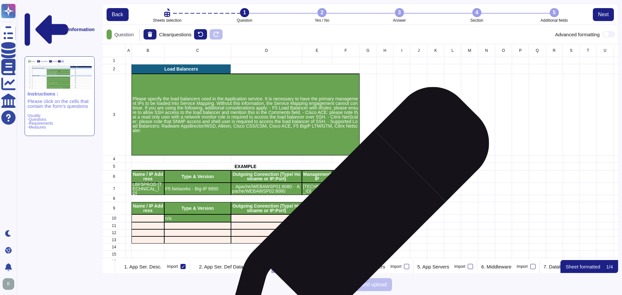
click at [353, 223] on div "grid" at bounding box center [346, 225] width 28 height 7
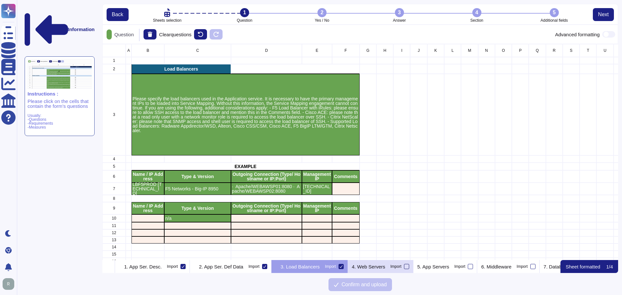
click at [401, 266] on div "Import" at bounding box center [395, 266] width 11 height 4
click at [0, 0] on input "Import" at bounding box center [0, 0] width 0 height 0
click at [390, 268] on p "4. Web Servers" at bounding box center [373, 266] width 33 height 5
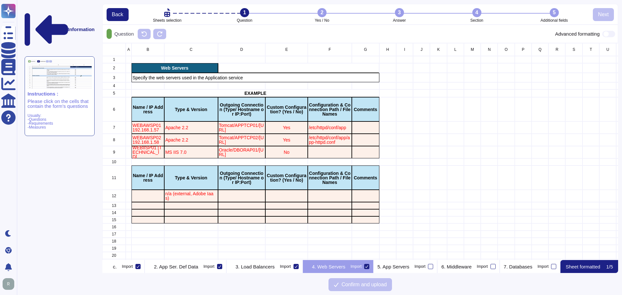
scroll to position [0, 190]
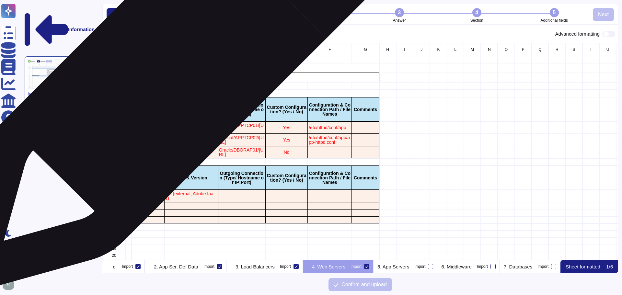
click at [173, 72] on div "Web Servers" at bounding box center [174, 68] width 86 height 10
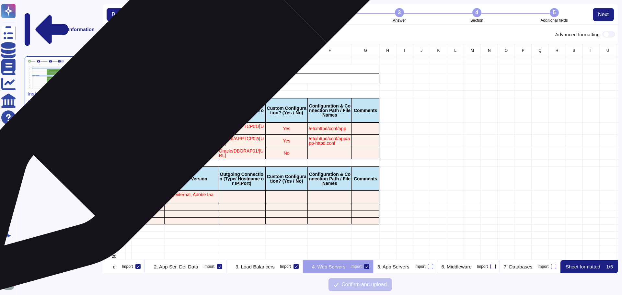
click at [174, 78] on p "Specify the web servers used in the Application service" at bounding box center [255, 78] width 246 height 5
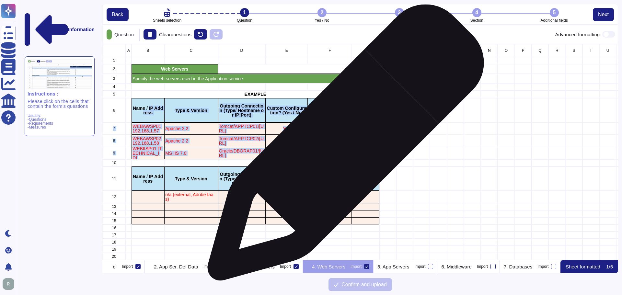
drag, startPoint x: 151, startPoint y: 107, endPoint x: 346, endPoint y: 152, distance: 200.4
click at [346, 152] on div "A B C D E F G H I J K L M N O P Q R S T U V W X Y 1 2 Web Servers 3 Specify the…" at bounding box center [392, 184] width 581 height 280
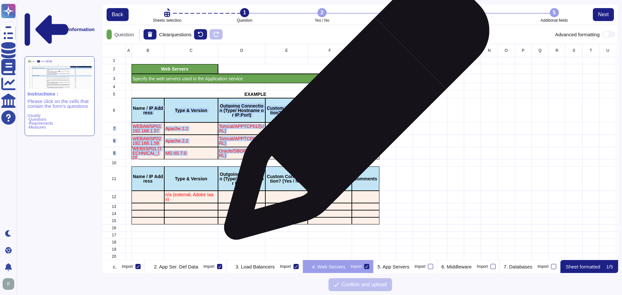
click at [353, 108] on p "Comments" at bounding box center [366, 110] width 26 height 5
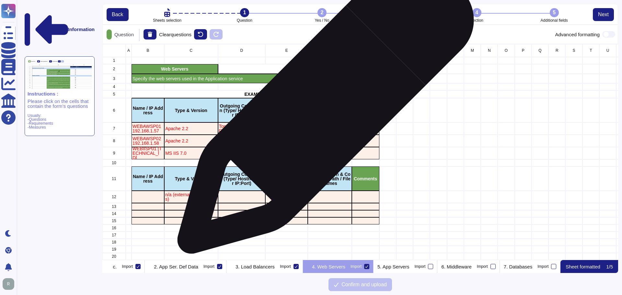
click at [323, 109] on p "Configuration & Connection Path / File Names" at bounding box center [330, 111] width 42 height 14
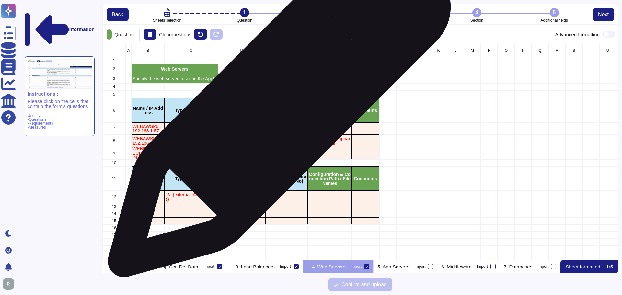
click at [271, 111] on p "Custom Configuration? (Yes / No)" at bounding box center [286, 110] width 40 height 9
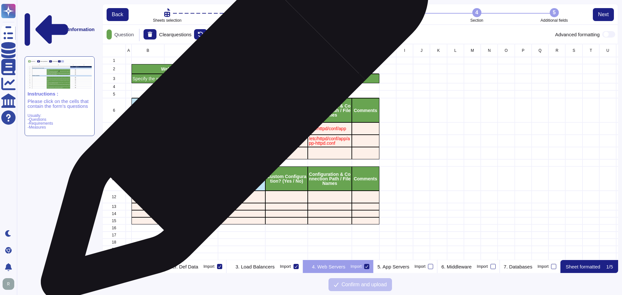
click at [227, 110] on p "Outgoing Connection (Type/ Hostname or IP:Port)" at bounding box center [242, 111] width 46 height 14
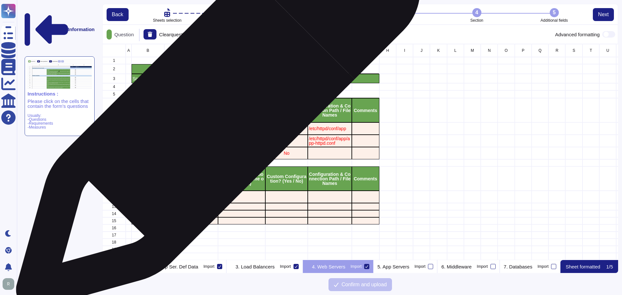
click at [184, 110] on p "Type & Version" at bounding box center [190, 110] width 51 height 5
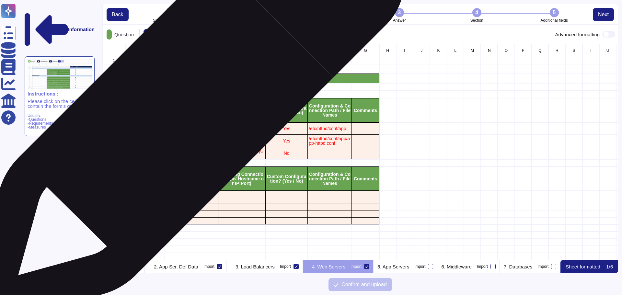
click at [164, 110] on div "Name / IP Address" at bounding box center [147, 110] width 33 height 24
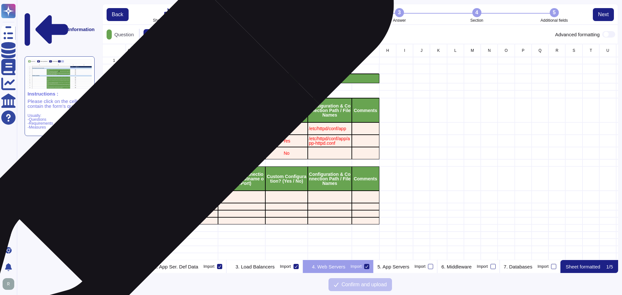
click at [145, 130] on p "WEBAWSP01192.168.1.57" at bounding box center [147, 128] width 31 height 9
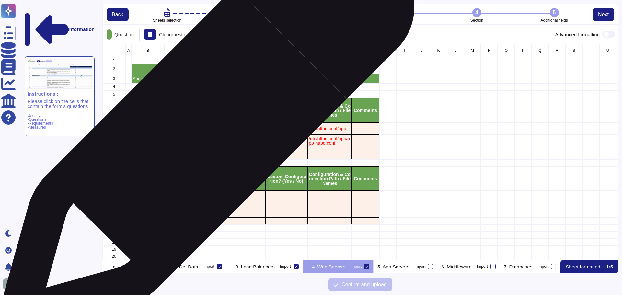
click at [204, 130] on p "Apache 2.2" at bounding box center [190, 128] width 51 height 5
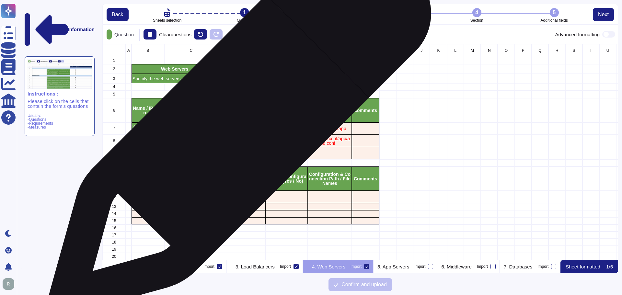
click at [237, 127] on p "Tomcat/APPTCP01/192.168.1.60" at bounding box center [242, 128] width 46 height 9
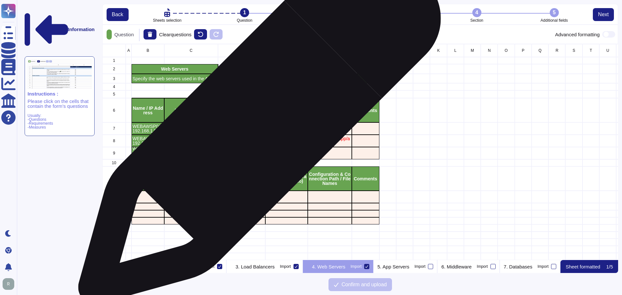
click at [278, 126] on p "Yes" at bounding box center [286, 128] width 40 height 5
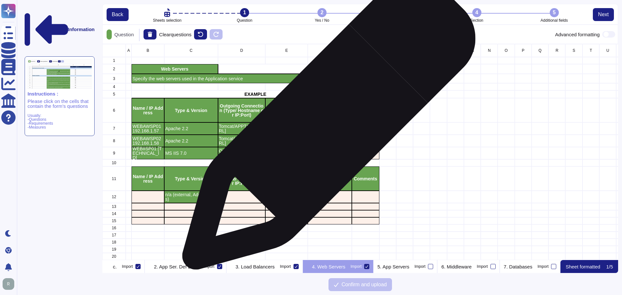
click at [326, 126] on p "/etc/httpd/conf/app" at bounding box center [330, 128] width 42 height 5
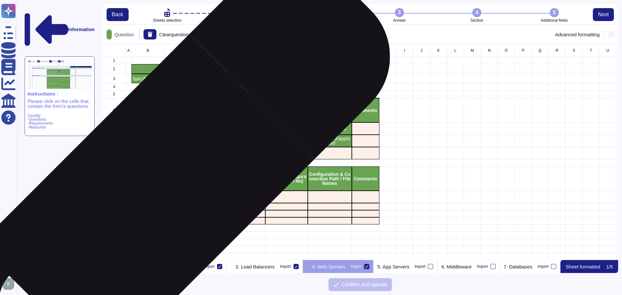
click at [155, 194] on div "grid" at bounding box center [147, 197] width 33 height 12
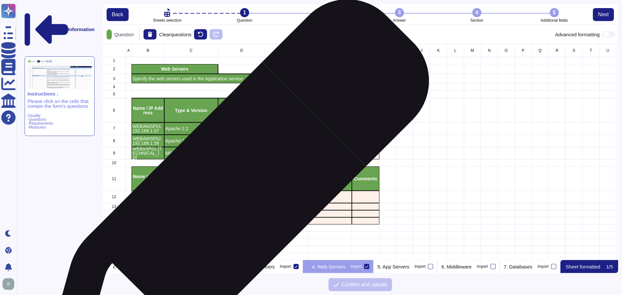
click at [233, 196] on div "grid" at bounding box center [242, 197] width 48 height 12
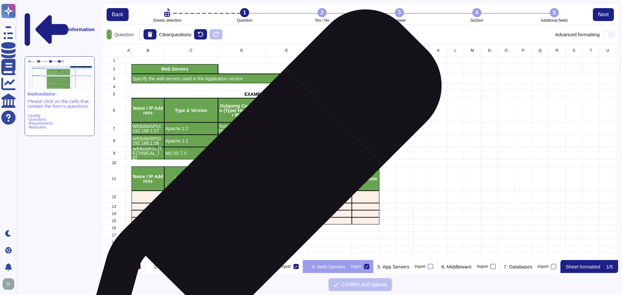
click at [261, 193] on div "grid" at bounding box center [242, 197] width 48 height 12
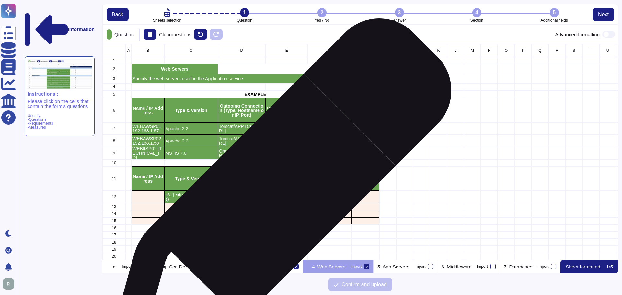
click at [287, 193] on div "grid" at bounding box center [286, 197] width 42 height 12
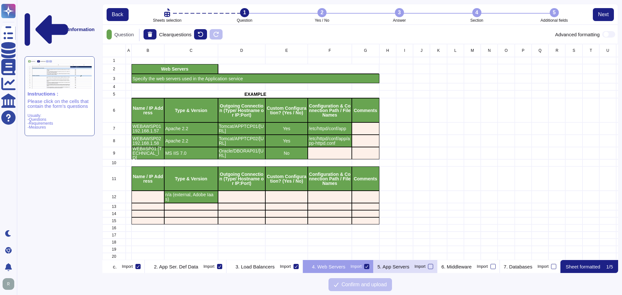
click at [409, 267] on p "5. App Servers" at bounding box center [393, 266] width 32 height 5
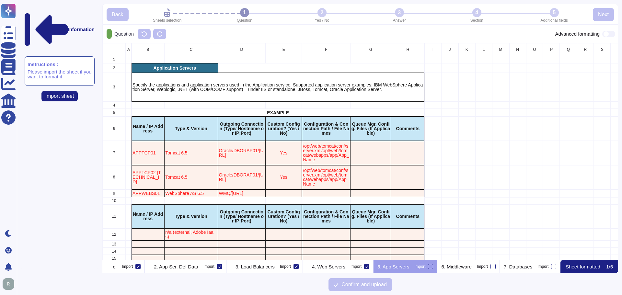
scroll to position [0, 197]
click at [191, 87] on p "Specify the applications and application servers used in the Application servic…" at bounding box center [277, 87] width 291 height 9
click at [151, 85] on p "Specify the applications and application servers used in the Application servic…" at bounding box center [277, 87] width 291 height 9
click at [430, 266] on div at bounding box center [430, 266] width 5 height 5
click at [0, 0] on input "Import" at bounding box center [0, 0] width 0 height 0
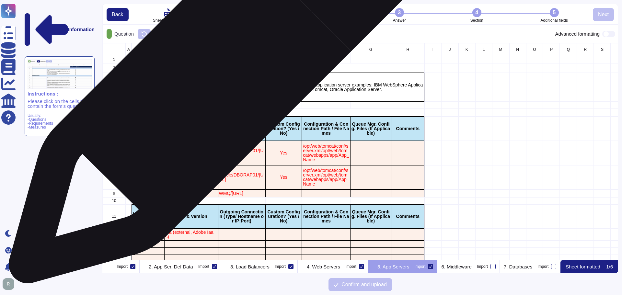
click at [210, 83] on p "Specify the applications and application servers used in the Application servic…" at bounding box center [277, 87] width 291 height 9
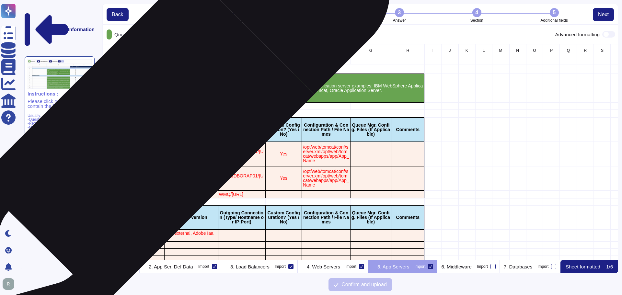
click at [155, 129] on p "Name / IP Address" at bounding box center [147, 129] width 31 height 9
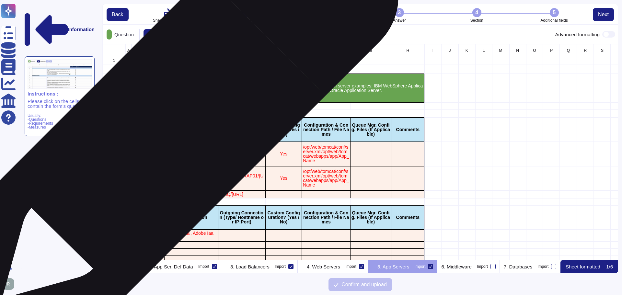
click at [206, 132] on p "Type & Version" at bounding box center [190, 129] width 51 height 5
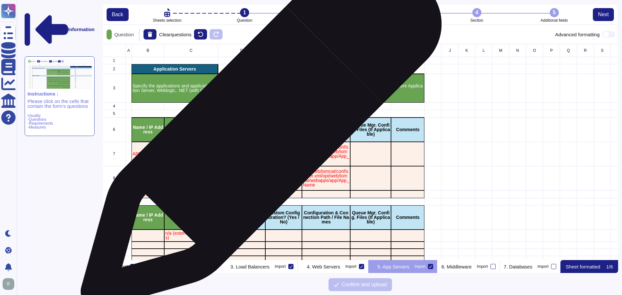
click at [258, 131] on p "Outgoing Connection (Type/ Hostname or IP:Port)" at bounding box center [242, 130] width 46 height 14
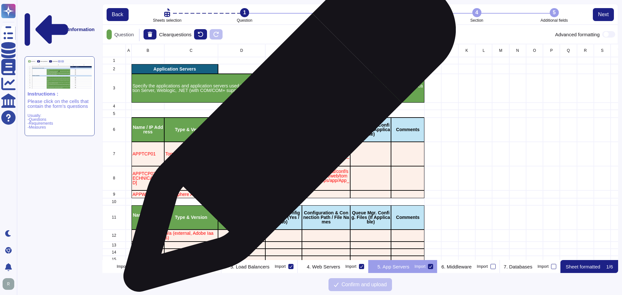
click at [289, 129] on p "Custom Configuration? (Yes / No)" at bounding box center [283, 130] width 35 height 14
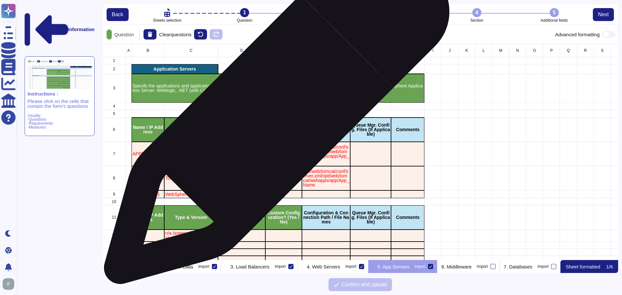
click at [274, 115] on p "EXAMPLE" at bounding box center [277, 113] width 291 height 5
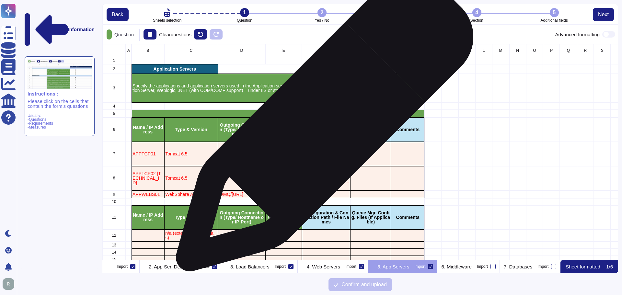
click at [323, 126] on p "Configuration & Connection Path / File Names" at bounding box center [326, 130] width 46 height 14
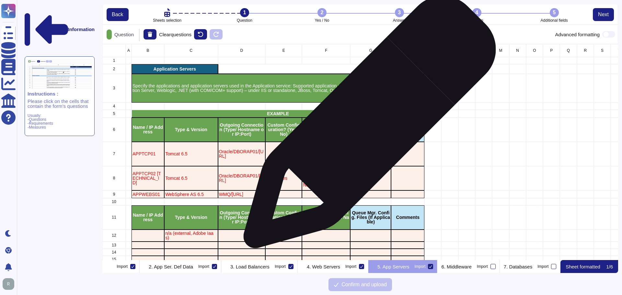
drag, startPoint x: 367, startPoint y: 125, endPoint x: 399, endPoint y: 125, distance: 31.7
click at [367, 125] on p "Queue Mgr. Config. Files (If Applicable)" at bounding box center [370, 130] width 39 height 14
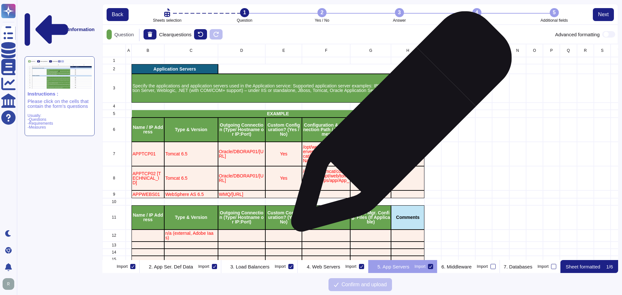
click at [399, 125] on div "Comments" at bounding box center [407, 130] width 33 height 24
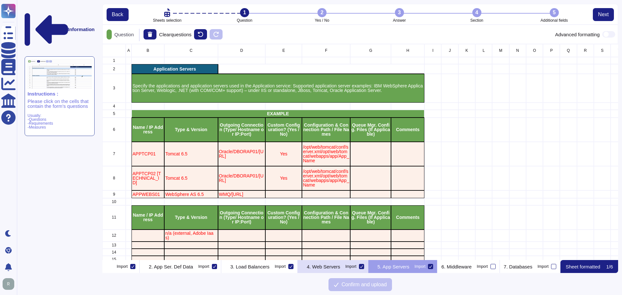
click at [317, 269] on p "4. Web Servers" at bounding box center [323, 266] width 33 height 5
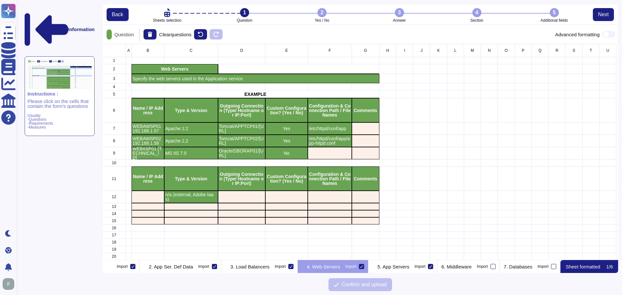
scroll to position [0, 190]
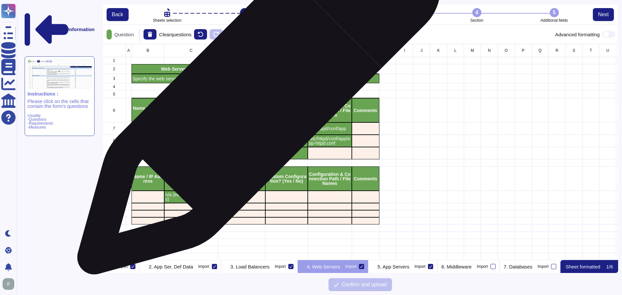
click at [256, 96] on p "EXAMPLE" at bounding box center [255, 94] width 246 height 5
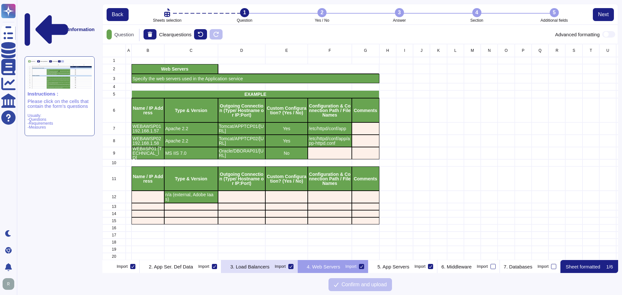
click at [256, 267] on p "3. Load Balancers" at bounding box center [249, 266] width 39 height 5
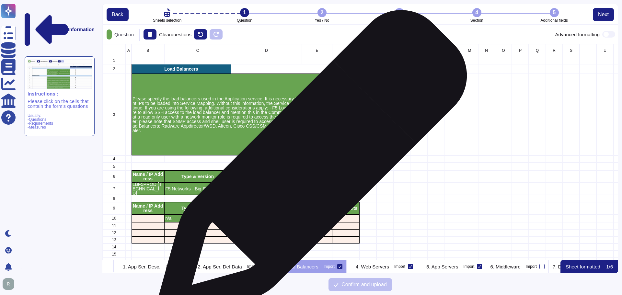
scroll to position [0, 112]
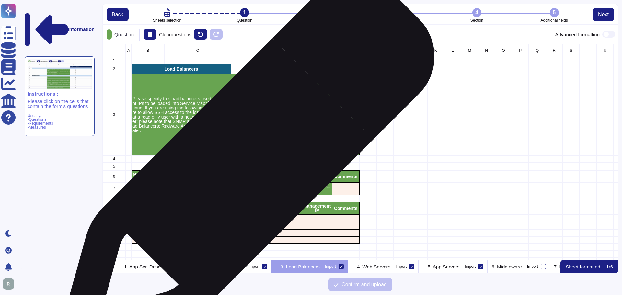
click at [244, 168] on p "EXAMPLE" at bounding box center [245, 166] width 226 height 5
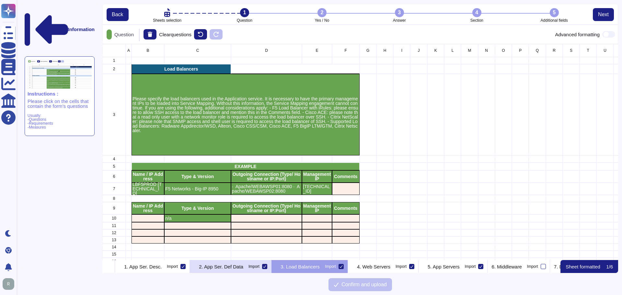
click at [240, 271] on div "2. App Ser. Def Data Import" at bounding box center [231, 266] width 82 height 13
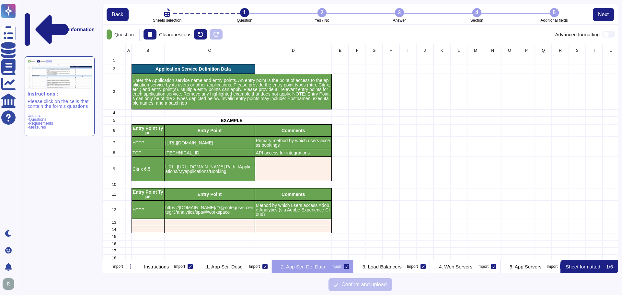
scroll to position [0, 28]
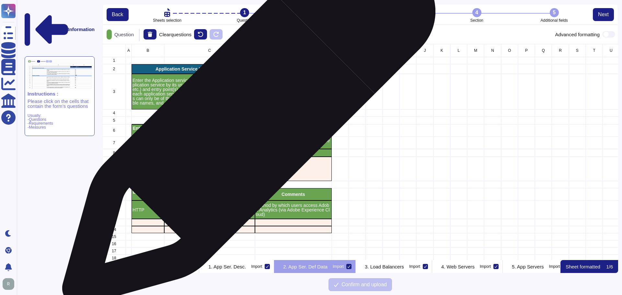
click at [245, 118] on p "EXAMPLE" at bounding box center [231, 120] width 198 height 5
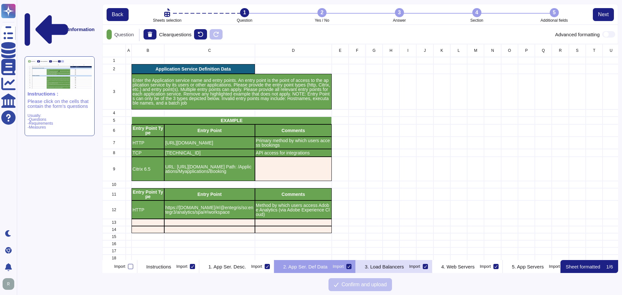
click at [416, 272] on div "3. Load Balancers Import" at bounding box center [393, 266] width 76 height 13
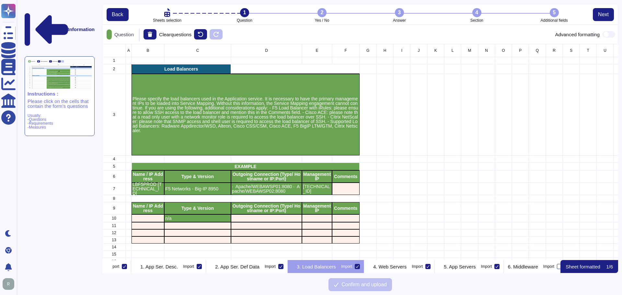
scroll to position [0, 112]
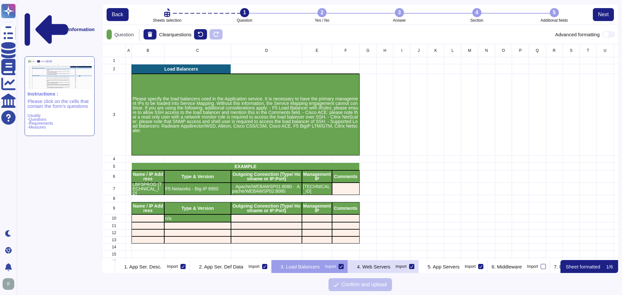
click at [390, 265] on p "4. Web Servers" at bounding box center [373, 266] width 33 height 5
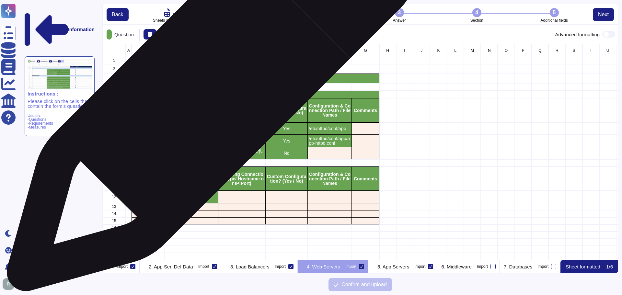
scroll to position [0, 190]
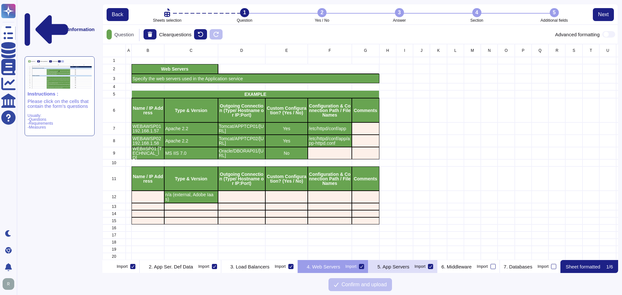
click at [409, 266] on p "5. App Servers" at bounding box center [393, 266] width 32 height 5
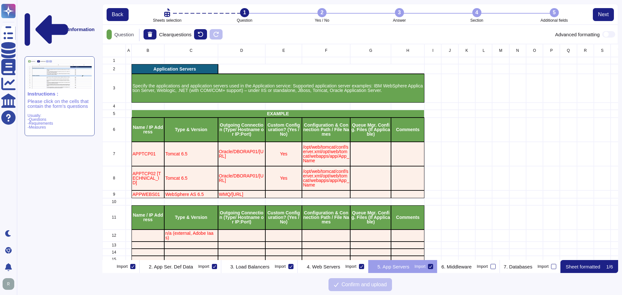
scroll to position [0, 208]
click at [327, 263] on div "4. Web Servers Import" at bounding box center [333, 266] width 71 height 13
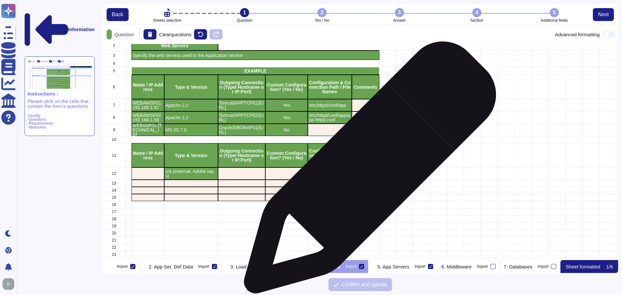
scroll to position [69, 0]
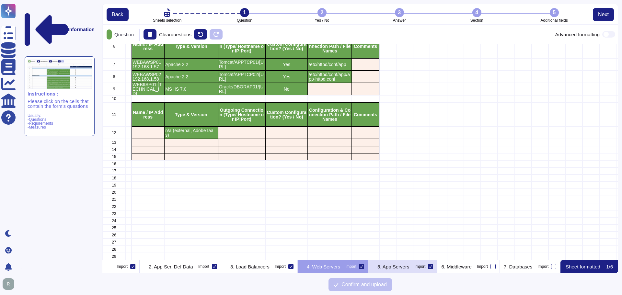
click at [408, 265] on p "5. App Servers" at bounding box center [393, 266] width 32 height 5
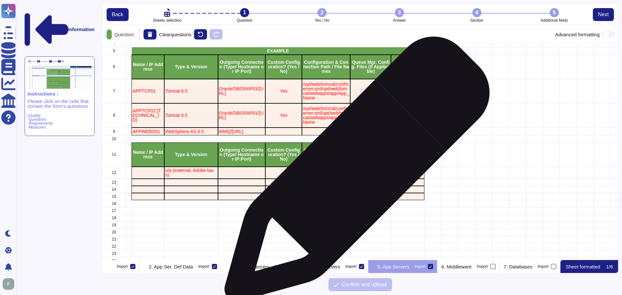
scroll to position [107, 0]
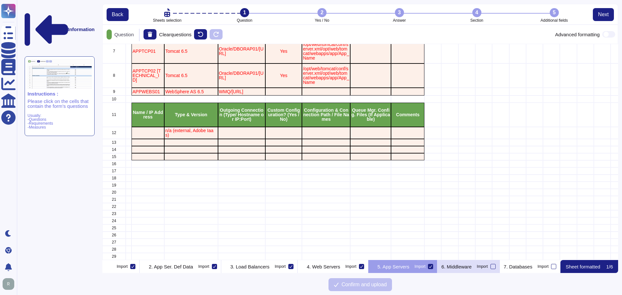
click at [468, 268] on p "6. Middleware" at bounding box center [456, 266] width 30 height 5
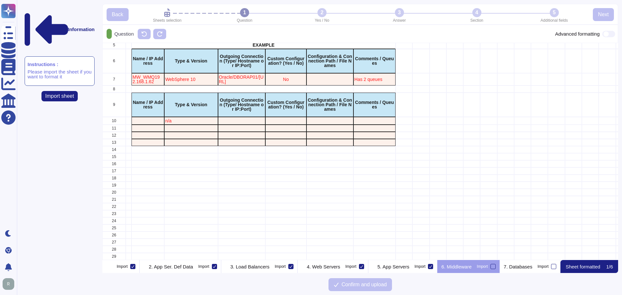
scroll to position [212, 511]
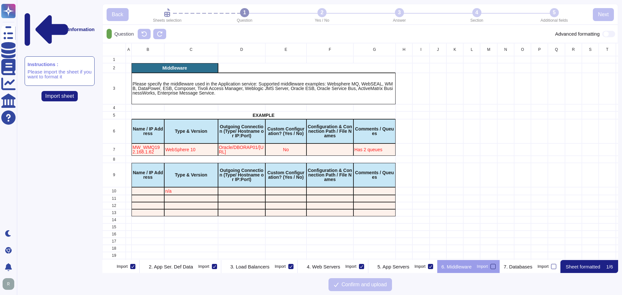
click at [495, 267] on div at bounding box center [492, 266] width 5 height 5
click at [0, 0] on input "Import" at bounding box center [0, 0] width 0 height 0
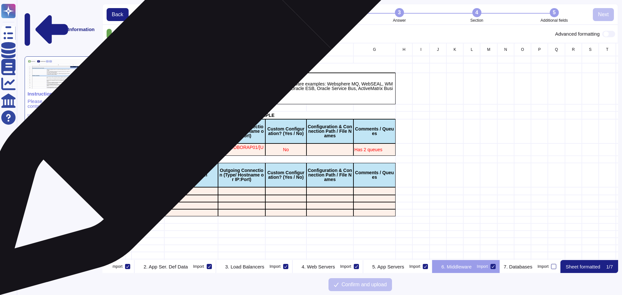
click at [181, 83] on p "Please specify the middleware used in the Application service: Supported middle…" at bounding box center [263, 89] width 262 height 14
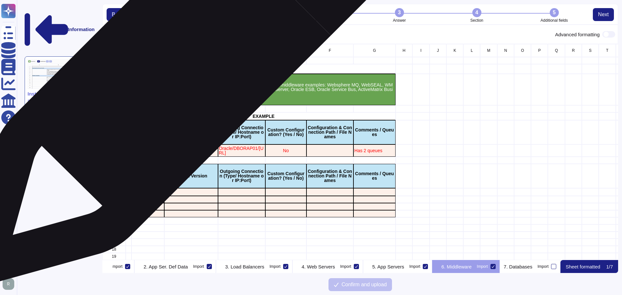
click at [180, 69] on p "Middleware" at bounding box center [174, 69] width 84 height 5
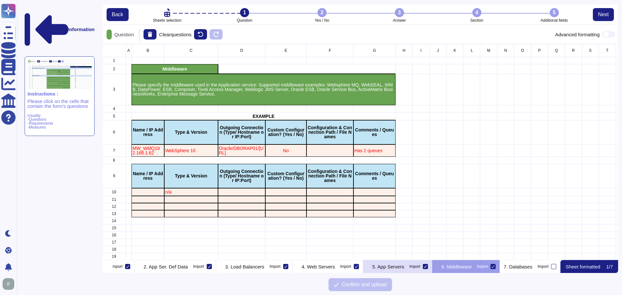
click at [395, 265] on p "5. App Servers" at bounding box center [388, 266] width 32 height 5
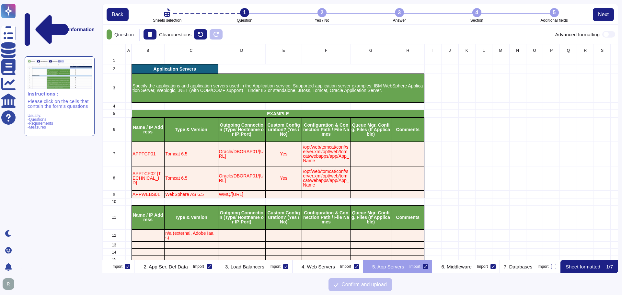
scroll to position [0, 219]
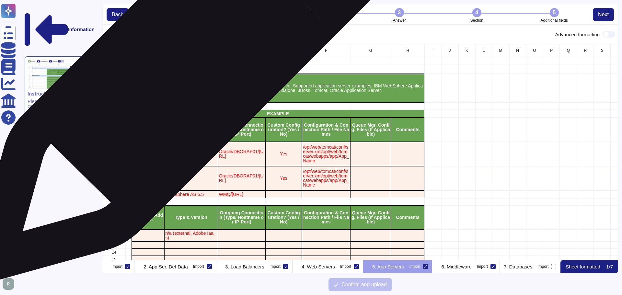
click at [187, 68] on p "Application Servers" at bounding box center [174, 69] width 84 height 5
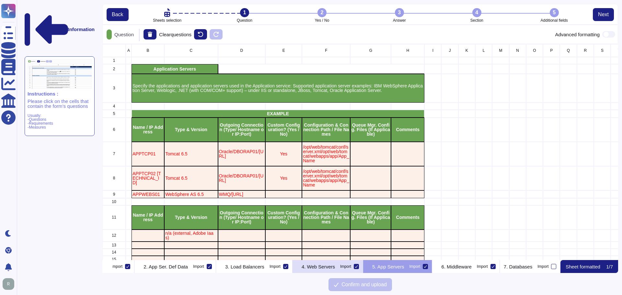
click at [306, 262] on div "4. Web Servers Import" at bounding box center [327, 266] width 71 height 13
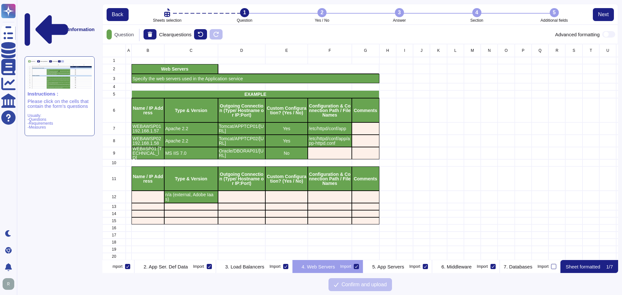
scroll to position [0, 190]
click at [262, 264] on p "3. Load Balancers" at bounding box center [244, 266] width 39 height 5
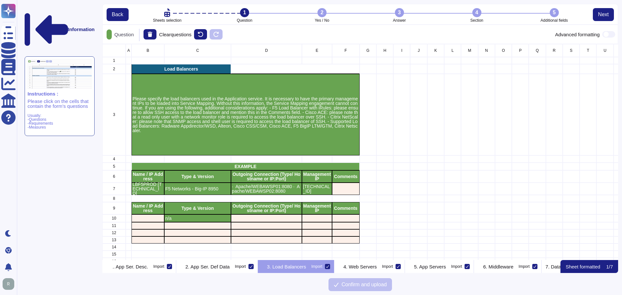
scroll to position [0, 112]
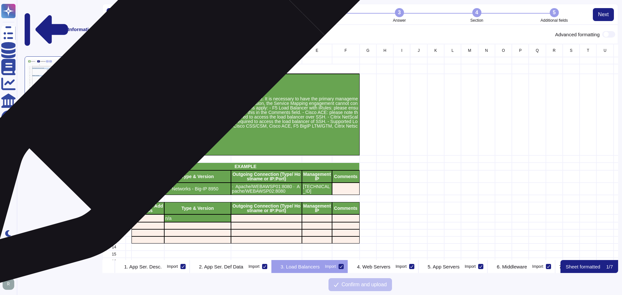
click at [170, 69] on p "Load Balancers" at bounding box center [180, 69] width 97 height 5
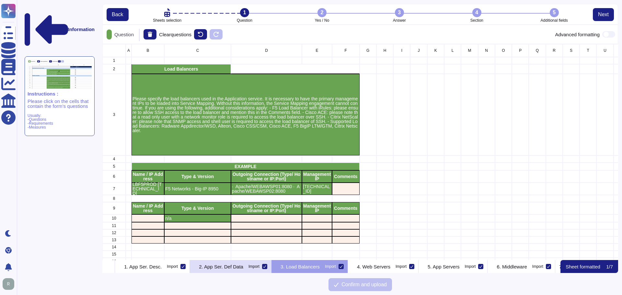
click at [243, 266] on p "2. App Ser. Def Data" at bounding box center [221, 266] width 44 height 5
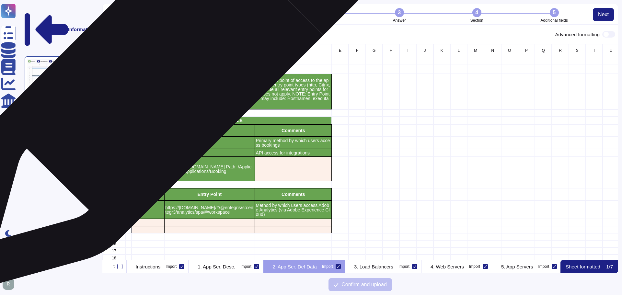
scroll to position [0, 28]
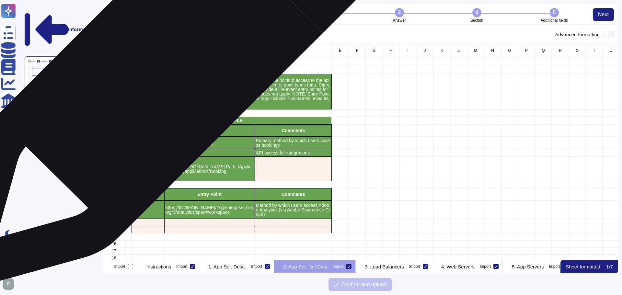
click at [168, 67] on p "Application Service Definition Data" at bounding box center [192, 69] width 121 height 5
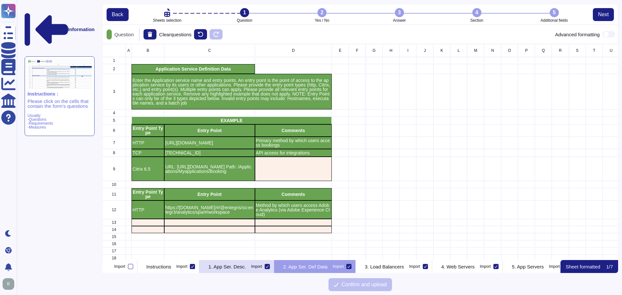
click at [235, 270] on div "1. App Ser. Desc. Import" at bounding box center [236, 266] width 75 height 13
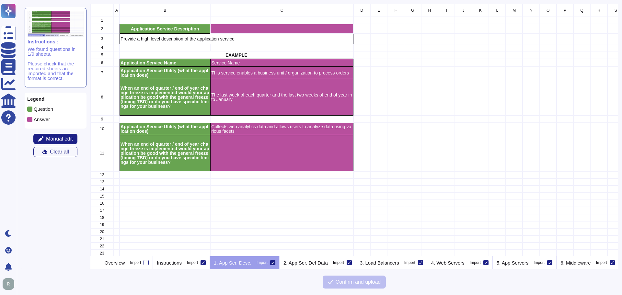
scroll to position [247, 523]
click at [164, 39] on p "Provide a high level description of the application service" at bounding box center [236, 39] width 232 height 5
click at [182, 263] on p "Instructions" at bounding box center [169, 262] width 25 height 5
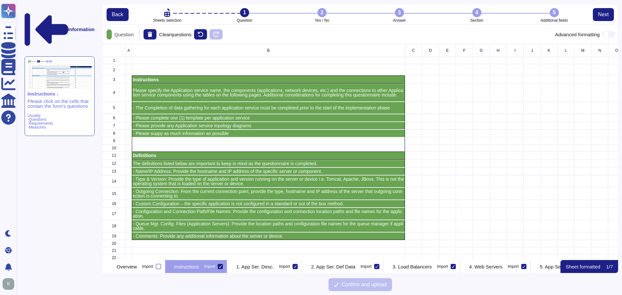
scroll to position [211, 511]
click at [511, 265] on div "4. Web Servers Import" at bounding box center [495, 266] width 71 height 13
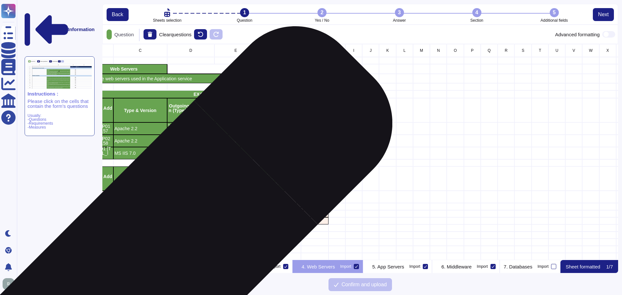
scroll to position [0, 54]
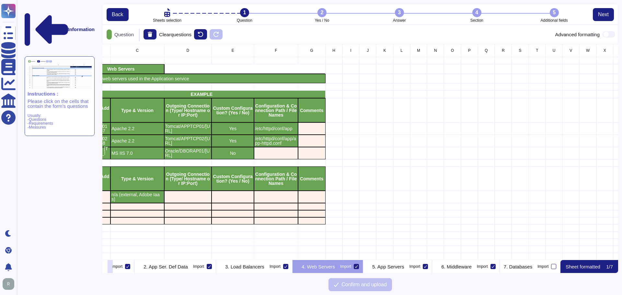
click at [110, 267] on icon at bounding box center [110, 267] width 0 height 0
click at [518, 267] on p "7. Databases" at bounding box center [517, 266] width 28 height 5
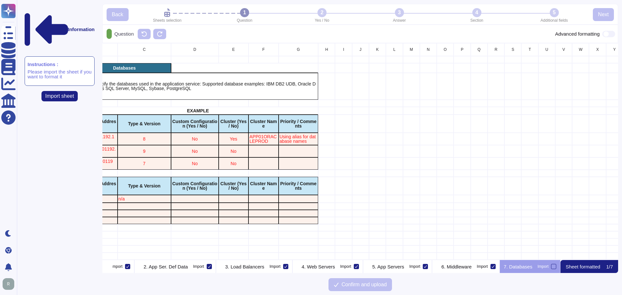
scroll to position [212, 511]
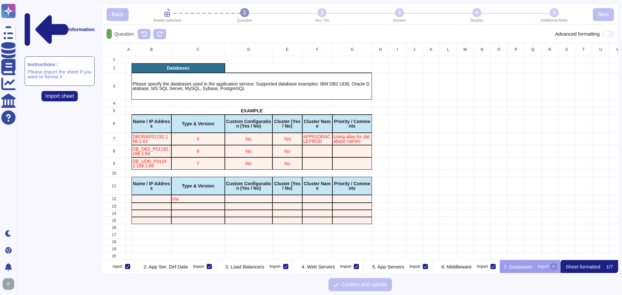
click at [218, 65] on div "Databases" at bounding box center [177, 68] width 93 height 10
click at [216, 89] on p "Please specify the databases used in the application service: Supported databas…" at bounding box center [251, 86] width 238 height 9
click at [552, 264] on label "Import" at bounding box center [546, 266] width 19 height 5
click at [0, 0] on input "Import" at bounding box center [0, 0] width 0 height 0
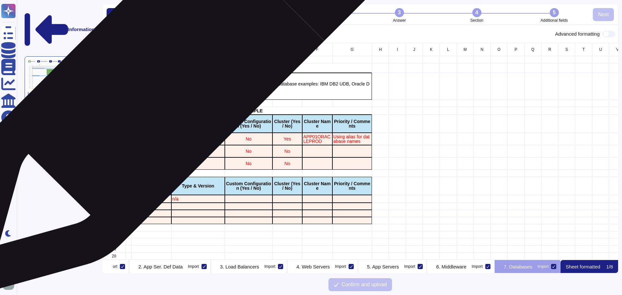
click at [170, 75] on div "Please specify the databases used in the application service: Supported databas…" at bounding box center [251, 86] width 240 height 27
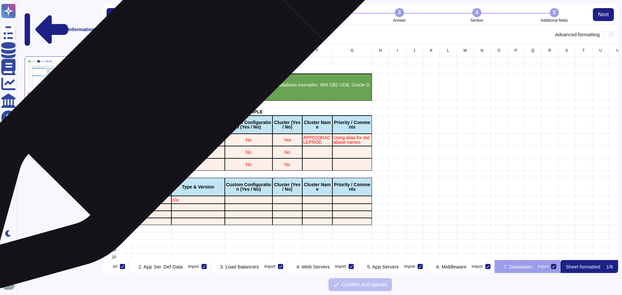
scroll to position [211, 511]
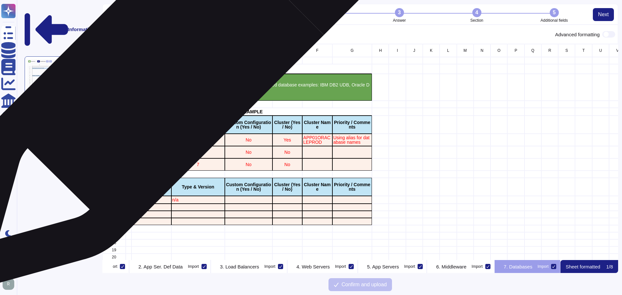
click at [169, 69] on p "Databases" at bounding box center [177, 69] width 91 height 5
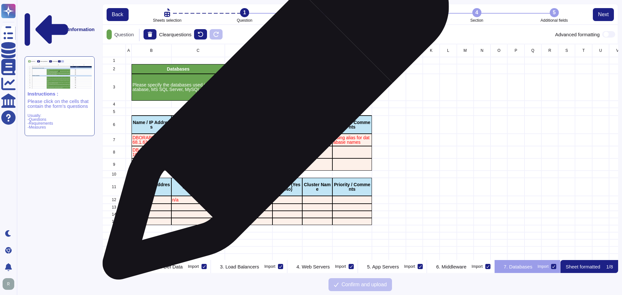
click at [273, 109] on p "EXAMPLE" at bounding box center [251, 111] width 238 height 5
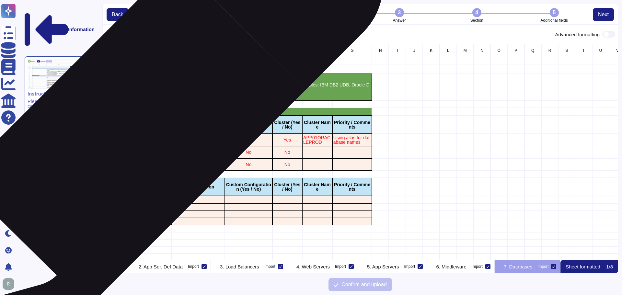
click at [141, 126] on p "Name / IP Address" at bounding box center [151, 124] width 38 height 9
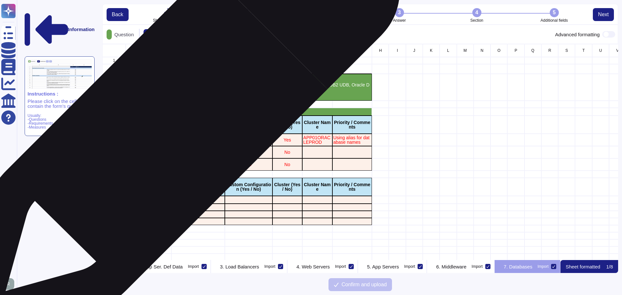
drag, startPoint x: 202, startPoint y: 122, endPoint x: 206, endPoint y: 123, distance: 3.9
click at [203, 123] on p "Type & Version" at bounding box center [197, 124] width 51 height 5
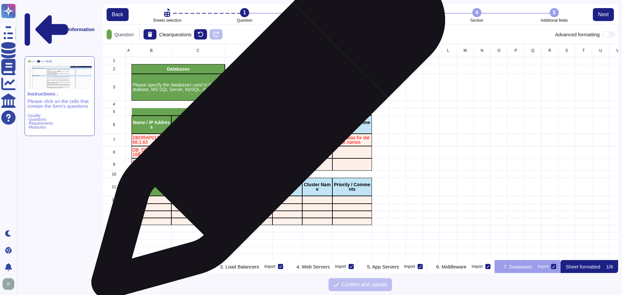
drag, startPoint x: 265, startPoint y: 125, endPoint x: 290, endPoint y: 125, distance: 24.3
click at [265, 125] on p "Custom Configuration (Yes / No)" at bounding box center [249, 124] width 46 height 9
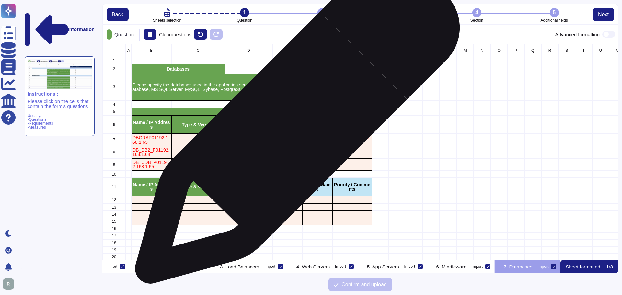
drag, startPoint x: 295, startPoint y: 125, endPoint x: 317, endPoint y: 125, distance: 22.3
click at [295, 125] on p "Cluster (Yes / No)" at bounding box center [287, 124] width 28 height 9
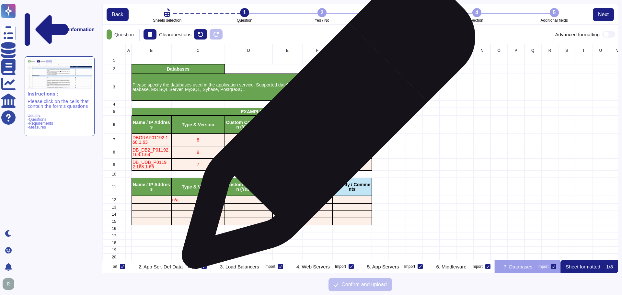
click at [326, 125] on p "Cluster Name" at bounding box center [317, 124] width 28 height 9
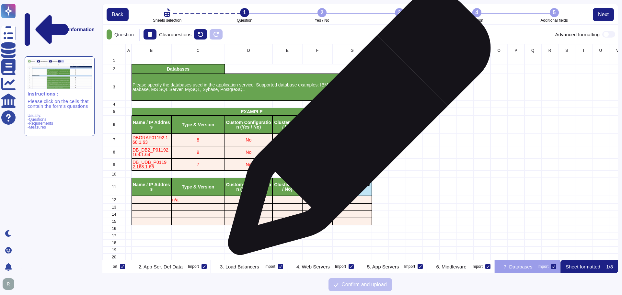
click at [356, 127] on p "Priority / Comments" at bounding box center [352, 124] width 38 height 9
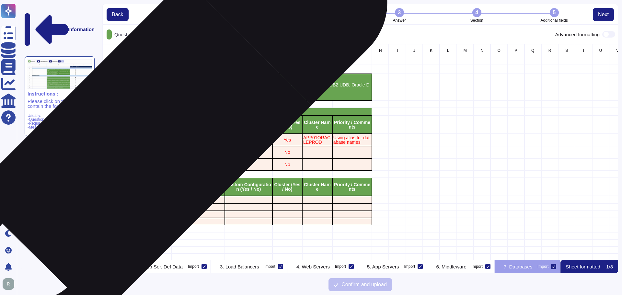
click at [149, 140] on p "DBORAP01192.168.1.63" at bounding box center [151, 139] width 38 height 9
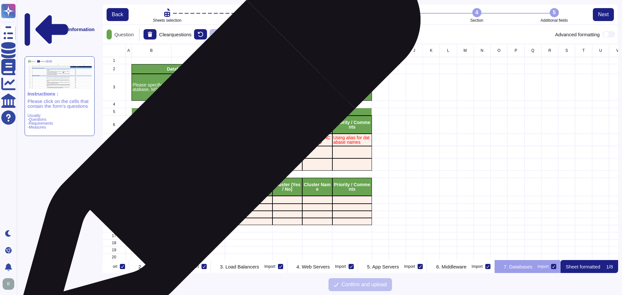
click at [216, 139] on p "8" at bounding box center [197, 140] width 51 height 5
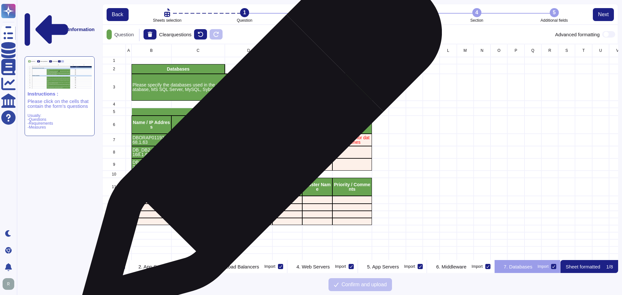
click at [259, 140] on p "No" at bounding box center [249, 140] width 46 height 5
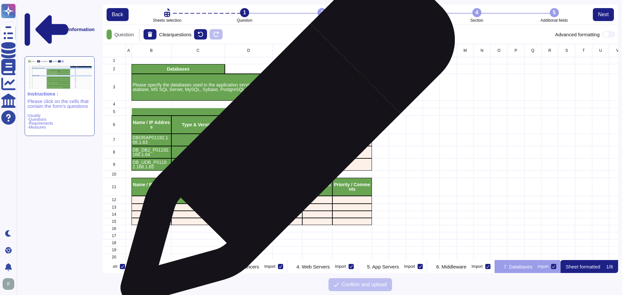
click at [286, 140] on p "Yes" at bounding box center [287, 140] width 28 height 5
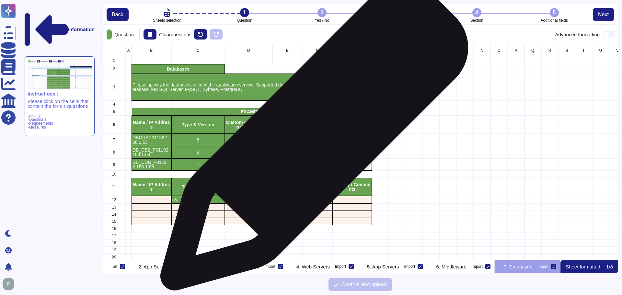
click at [311, 140] on p "APP01ORACLEPROD" at bounding box center [317, 139] width 28 height 9
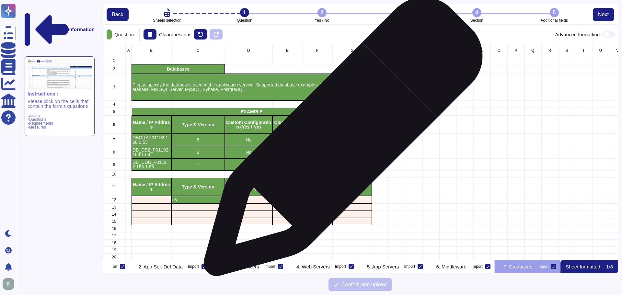
click at [351, 139] on p "Using alias for database names" at bounding box center [352, 139] width 38 height 9
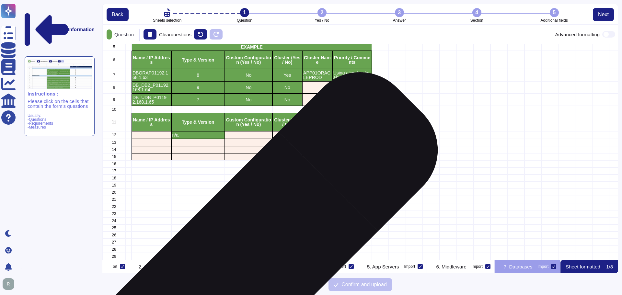
scroll to position [70, 63]
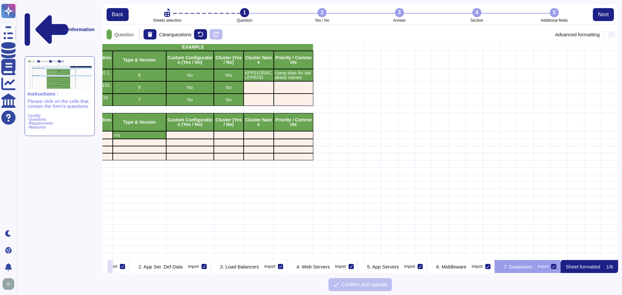
click at [110, 267] on icon at bounding box center [110, 267] width 0 height 0
click at [105, 267] on icon at bounding box center [105, 267] width 0 height 0
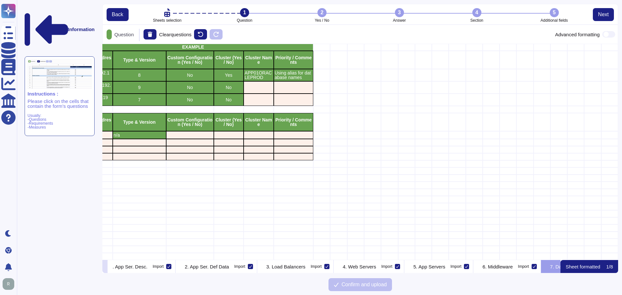
click at [105, 267] on icon at bounding box center [105, 267] width 0 height 0
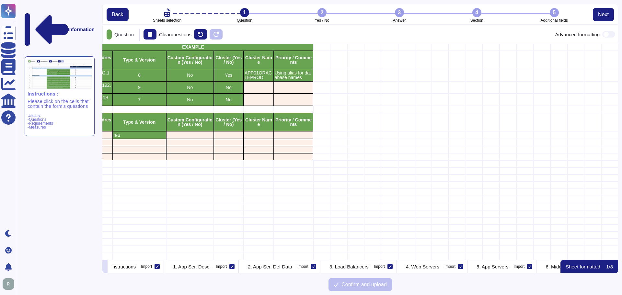
click at [105, 267] on icon at bounding box center [105, 267] width 0 height 0
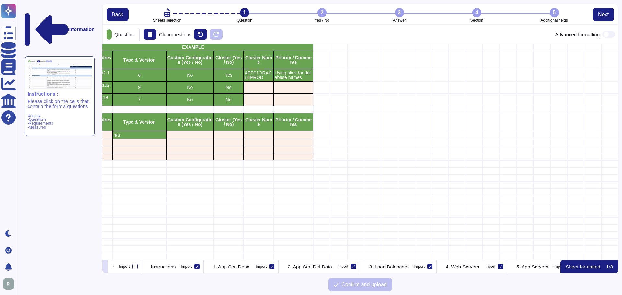
scroll to position [0, 3]
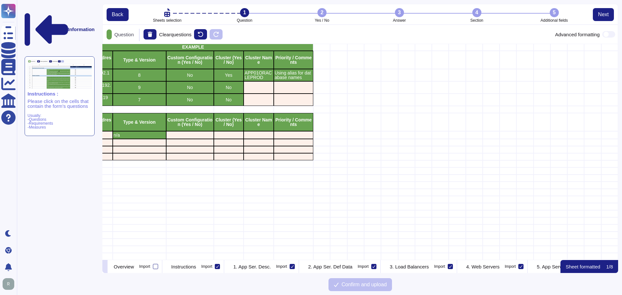
click at [105, 267] on icon at bounding box center [105, 267] width 0 height 0
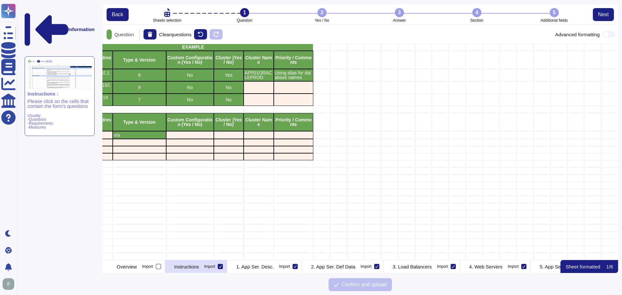
click at [199, 266] on p "Instructions" at bounding box center [186, 266] width 25 height 5
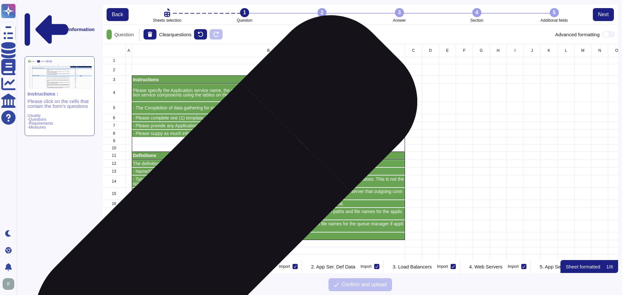
click at [178, 162] on p "The definitions listed below are important to keep in mind as the questionnaire…" at bounding box center [268, 163] width 271 height 5
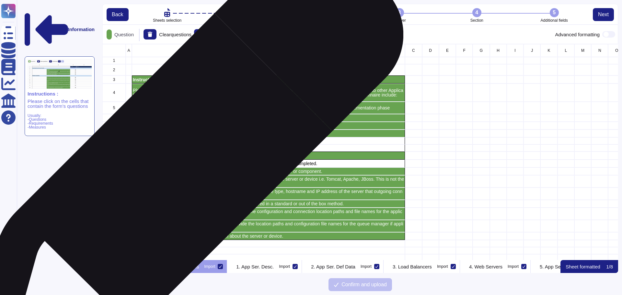
click at [182, 164] on p "The definitions listed below are important to keep in mind as the questionnaire…" at bounding box center [268, 163] width 271 height 5
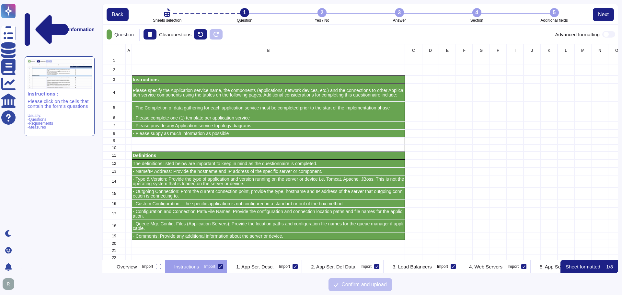
click at [41, 74] on div "Instructions : Please click on the cells that contain the form’s questions Usua…" at bounding box center [60, 96] width 70 height 80
click at [285, 52] on div "B" at bounding box center [268, 50] width 273 height 13
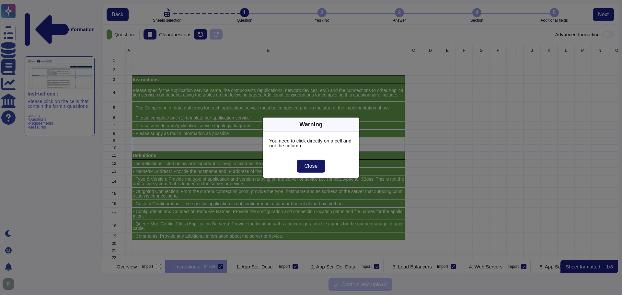
click at [313, 166] on span "Close" at bounding box center [310, 165] width 13 height 5
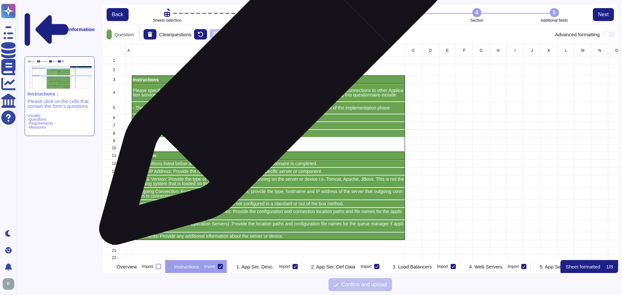
click at [271, 74] on div "grid" at bounding box center [268, 69] width 273 height 11
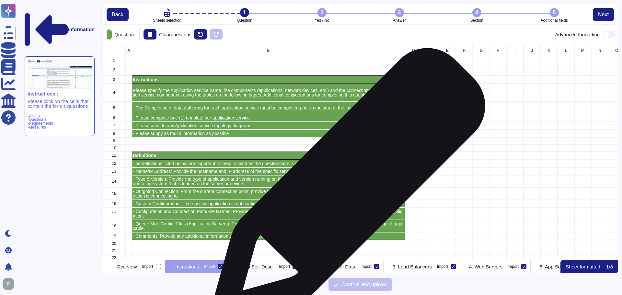
click at [345, 189] on p "- Outgoing Connection: From the current connection point, provide the type, hos…" at bounding box center [268, 193] width 271 height 9
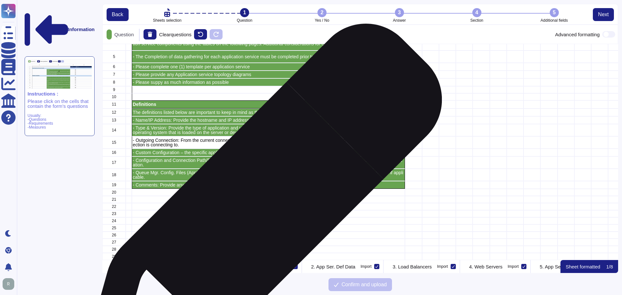
scroll to position [56, 0]
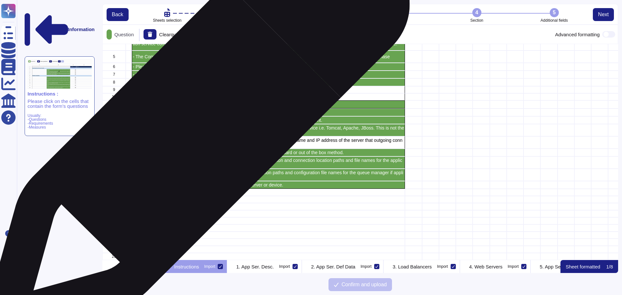
click at [195, 130] on p "- Type & Version: Provide the type of application and version running on the se…" at bounding box center [268, 130] width 271 height 9
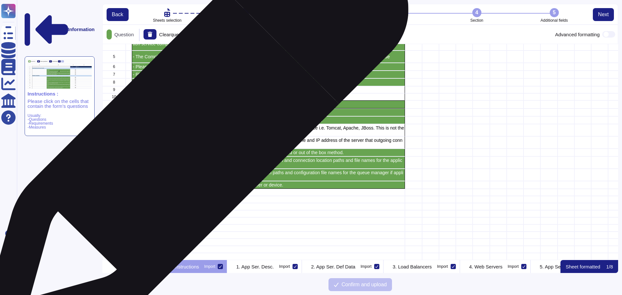
click at [191, 138] on p "- Outgoing Connection: From the current connection point, provide the type, hos…" at bounding box center [268, 142] width 271 height 9
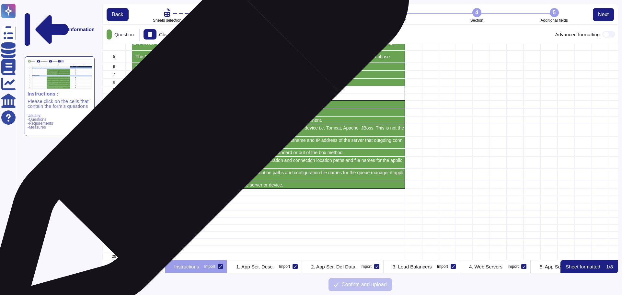
click at [193, 126] on p "- Type & Version: Provide the type of application and version running on the se…" at bounding box center [268, 130] width 271 height 9
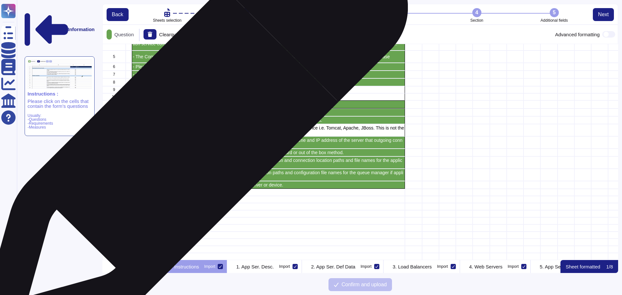
click at [191, 138] on p "- Outgoing Connection: From the current connection point, provide the type, hos…" at bounding box center [268, 142] width 271 height 9
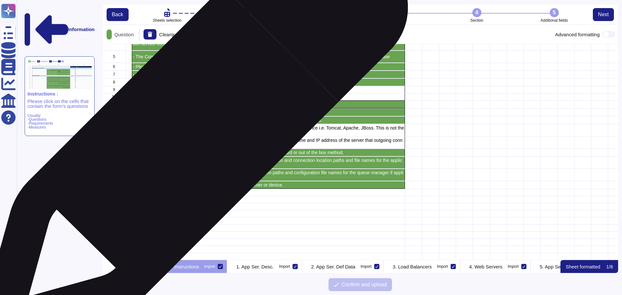
click at [191, 138] on p "- Outgoing Connection: From the current connection point, provide the type, hos…" at bounding box center [268, 142] width 271 height 9
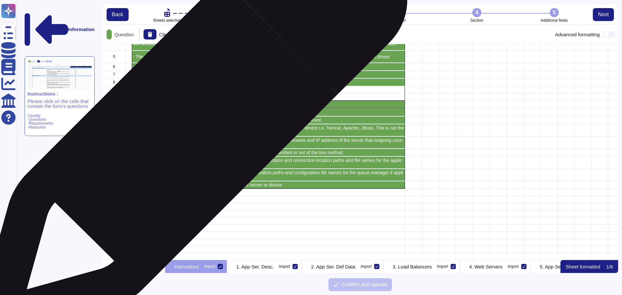
click at [190, 127] on p "- Type & Version: Provide the type of application and version running on the se…" at bounding box center [268, 130] width 271 height 9
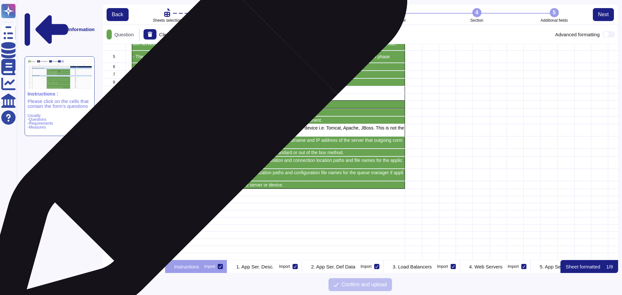
click at [190, 127] on p "- Type & Version: Provide the type of application and version running on the se…" at bounding box center [268, 130] width 271 height 9
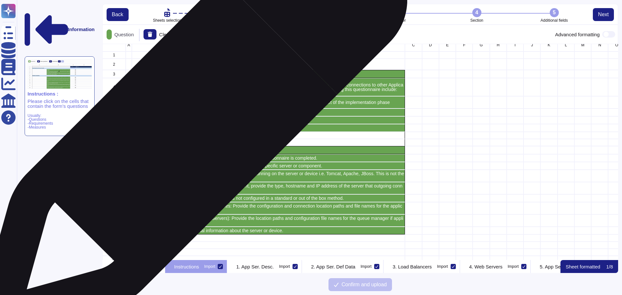
scroll to position [0, 0]
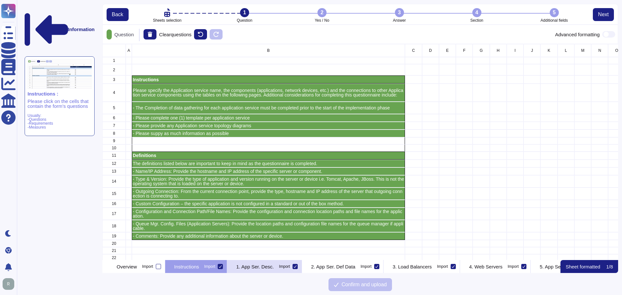
click at [274, 266] on p "1. App Ser. Desc." at bounding box center [255, 266] width 38 height 5
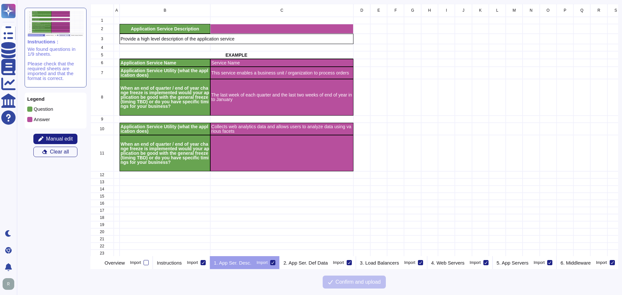
scroll to position [247, 523]
click at [320, 260] on p "2. App Ser. Def Data" at bounding box center [305, 262] width 44 height 5
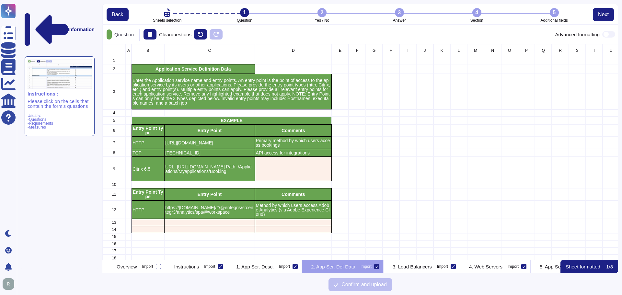
scroll to position [211, 511]
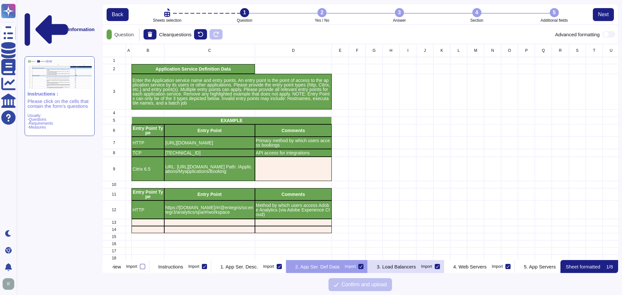
click at [416, 264] on p "3. Load Balancers" at bounding box center [396, 266] width 39 height 5
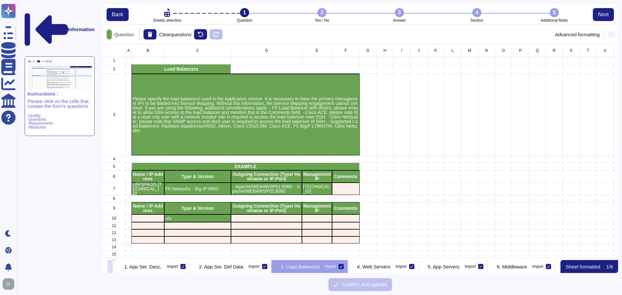
click at [110, 267] on icon at bounding box center [110, 267] width 0 height 0
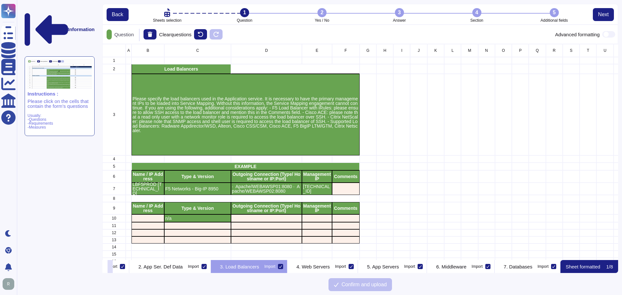
click at [110, 267] on icon at bounding box center [110, 267] width 0 height 0
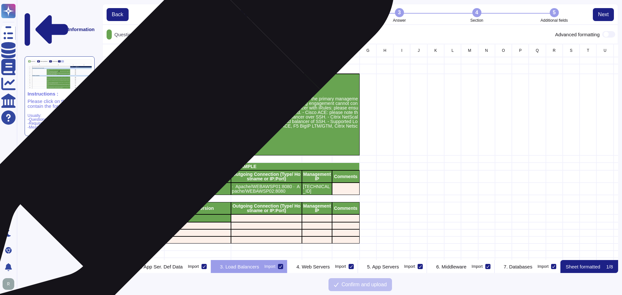
click at [164, 122] on p "Please specify the load balancers used in the Application service. It is necess…" at bounding box center [245, 114] width 226 height 36
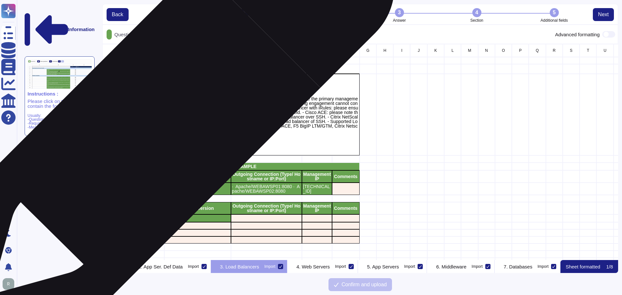
click at [164, 122] on p "Please specify the load balancers used in the Application service. It is necess…" at bounding box center [245, 114] width 226 height 36
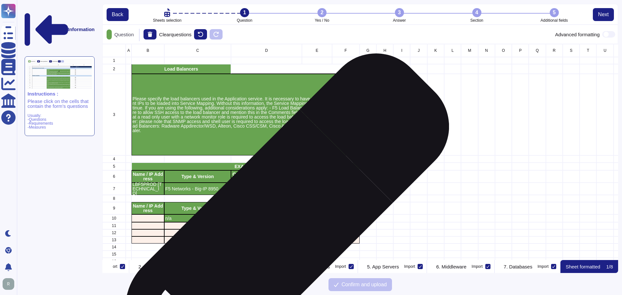
click at [272, 229] on div "grid" at bounding box center [266, 225] width 71 height 7
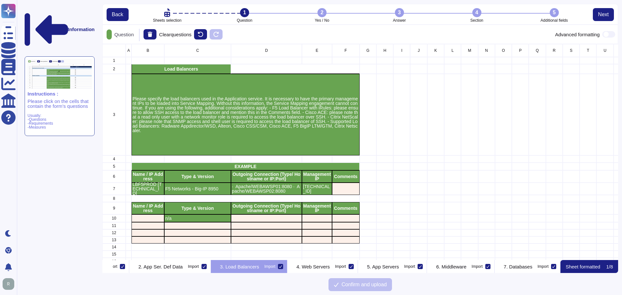
click at [215, 267] on icon at bounding box center [215, 267] width 0 height 0
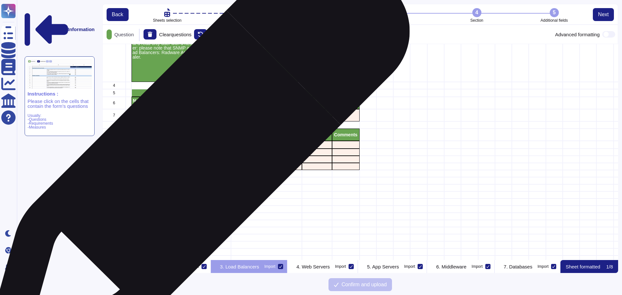
scroll to position [0, 0]
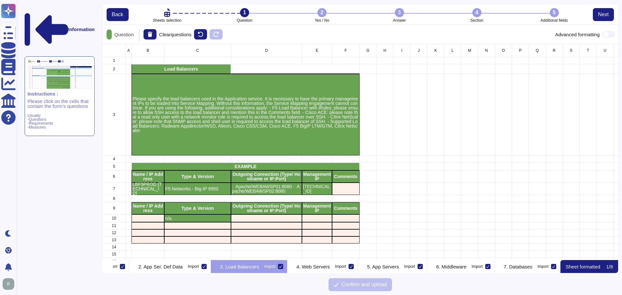
drag, startPoint x: 287, startPoint y: 267, endPoint x: 221, endPoint y: 187, distance: 103.5
click at [296, 267] on p "4. Web Servers" at bounding box center [312, 266] width 33 height 5
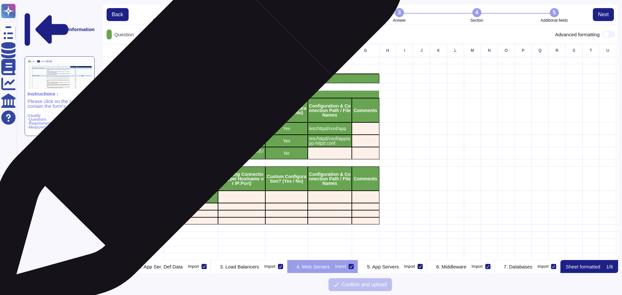
scroll to position [0, 190]
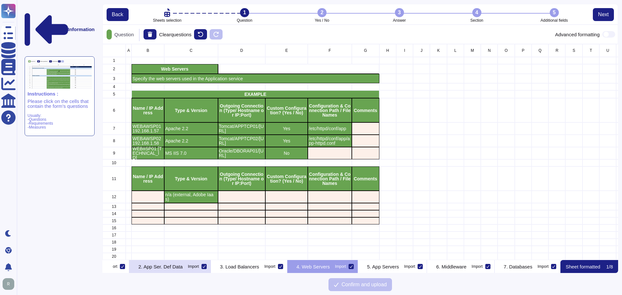
click at [161, 268] on p "2. App Ser. Def Data" at bounding box center [160, 266] width 44 height 5
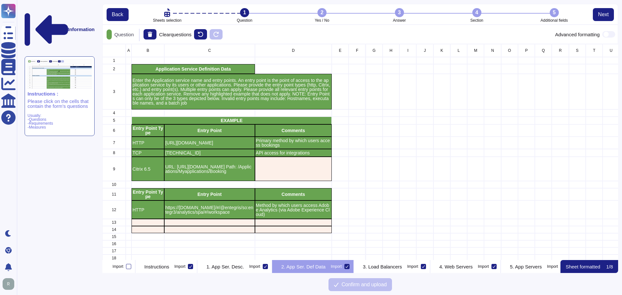
scroll to position [0, 28]
click at [181, 271] on div "Instructions Import" at bounding box center [168, 266] width 62 height 13
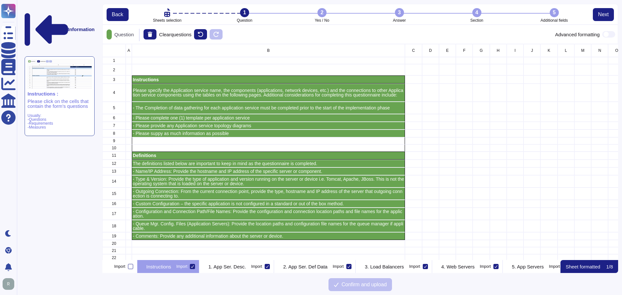
scroll to position [0, 0]
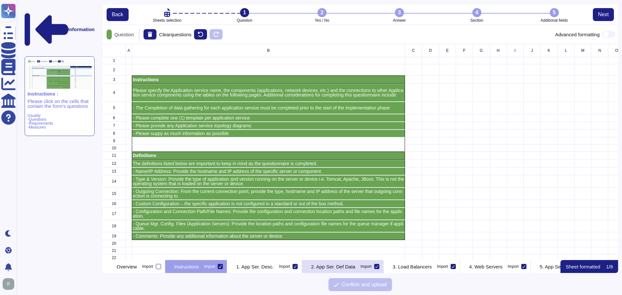
click at [355, 264] on p "2. App Ser. Def Data" at bounding box center [333, 266] width 44 height 5
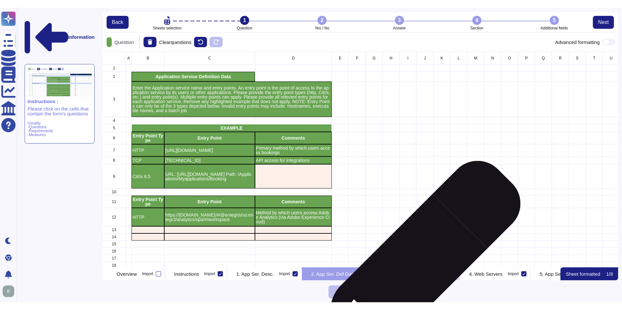
scroll to position [0, 28]
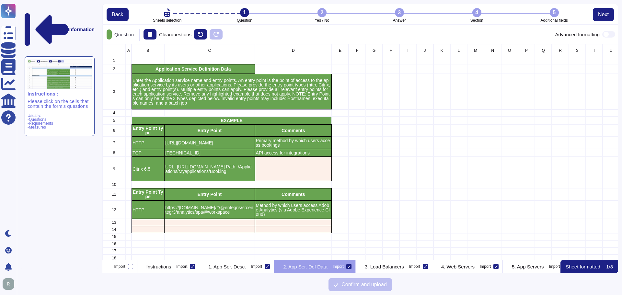
click at [72, 160] on div "Information Instructions : Please click on the cells that contain the form’s qu…" at bounding box center [60, 136] width 78 height 265
click at [63, 150] on div "Information Instructions : Please click on the cells that contain the form’s qu…" at bounding box center [60, 136] width 78 height 265
click at [79, 151] on div "Information Instructions : Please click on the cells that contain the form’s qu…" at bounding box center [60, 136] width 78 height 265
drag, startPoint x: 71, startPoint y: 145, endPoint x: 74, endPoint y: 161, distance: 16.1
click at [71, 145] on div "Information Instructions : Please click on the cells that contain the form’s qu…" at bounding box center [60, 136] width 78 height 265
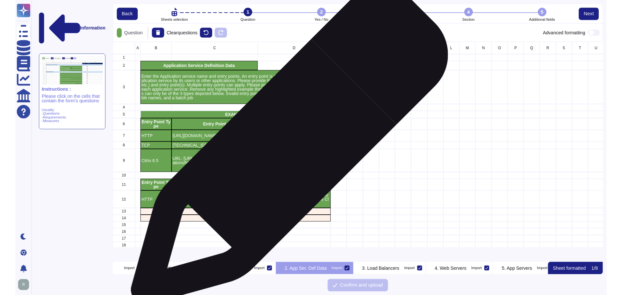
scroll to position [211, 511]
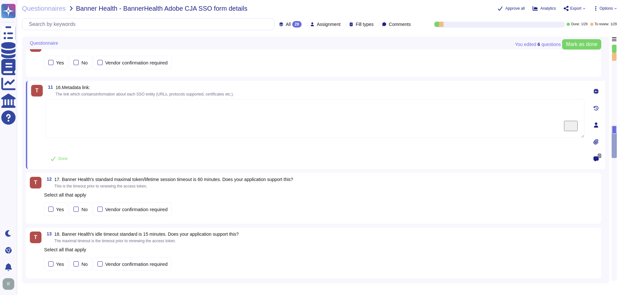
scroll to position [458, 0]
